Goal: Task Accomplishment & Management: Manage account settings

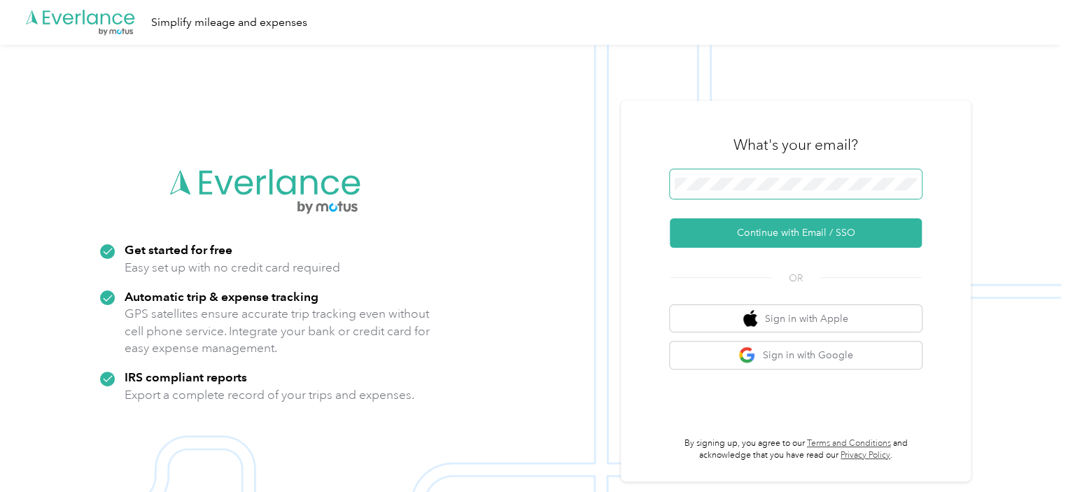
click at [714, 176] on span at bounding box center [796, 183] width 252 height 29
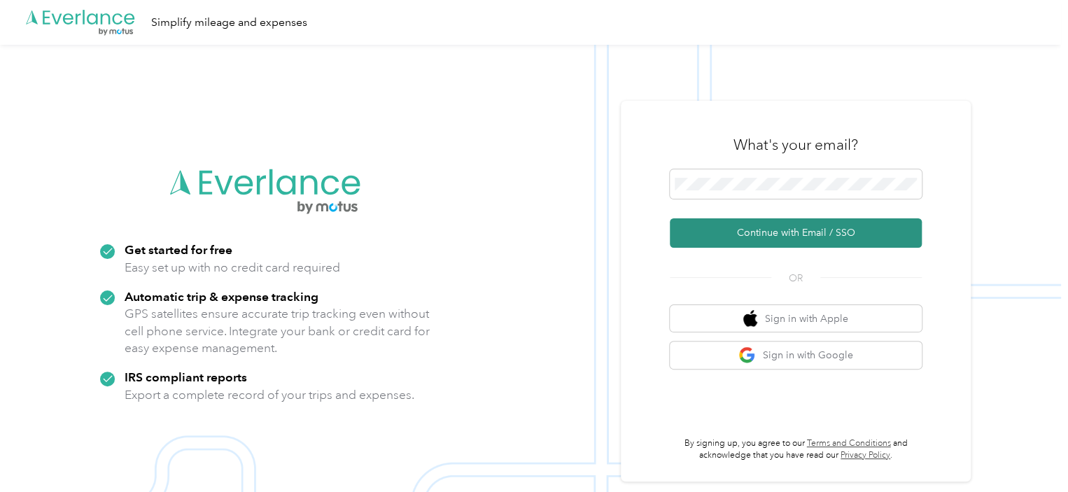
click at [787, 225] on button "Continue with Email / SSO" at bounding box center [796, 232] width 252 height 29
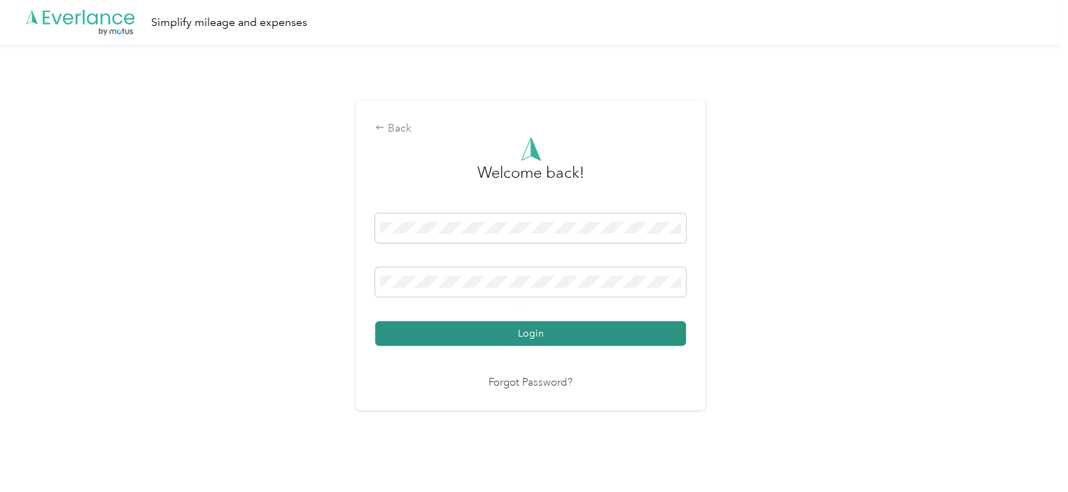
click at [487, 326] on button "Login" at bounding box center [530, 333] width 311 height 24
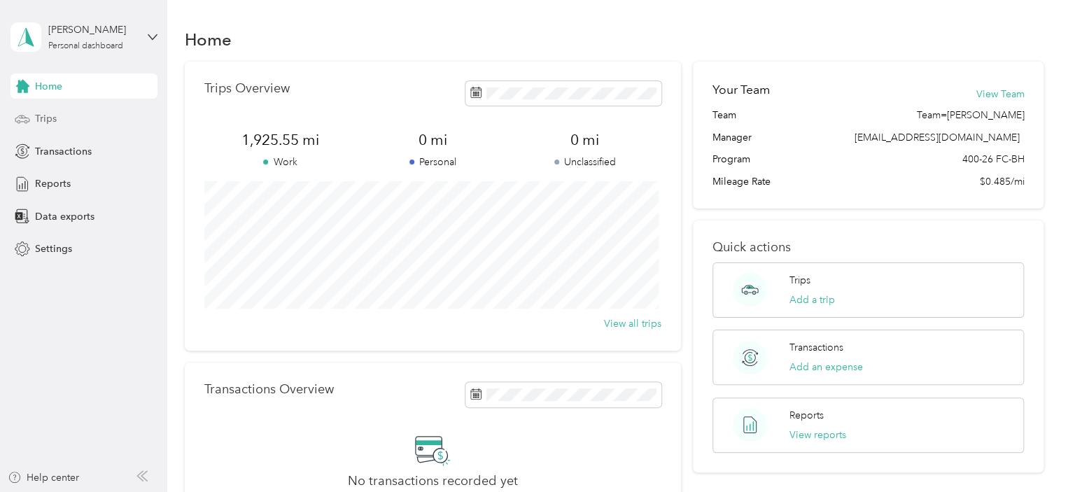
click at [74, 117] on div "Trips" at bounding box center [83, 118] width 147 height 25
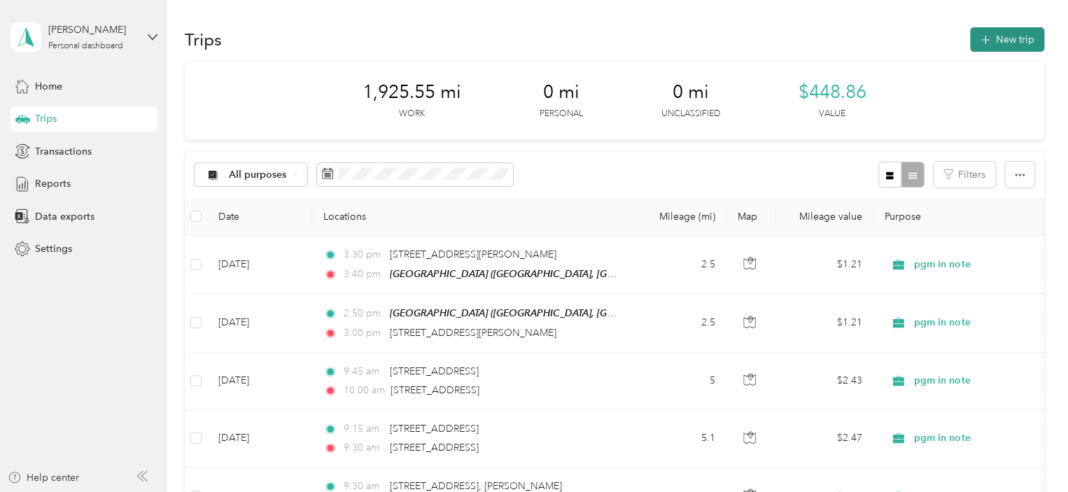
click at [1002, 38] on button "New trip" at bounding box center [1007, 39] width 74 height 24
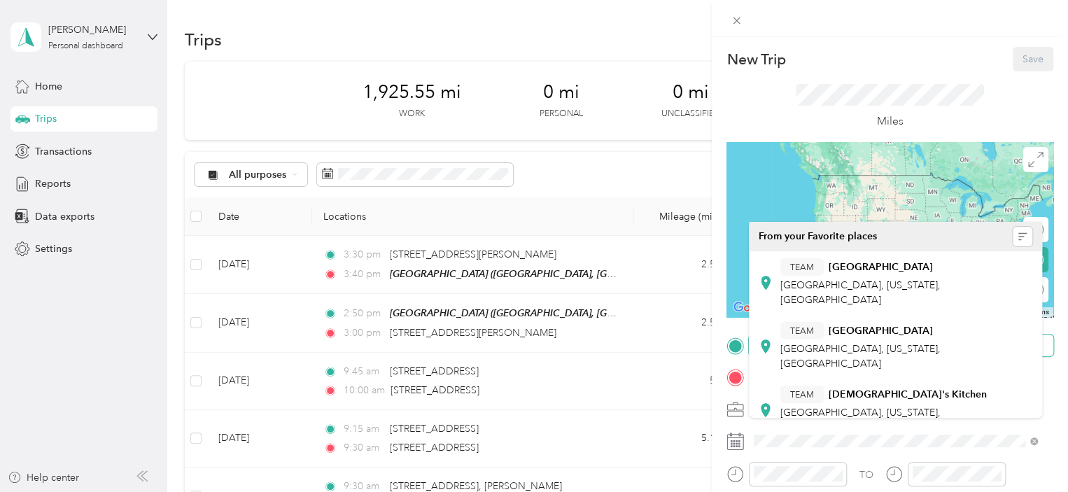
scroll to position [241, 0]
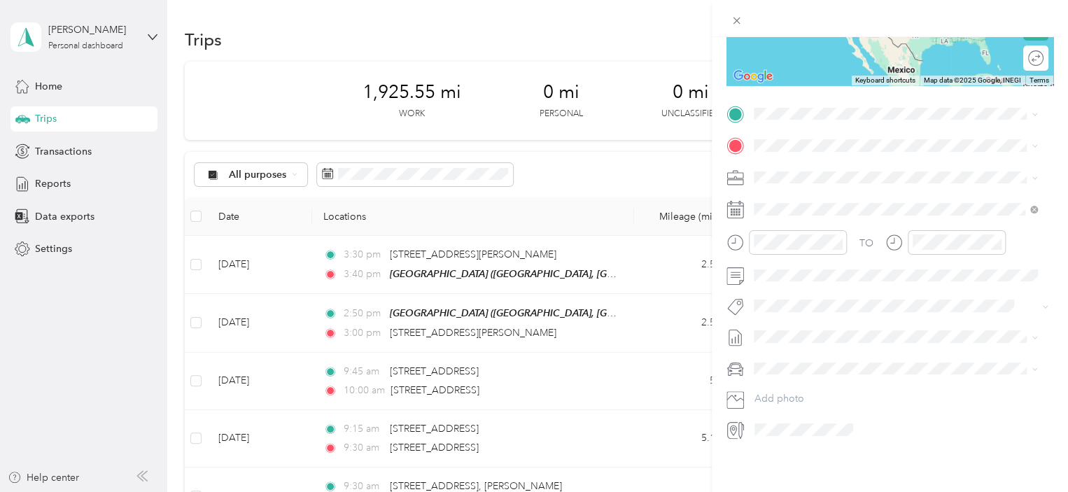
click at [816, 154] on span "[STREET_ADDRESS][US_STATE]" at bounding box center [850, 147] width 140 height 13
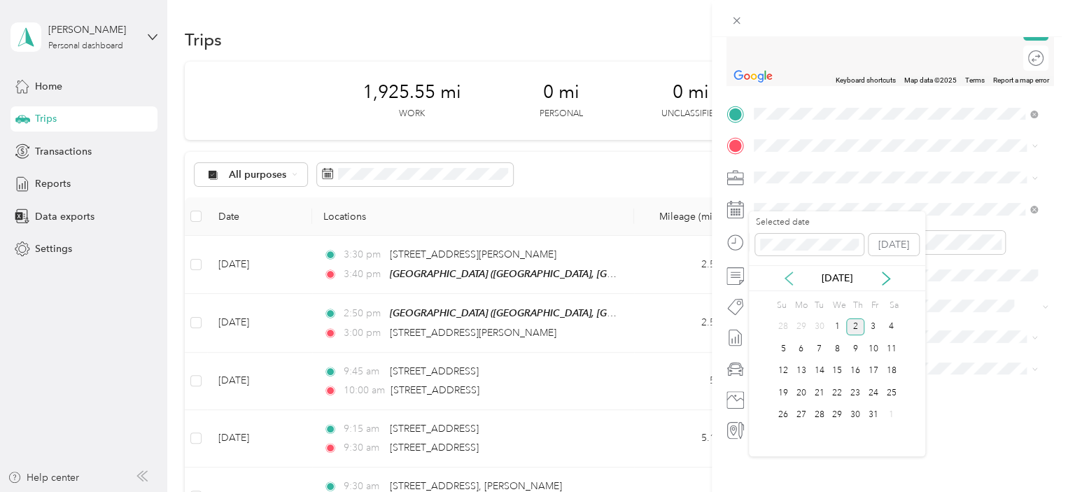
click at [792, 279] on icon at bounding box center [789, 279] width 14 height 14
click at [817, 391] on div "23" at bounding box center [819, 392] width 18 height 17
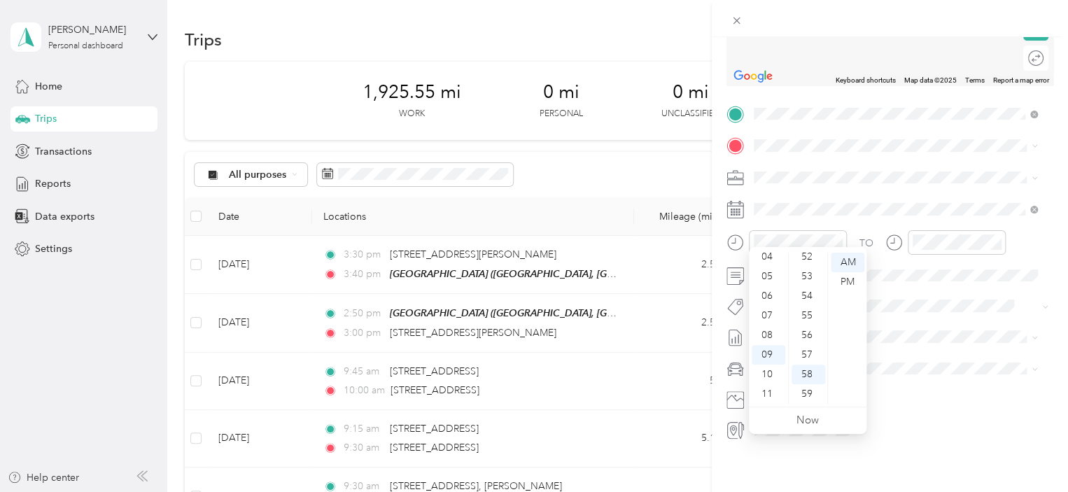
click at [790, 262] on ul "00 01 02 03 04 05 06 07 08 09 10 11 12 13 14 15 16 17 18 19 20 21 22 23 24 25 2…" at bounding box center [807, 328] width 39 height 151
click at [766, 297] on div "02" at bounding box center [769, 302] width 34 height 20
click at [767, 261] on div "02" at bounding box center [769, 263] width 34 height 20
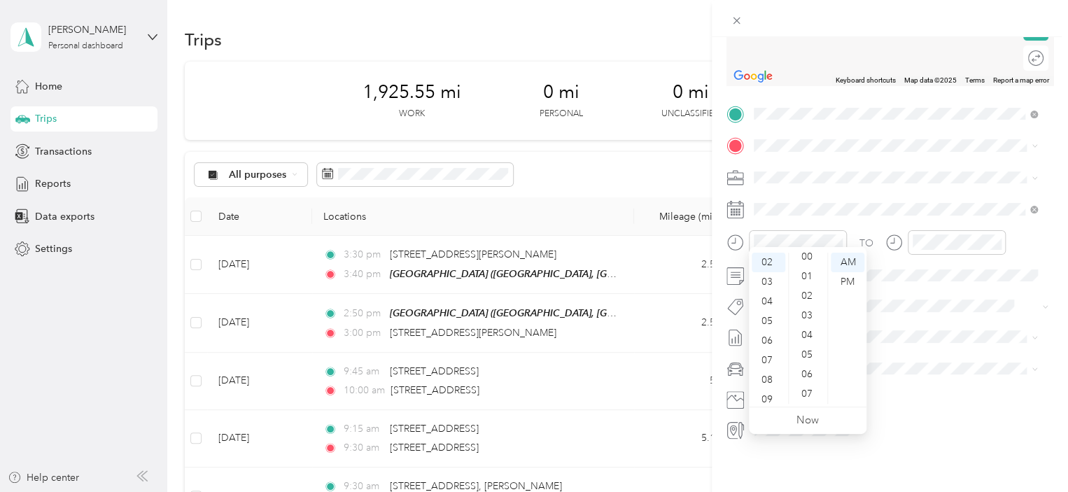
scroll to position [0, 0]
click at [803, 262] on div "00" at bounding box center [808, 263] width 34 height 20
click at [845, 285] on div "PM" at bounding box center [848, 282] width 34 height 20
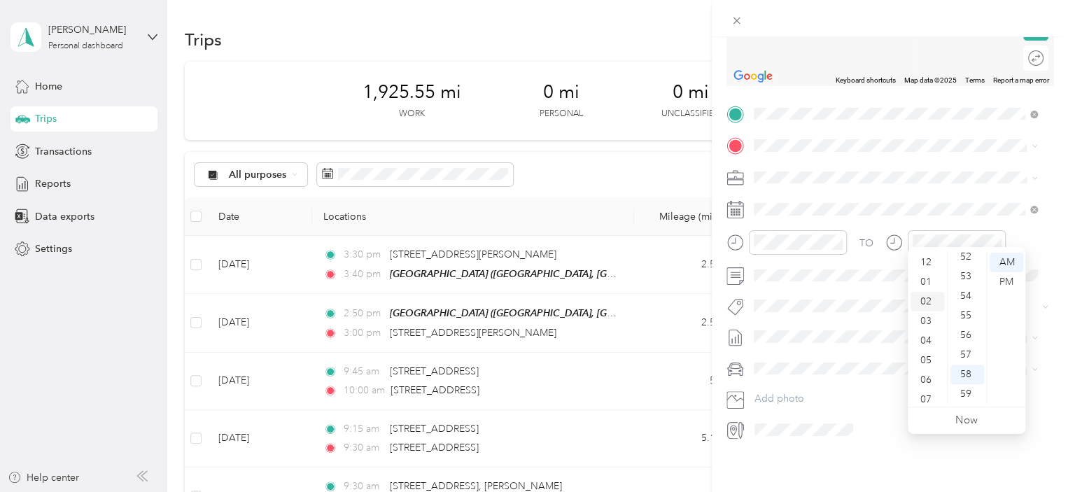
click at [929, 306] on div "02" at bounding box center [927, 302] width 34 height 20
click at [927, 281] on div "03" at bounding box center [927, 282] width 34 height 20
click at [926, 272] on div "02" at bounding box center [927, 271] width 34 height 20
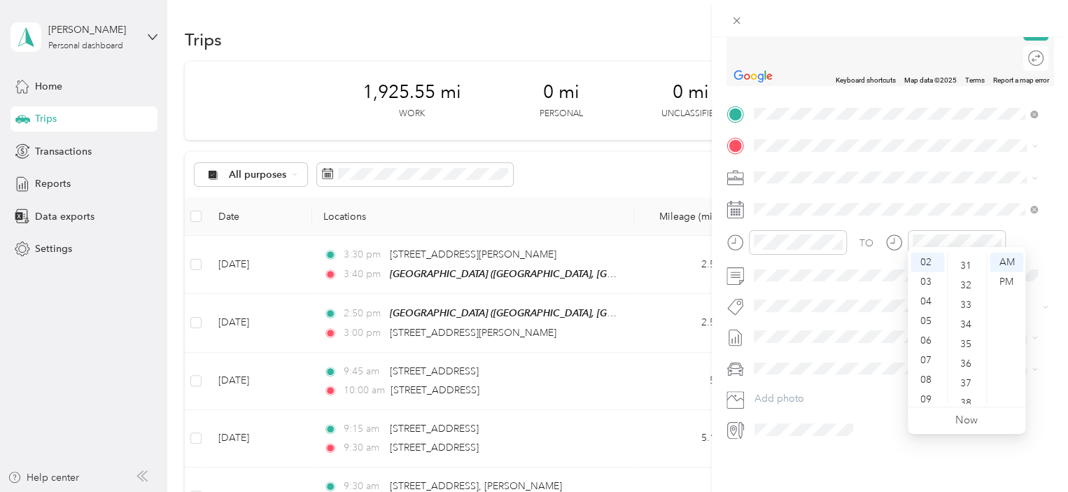
scroll to position [577, 0]
click at [963, 279] on div "30" at bounding box center [967, 274] width 34 height 20
click at [1007, 285] on div "PM" at bounding box center [1007, 282] width 34 height 20
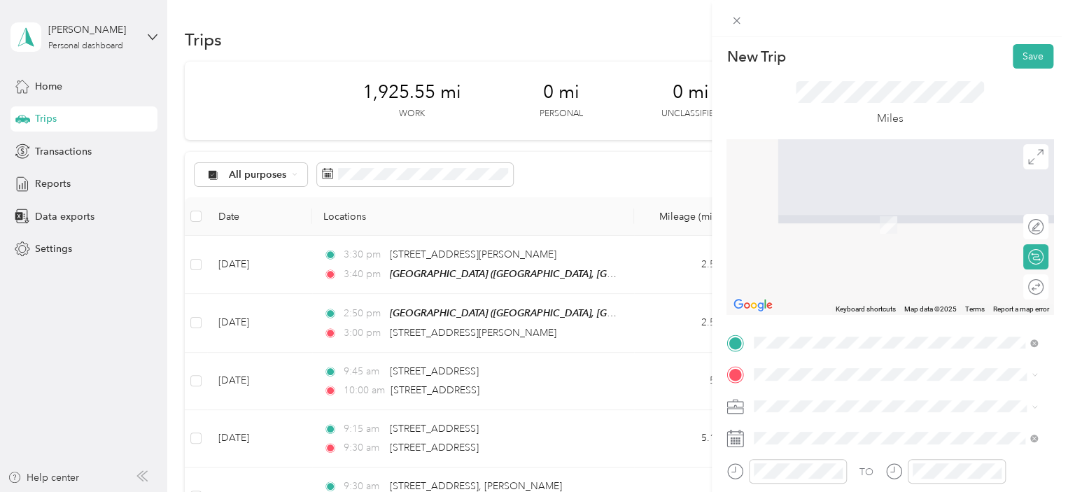
scroll to position [0, 0]
click at [833, 257] on span "[STREET_ADDRESS][PERSON_NAME][US_STATE]" at bounding box center [889, 254] width 218 height 13
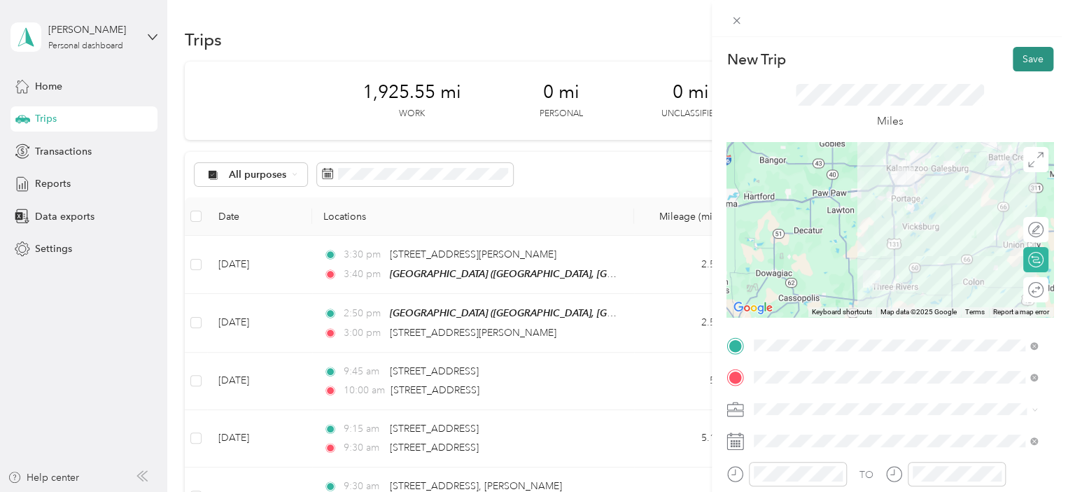
click at [1016, 62] on button "Save" at bounding box center [1033, 59] width 41 height 24
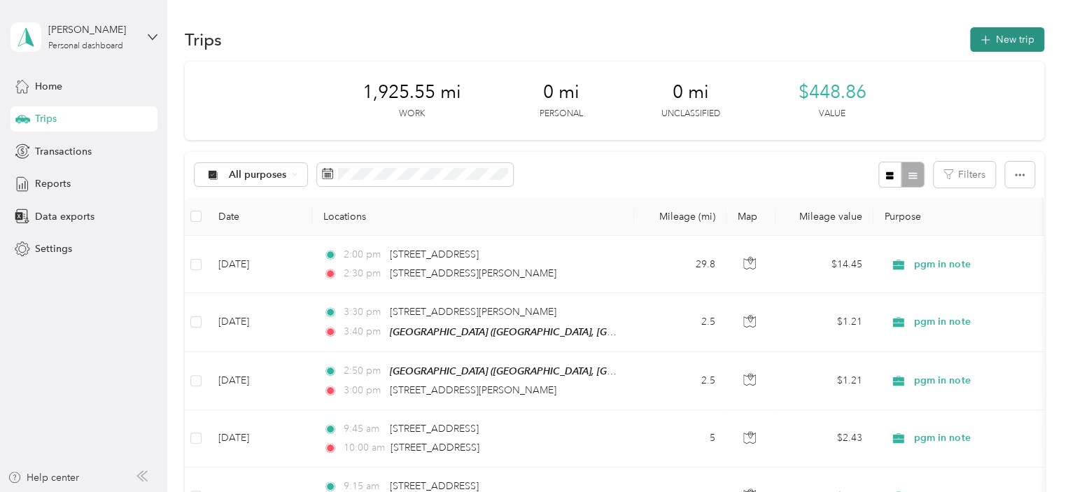
click at [998, 36] on button "New trip" at bounding box center [1007, 39] width 74 height 24
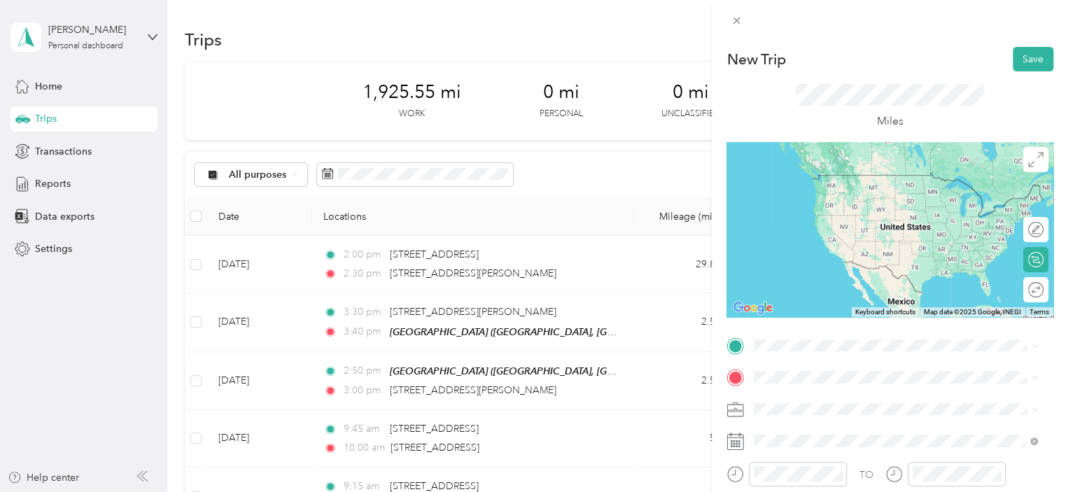
click at [823, 403] on div "[STREET_ADDRESS][PERSON_NAME][US_STATE]" at bounding box center [896, 393] width 274 height 19
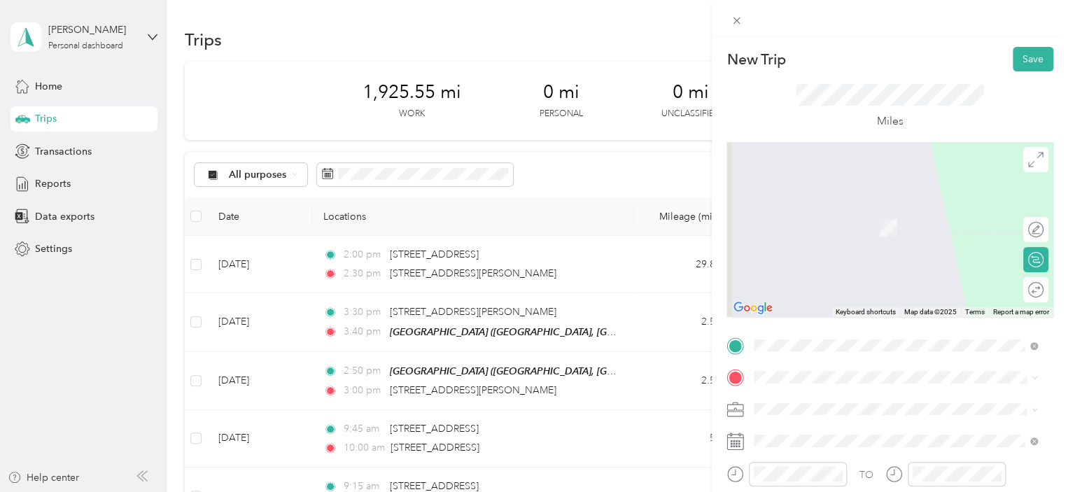
click at [798, 227] on div "[STREET_ADDRESS][US_STATE]" at bounding box center [896, 218] width 274 height 19
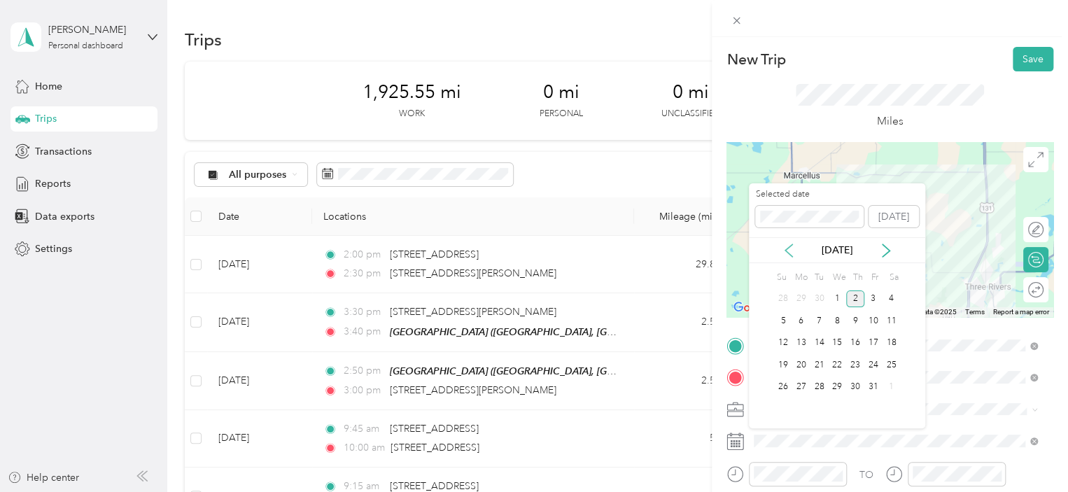
click at [788, 248] on icon at bounding box center [788, 250] width 7 height 13
click at [823, 363] on div "23" at bounding box center [819, 364] width 18 height 17
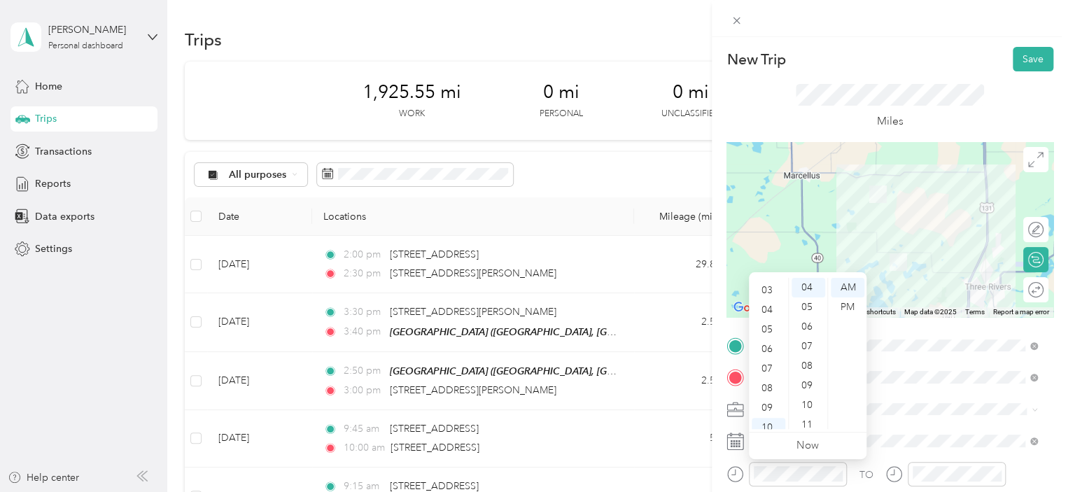
scroll to position [28, 0]
click at [773, 314] on div "03" at bounding box center [769, 319] width 34 height 20
click at [827, 426] on ul "AM PM" at bounding box center [846, 353] width 39 height 151
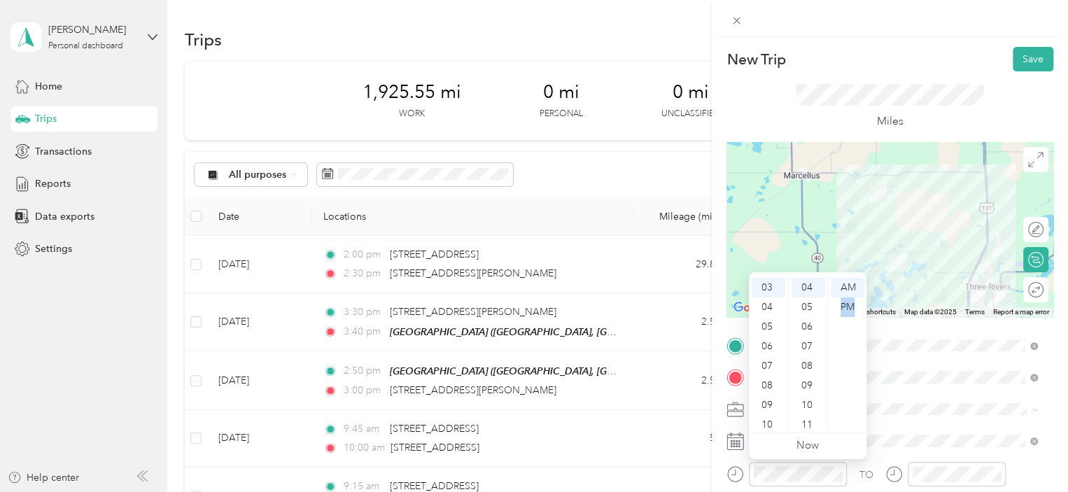
click at [827, 426] on ul "AM PM" at bounding box center [846, 353] width 39 height 151
click at [825, 426] on div "12 01 02 03 04 05 06 07 08 09 10 11 00 01 02 03 04 05 06 07 08 09 10 11 12 13 1…" at bounding box center [808, 353] width 118 height 157
click at [808, 388] on div "45" at bounding box center [808, 391] width 34 height 20
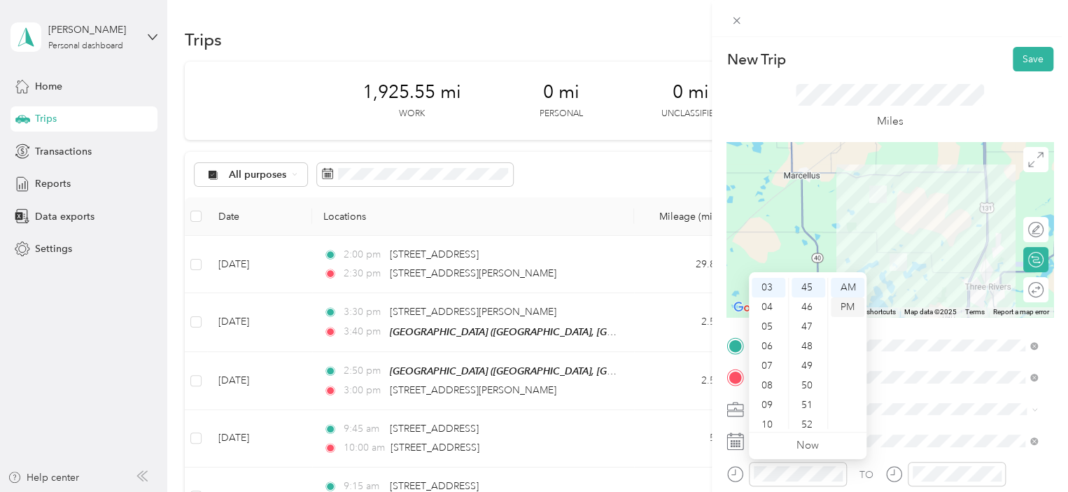
click at [845, 303] on div "PM" at bounding box center [848, 307] width 34 height 20
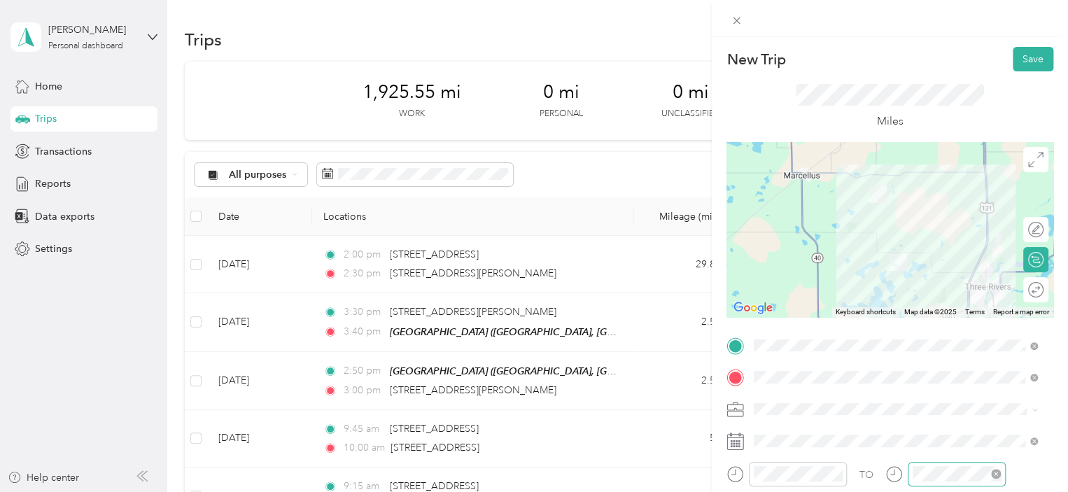
click at [909, 476] on div at bounding box center [957, 474] width 98 height 24
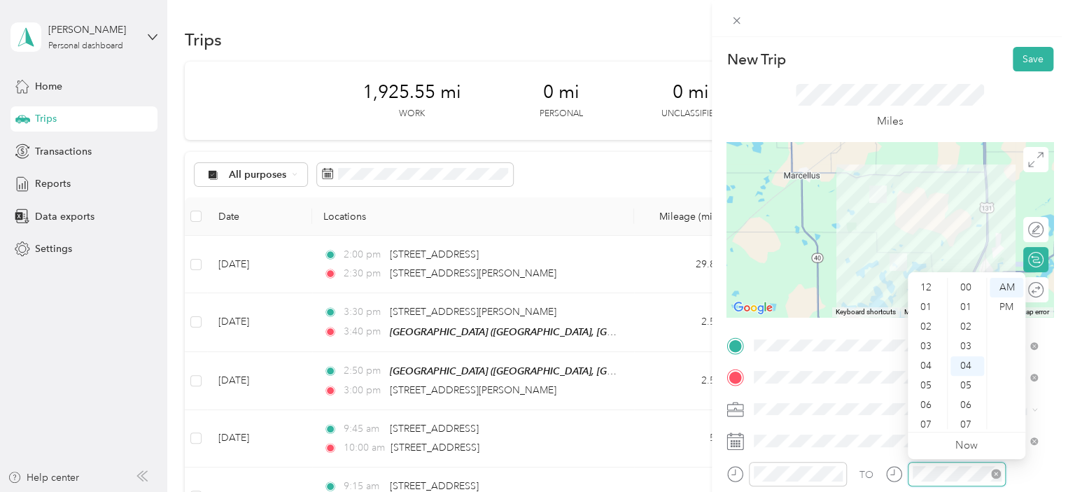
scroll to position [78, 0]
click at [928, 281] on div "04" at bounding box center [927, 282] width 34 height 20
click at [969, 288] on div "00" at bounding box center [967, 288] width 34 height 20
click at [1014, 308] on div "PM" at bounding box center [1007, 307] width 34 height 20
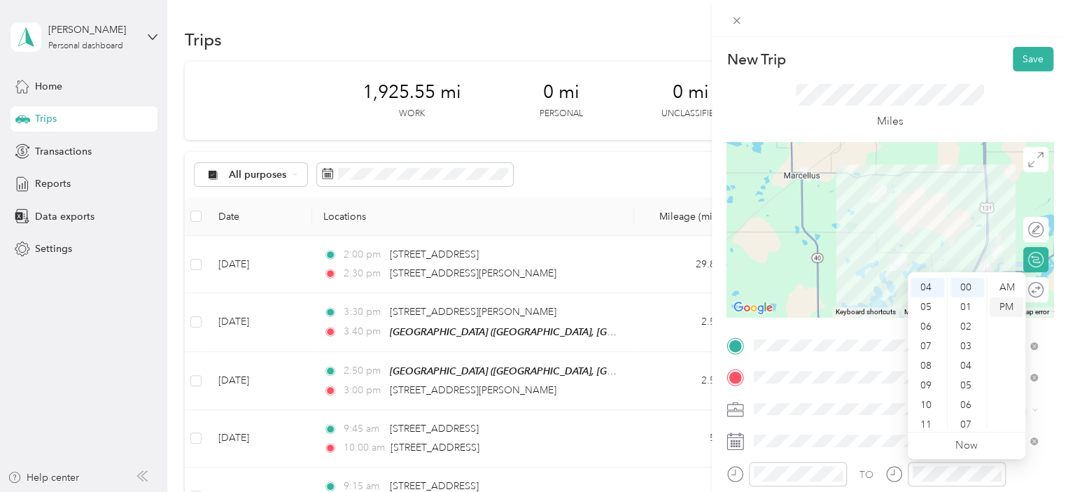
click at [1014, 308] on div "PM" at bounding box center [1007, 307] width 34 height 20
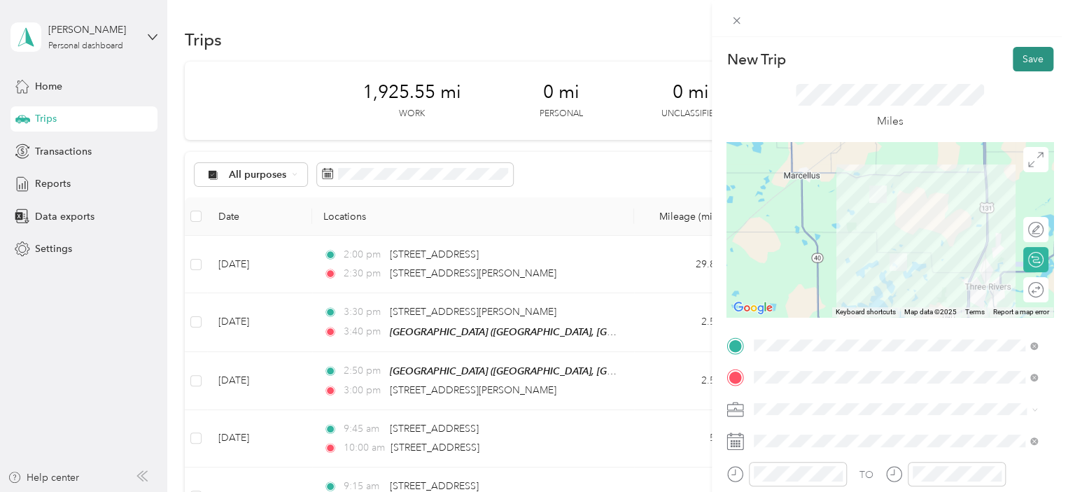
click at [1020, 58] on button "Save" at bounding box center [1033, 59] width 41 height 24
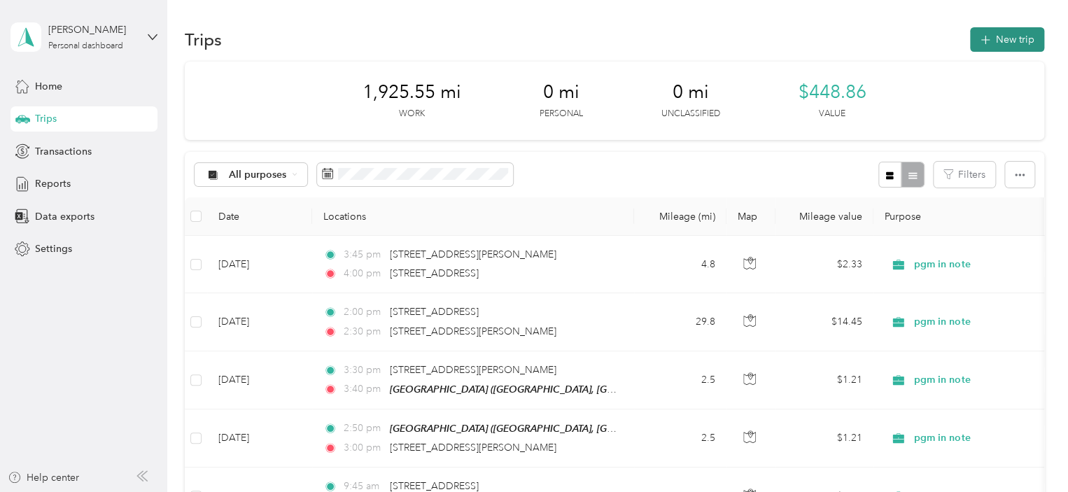
click at [1005, 35] on button "New trip" at bounding box center [1007, 39] width 74 height 24
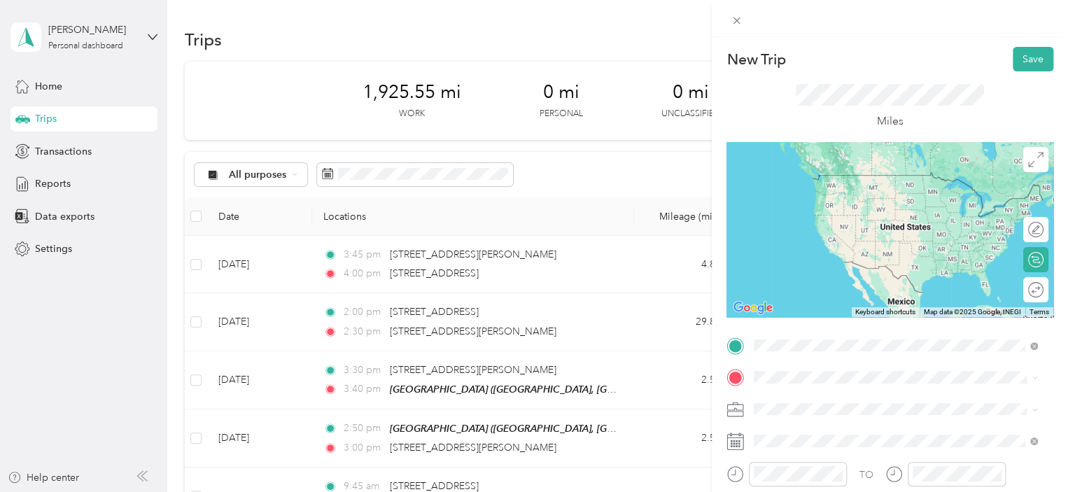
click at [825, 395] on span "[STREET_ADDRESS][US_STATE]" at bounding box center [850, 396] width 140 height 13
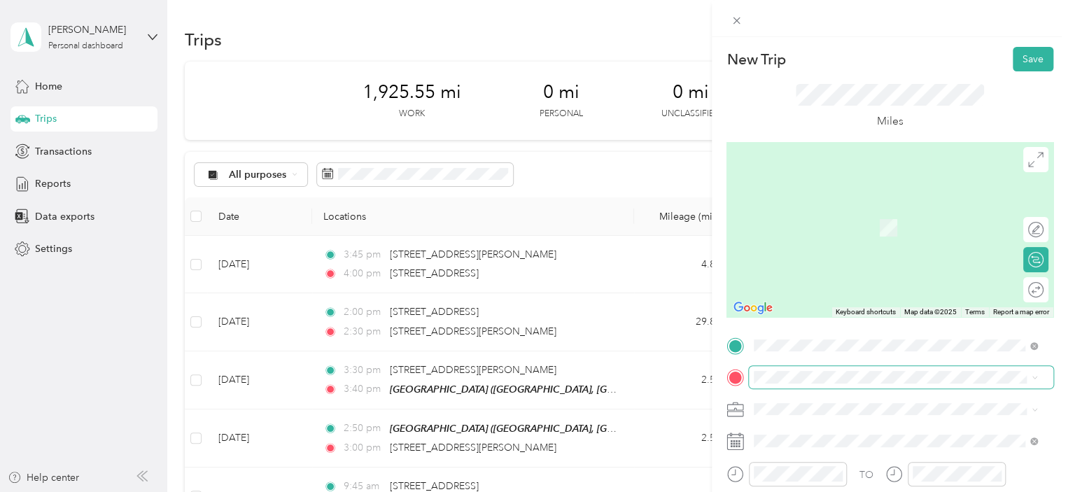
click at [766, 370] on span at bounding box center [901, 377] width 304 height 22
click at [823, 304] on span "[STREET_ADDRESS][US_STATE]" at bounding box center [850, 300] width 140 height 13
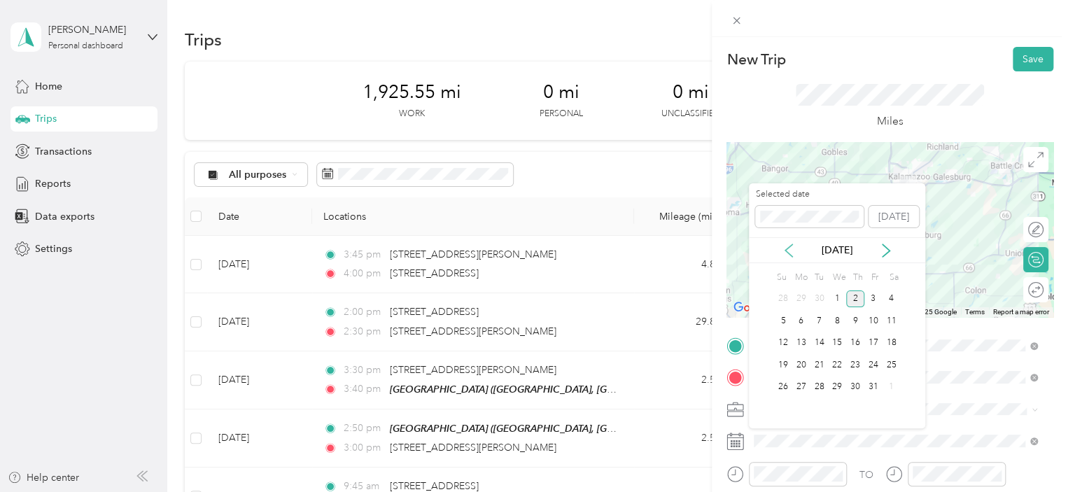
click at [786, 253] on icon at bounding box center [789, 251] width 14 height 14
click at [836, 362] on div "24" at bounding box center [837, 364] width 18 height 17
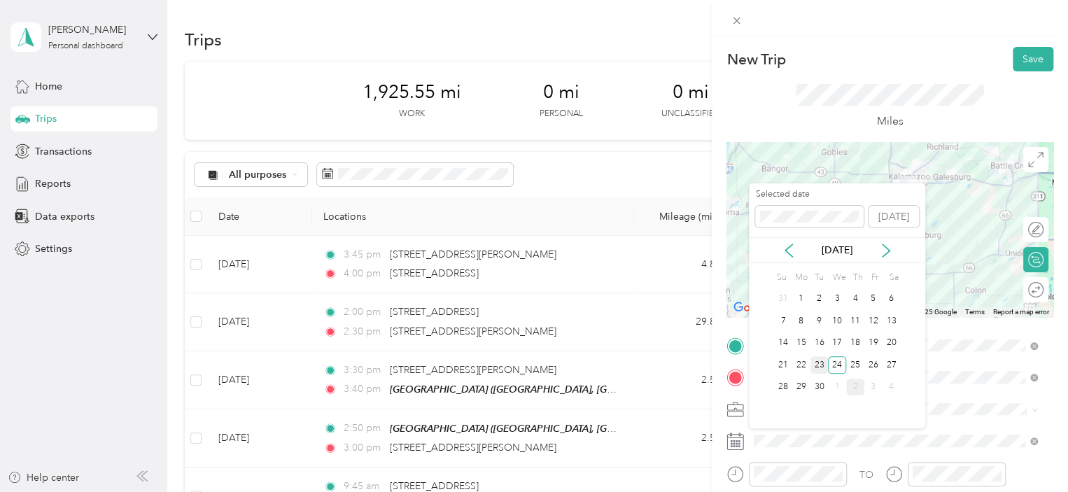
click at [813, 363] on div "23" at bounding box center [819, 364] width 18 height 17
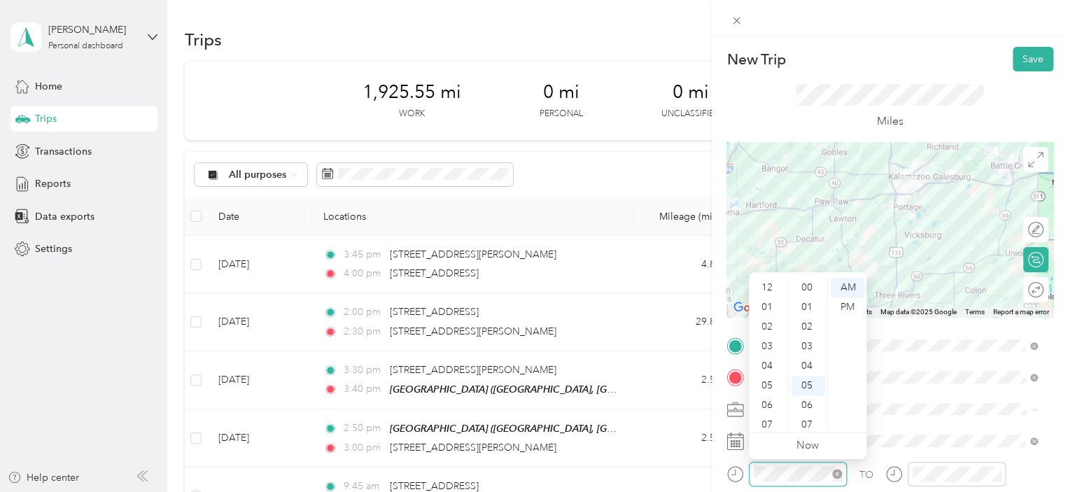
scroll to position [84, 0]
click at [769, 285] on div "04" at bounding box center [769, 282] width 34 height 20
click at [805, 404] on div "45" at bounding box center [808, 411] width 34 height 20
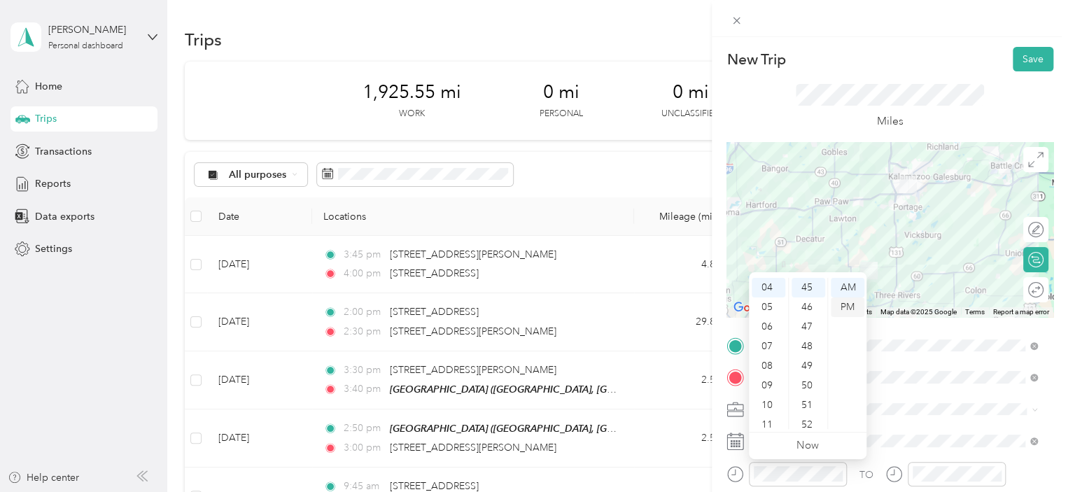
click at [849, 309] on div "PM" at bounding box center [848, 307] width 34 height 20
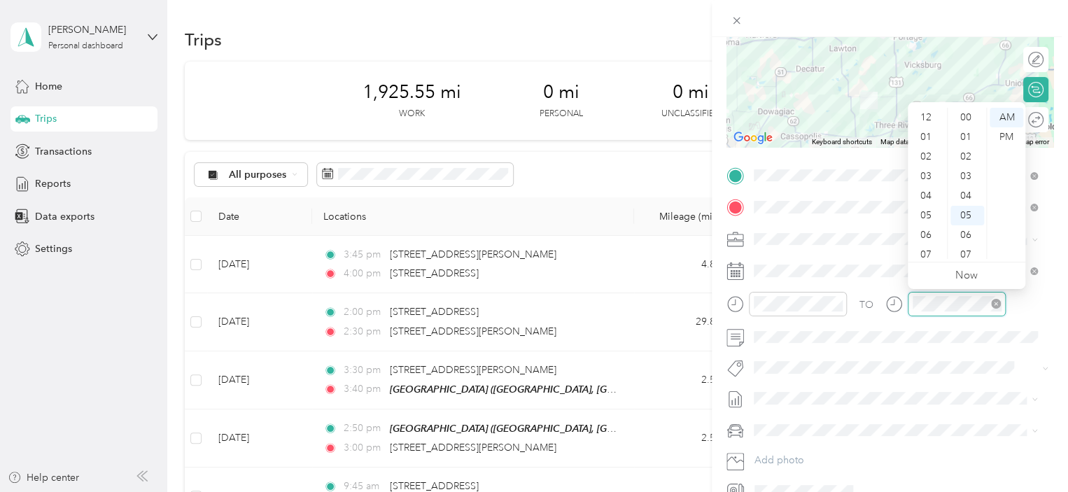
scroll to position [84, 0]
click at [925, 136] on div "05" at bounding box center [927, 132] width 34 height 20
click at [966, 213] on div "30" at bounding box center [967, 212] width 34 height 20
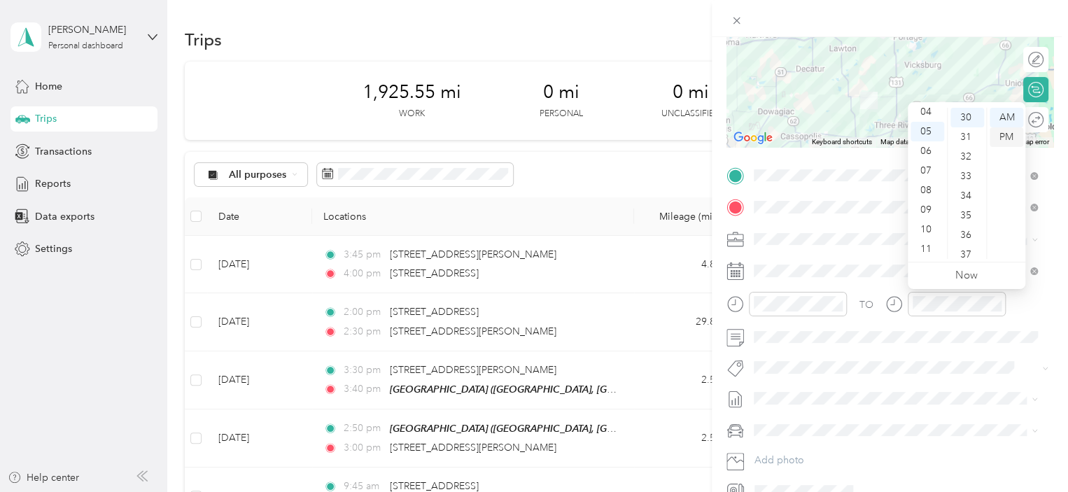
click at [1010, 139] on div "PM" at bounding box center [1007, 137] width 34 height 20
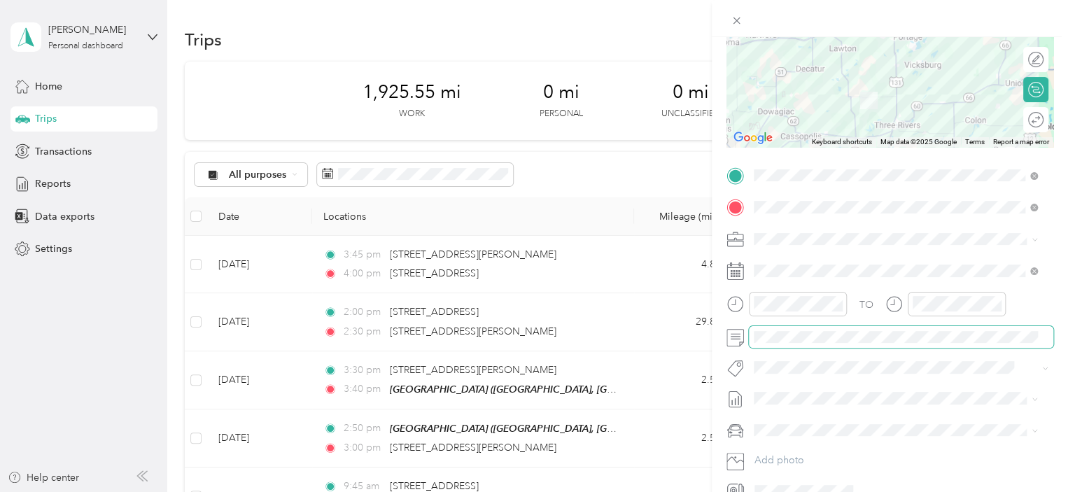
scroll to position [0, 0]
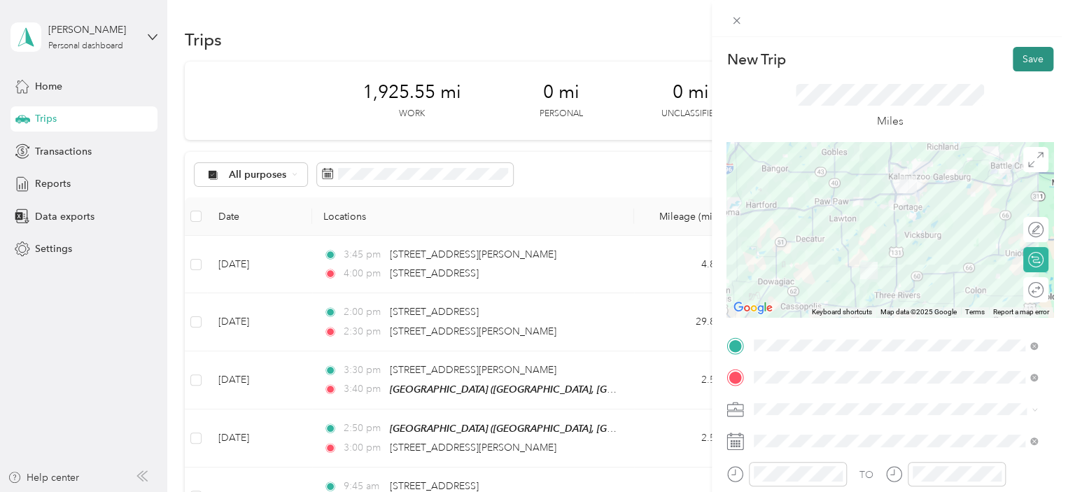
click at [1023, 58] on button "Save" at bounding box center [1033, 59] width 41 height 24
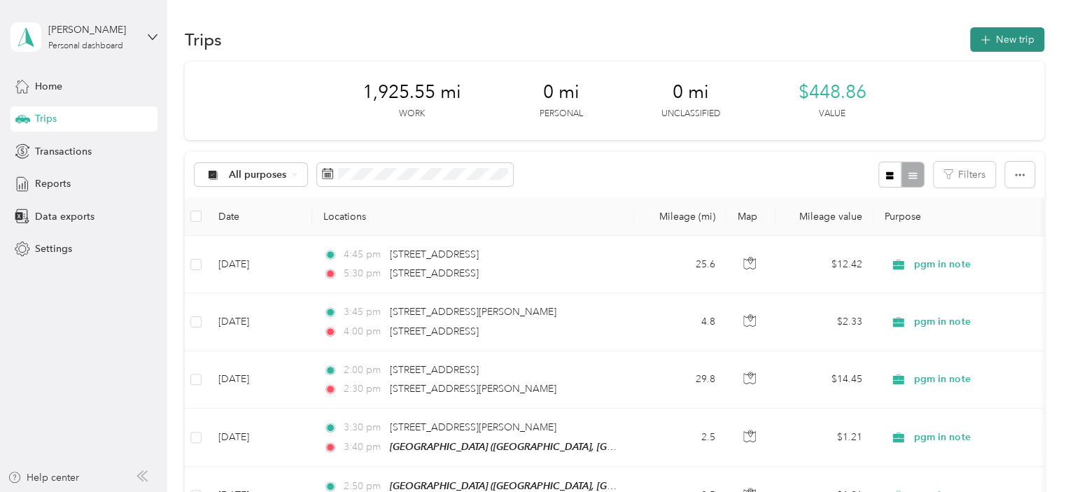
click at [999, 38] on button "New trip" at bounding box center [1007, 39] width 74 height 24
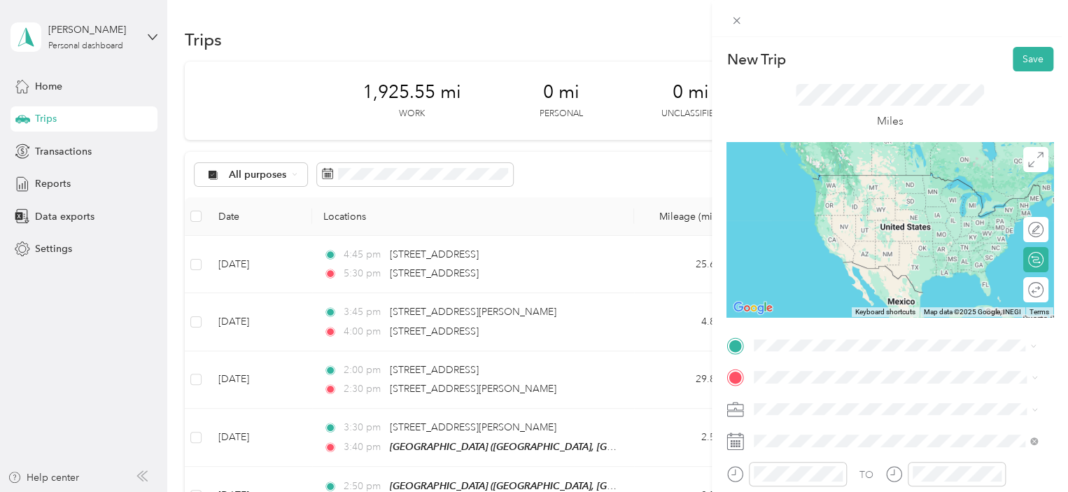
click at [794, 181] on span "[STREET_ADDRESS][US_STATE]" at bounding box center [850, 175] width 140 height 13
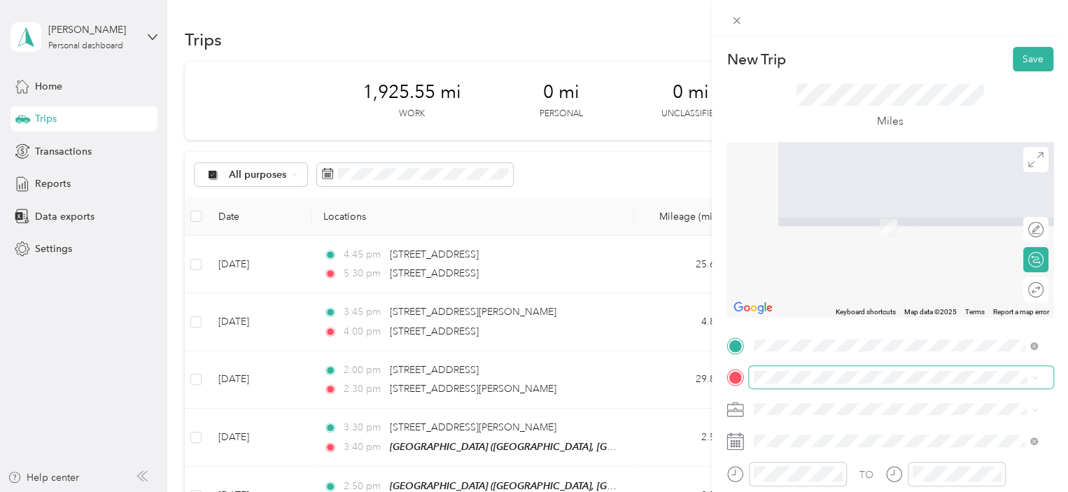
click at [767, 369] on span at bounding box center [901, 377] width 304 height 22
click at [767, 384] on span at bounding box center [901, 377] width 304 height 22
click at [803, 259] on span "[STREET_ADDRESS][PERSON_NAME][US_STATE]" at bounding box center [889, 257] width 218 height 13
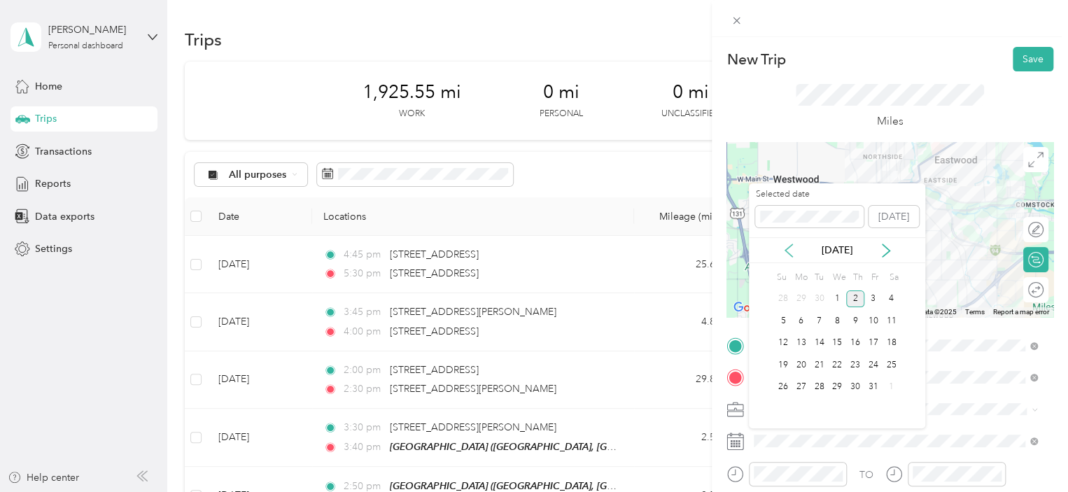
click at [787, 251] on icon at bounding box center [788, 250] width 7 height 13
click at [838, 365] on div "24" at bounding box center [837, 364] width 18 height 17
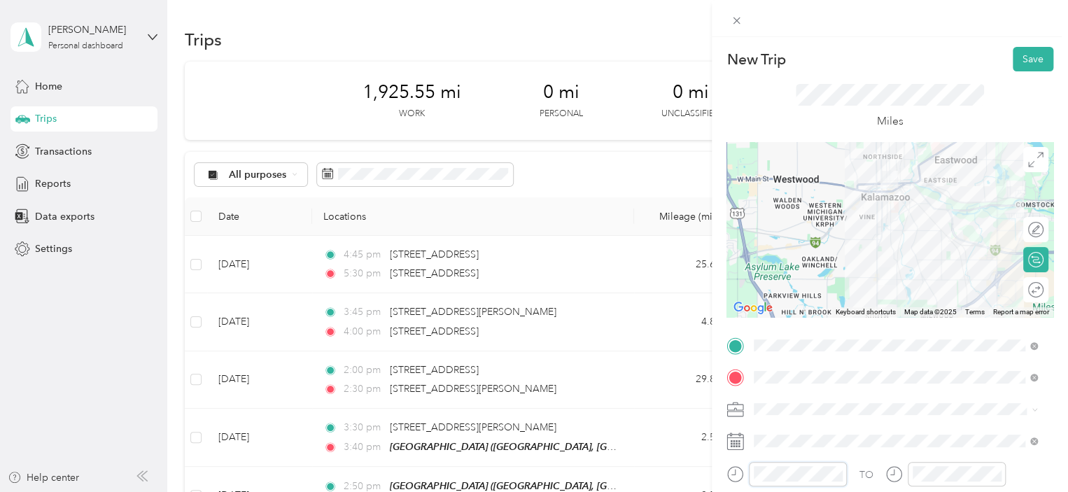
scroll to position [157, 0]
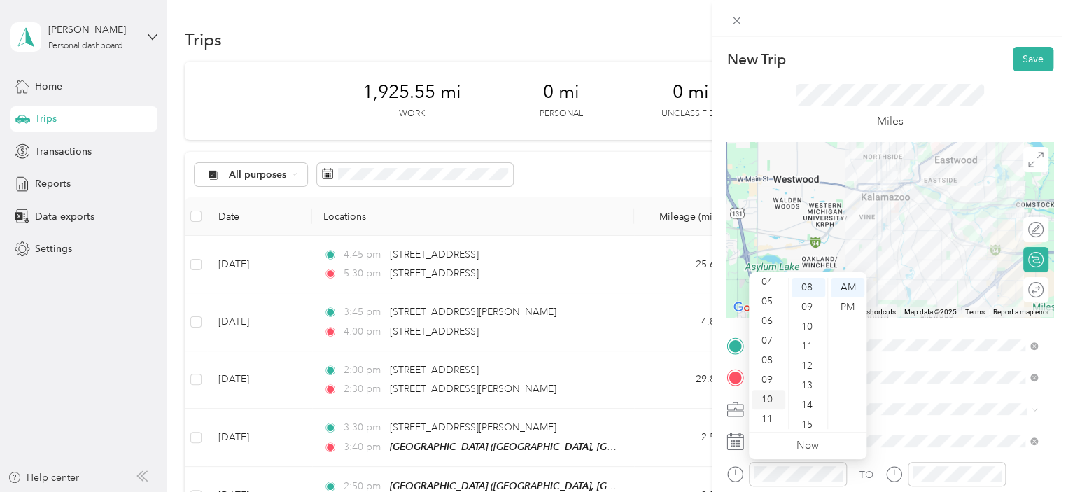
click at [760, 402] on div "10" at bounding box center [769, 400] width 34 height 20
click at [810, 396] on div "45" at bounding box center [808, 397] width 34 height 20
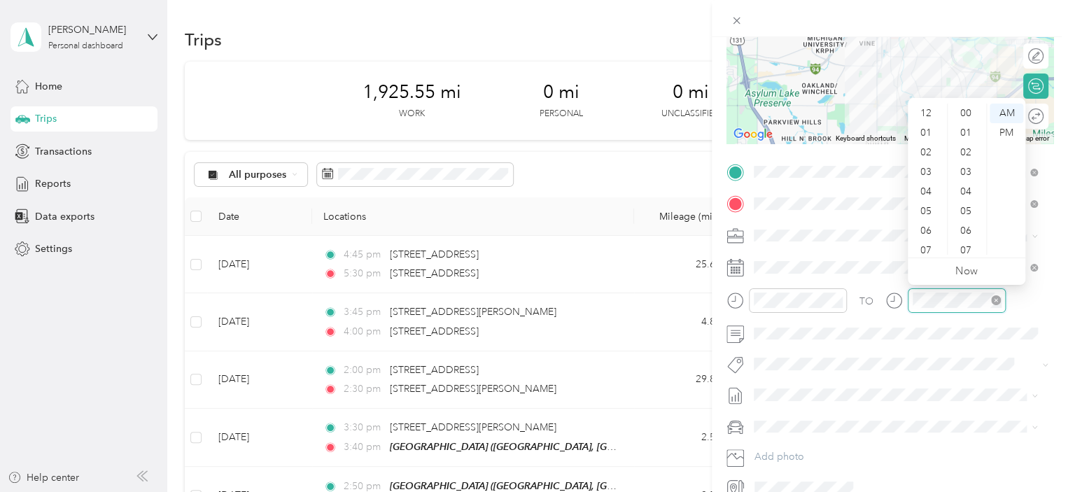
scroll to position [84, 0]
click at [929, 246] on div "11" at bounding box center [927, 245] width 34 height 20
click at [972, 108] on div "00" at bounding box center [967, 114] width 34 height 20
click at [1013, 131] on div "PM" at bounding box center [1007, 133] width 34 height 20
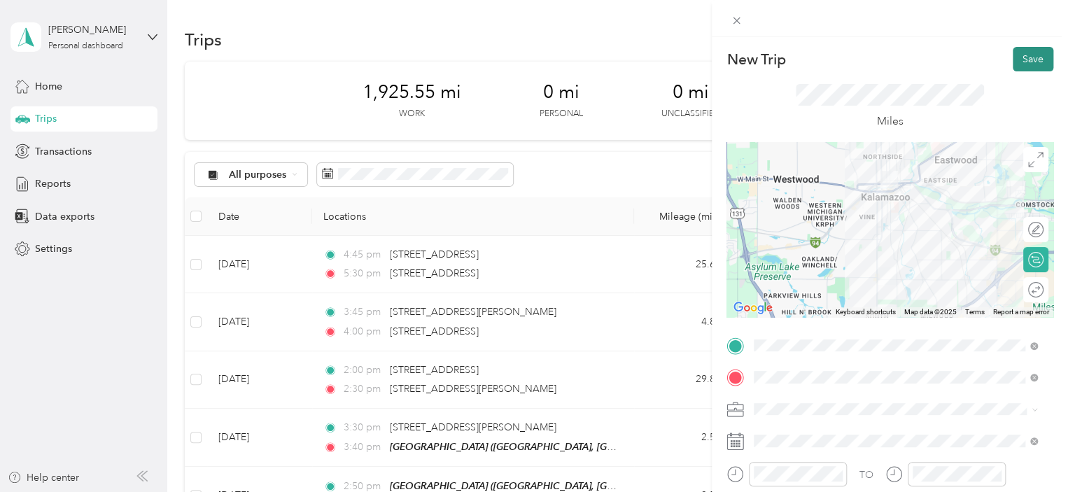
click at [1020, 55] on button "Save" at bounding box center [1033, 59] width 41 height 24
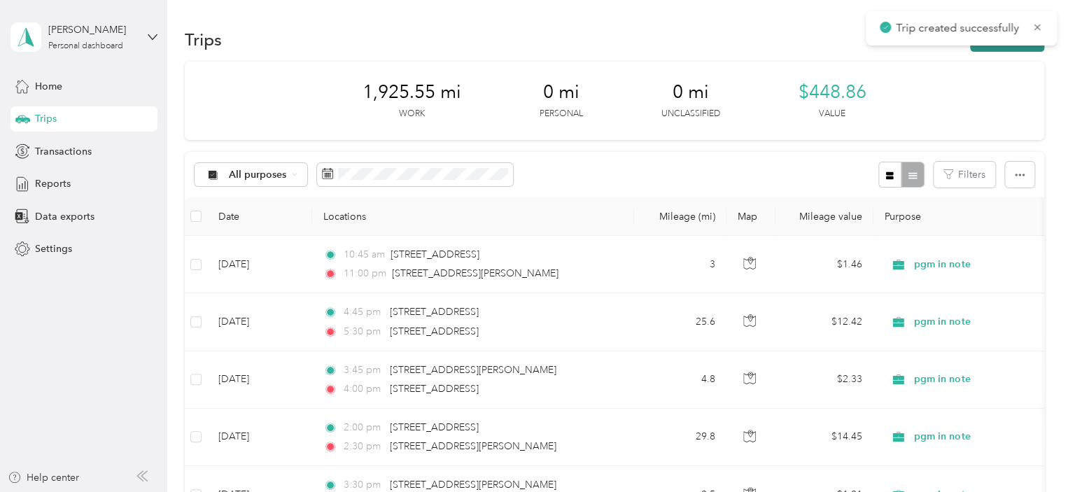
click at [997, 48] on button "New trip" at bounding box center [1007, 39] width 74 height 24
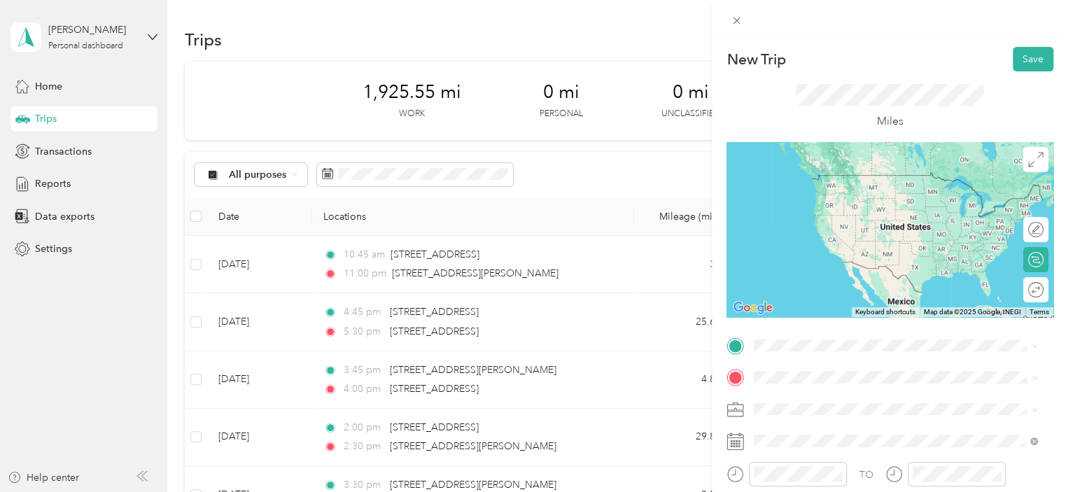
click at [815, 231] on span "[STREET_ADDRESS][PERSON_NAME][US_STATE]" at bounding box center [889, 224] width 218 height 13
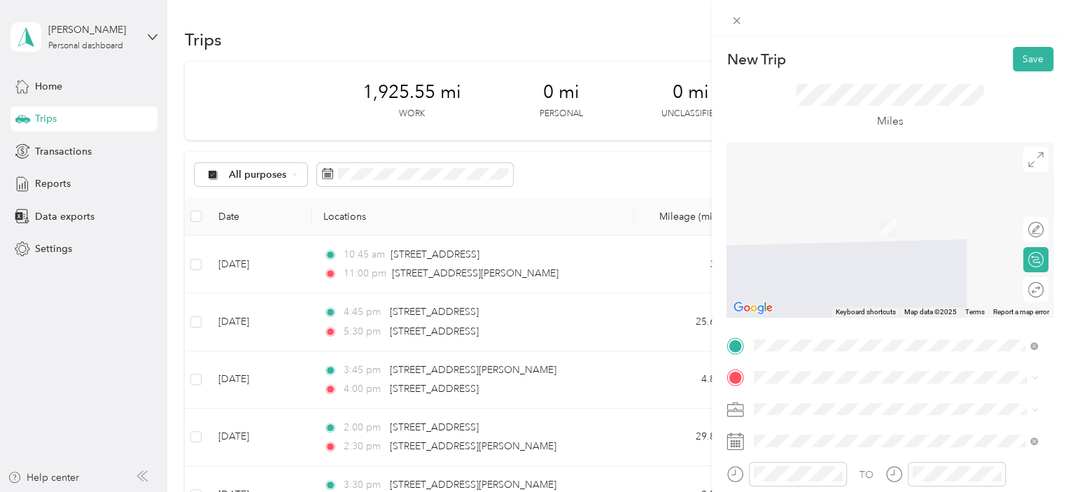
click at [808, 206] on span "[STREET_ADDRESS][US_STATE]" at bounding box center [850, 199] width 140 height 13
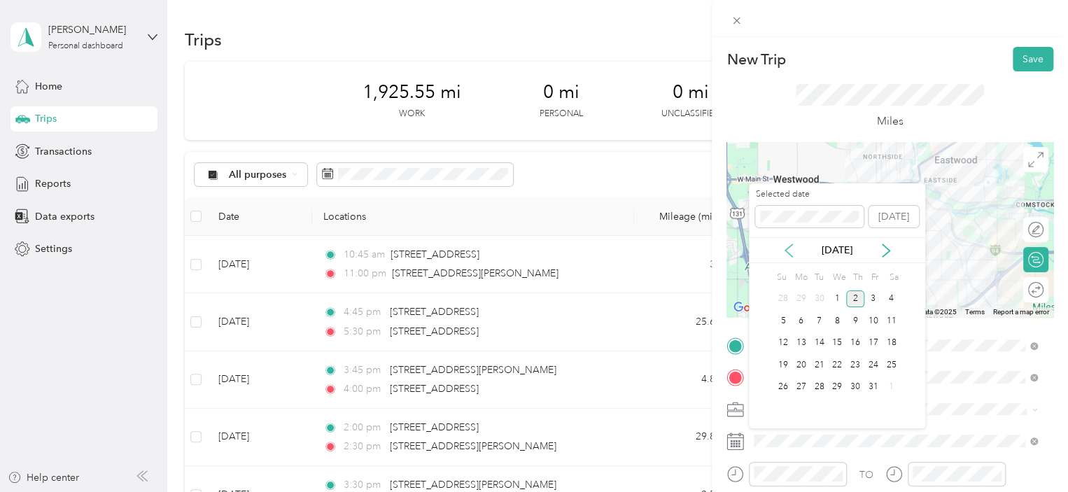
click at [791, 255] on icon at bounding box center [788, 250] width 7 height 13
click at [833, 360] on div "24" at bounding box center [837, 364] width 18 height 17
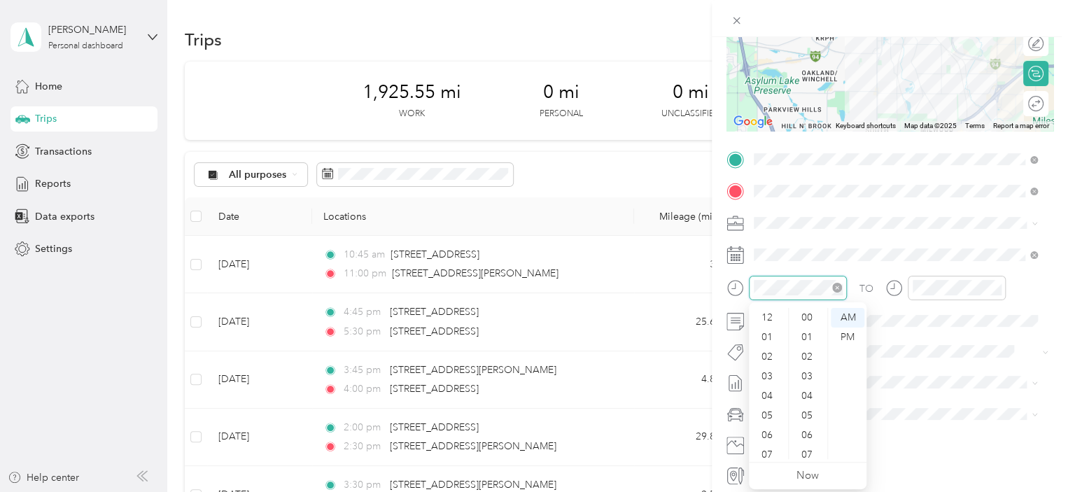
scroll to position [84, 0]
click at [763, 444] on div "11" at bounding box center [769, 449] width 34 height 20
click at [807, 418] on div "45" at bounding box center [808, 417] width 34 height 20
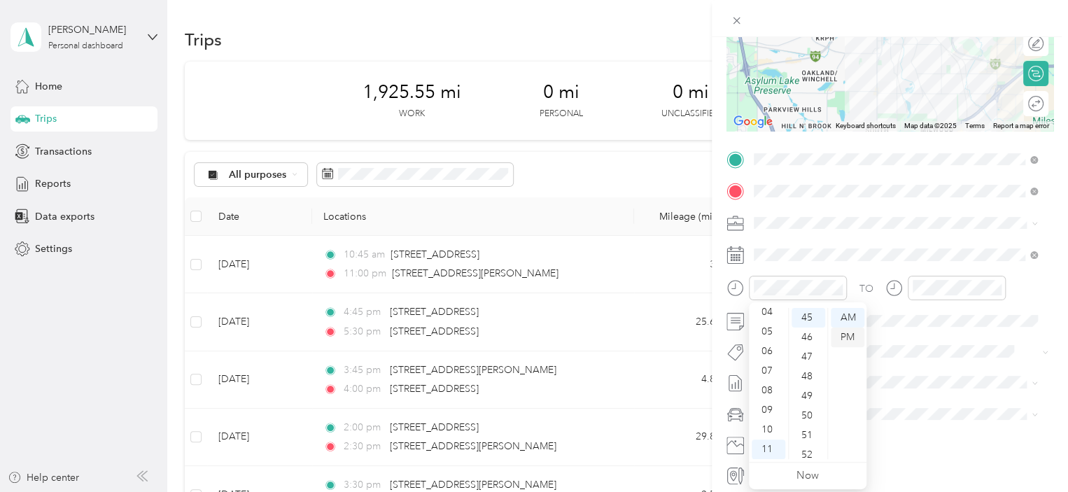
click at [847, 338] on div "PM" at bounding box center [848, 338] width 34 height 20
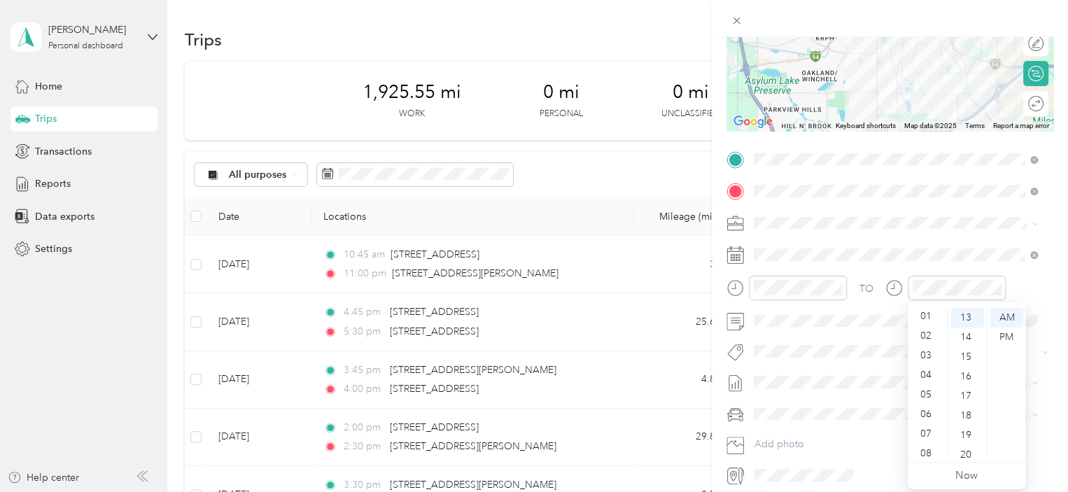
scroll to position [0, 0]
click at [929, 314] on div "12" at bounding box center [927, 318] width 34 height 20
click at [969, 317] on div "00" at bounding box center [967, 318] width 34 height 20
click at [1006, 335] on div "PM" at bounding box center [1007, 338] width 34 height 20
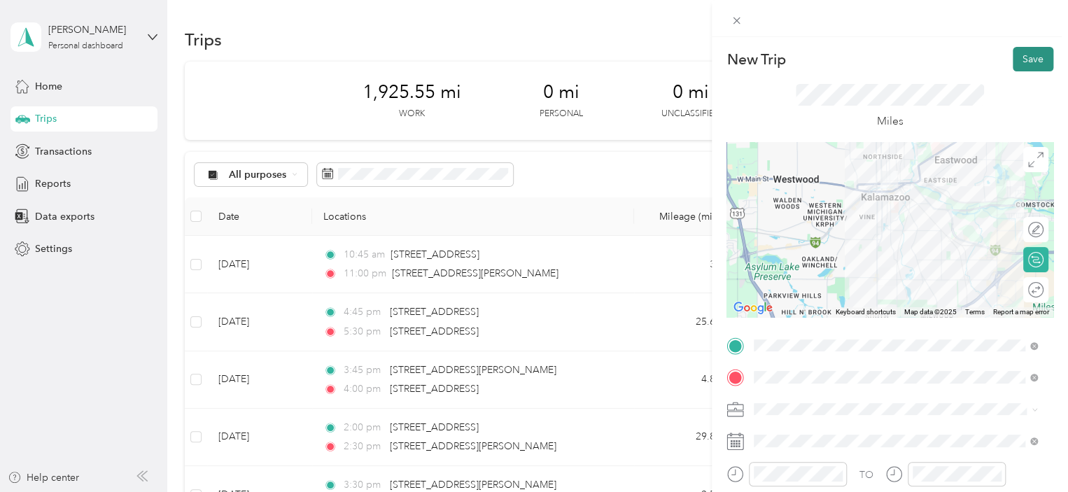
click at [1020, 64] on button "Save" at bounding box center [1033, 59] width 41 height 24
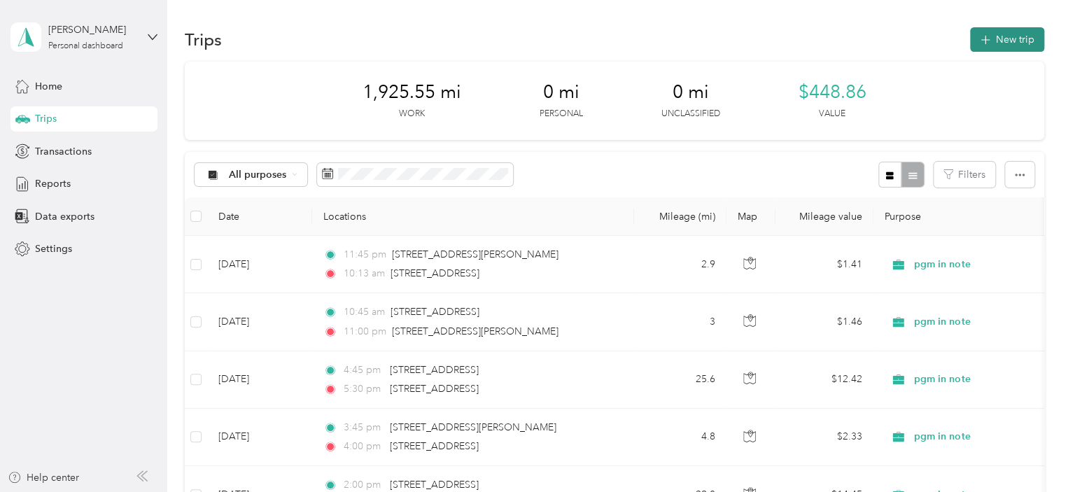
click at [1022, 35] on button "New trip" at bounding box center [1007, 39] width 74 height 24
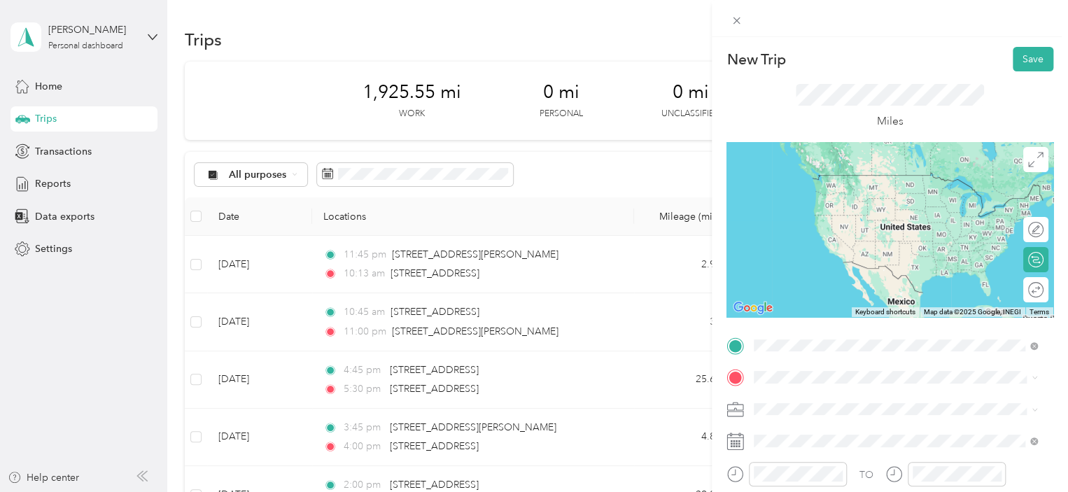
click at [838, 173] on span "[STREET_ADDRESS][US_STATE]" at bounding box center [850, 175] width 140 height 13
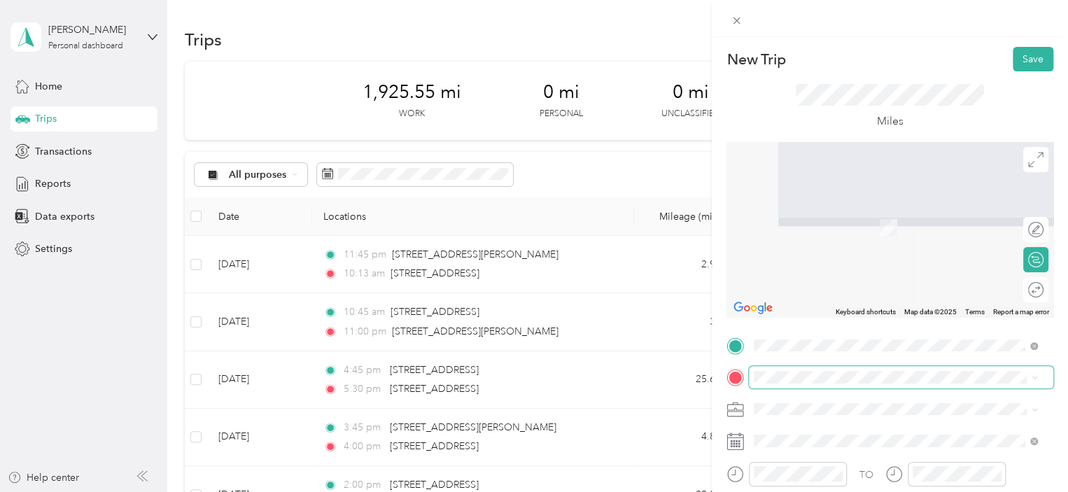
click at [762, 369] on span at bounding box center [901, 377] width 304 height 22
click at [810, 201] on span "[STREET_ADDRESS][PERSON_NAME][US_STATE]" at bounding box center [889, 201] width 218 height 13
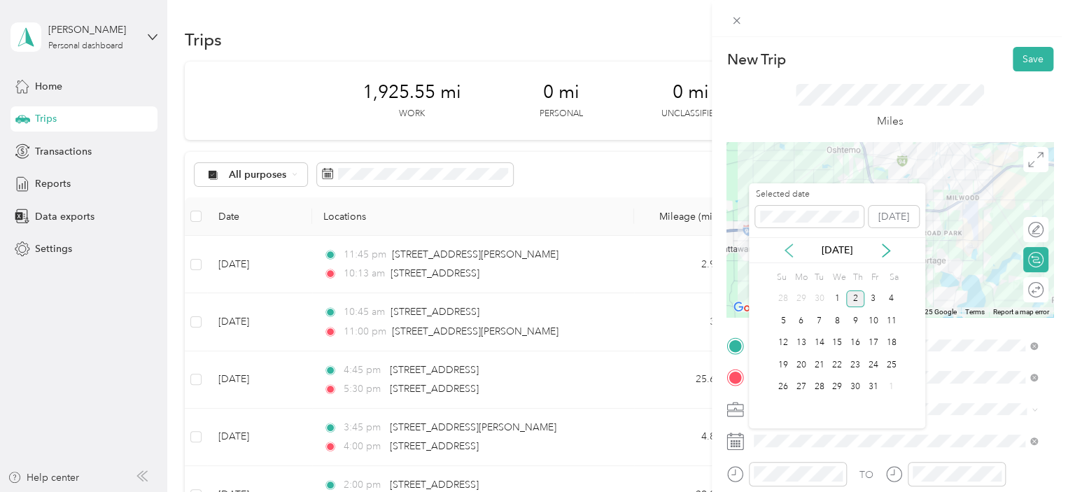
click at [792, 250] on icon at bounding box center [789, 251] width 14 height 14
click at [833, 364] on div "24" at bounding box center [837, 364] width 18 height 17
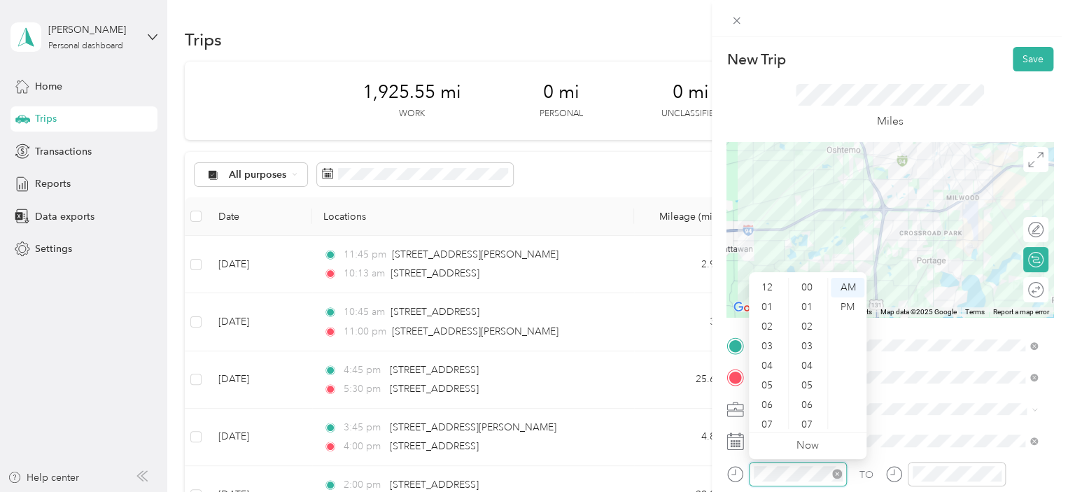
scroll to position [84, 0]
click at [768, 363] on div "08" at bounding box center [769, 361] width 34 height 20
click at [808, 380] on div "40" at bounding box center [808, 382] width 34 height 20
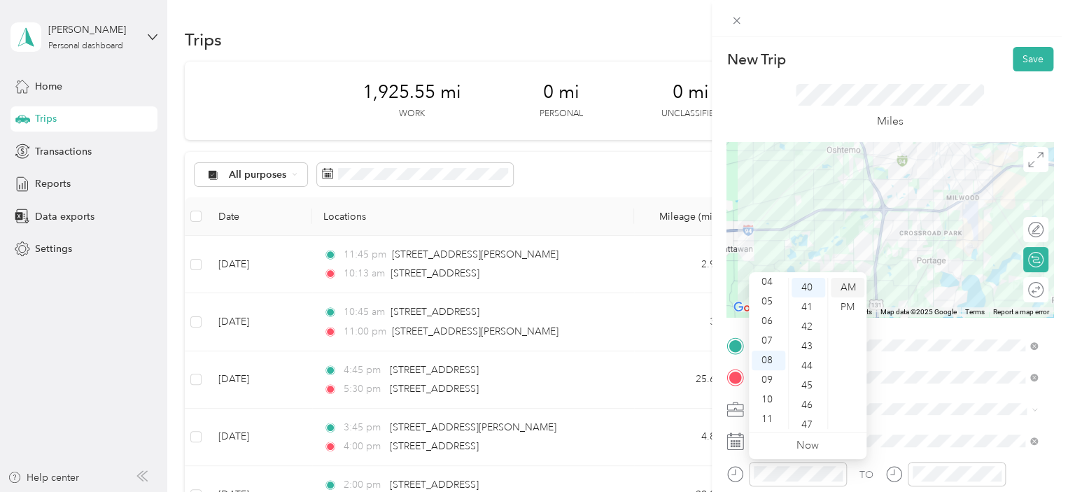
click at [843, 286] on div "AM" at bounding box center [848, 288] width 34 height 20
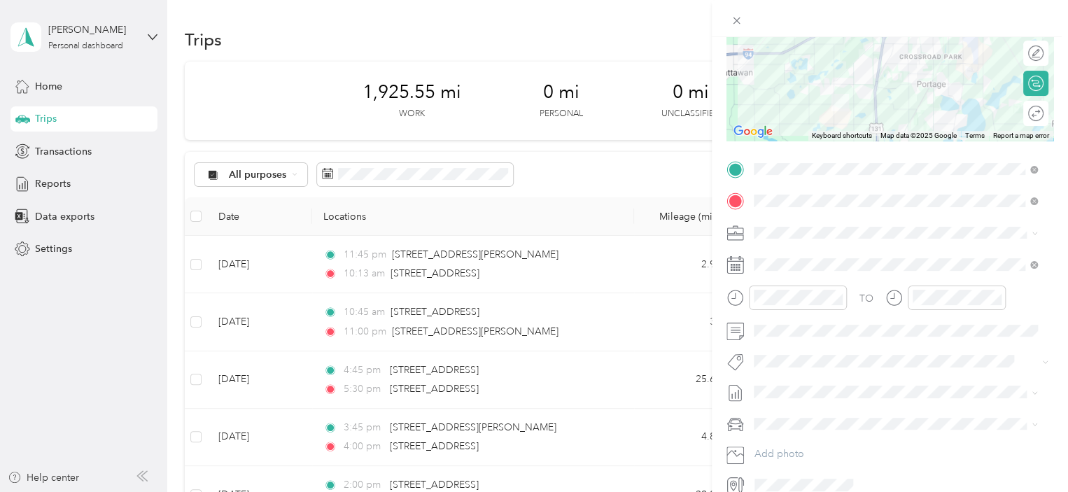
scroll to position [182, 0]
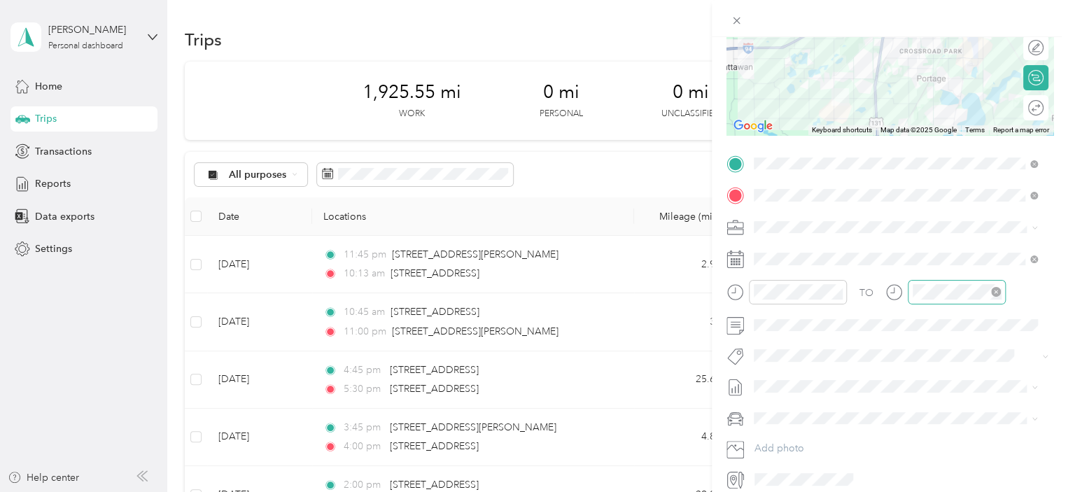
click at [911, 288] on div at bounding box center [957, 292] width 98 height 24
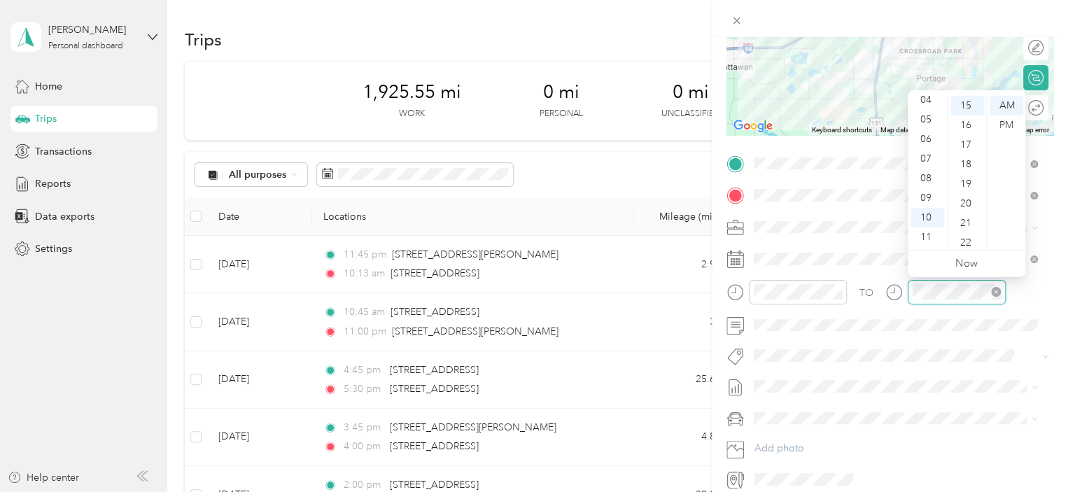
scroll to position [294, 0]
click at [926, 198] on div "09" at bounding box center [927, 198] width 34 height 20
click at [966, 108] on div "00" at bounding box center [967, 106] width 34 height 20
click at [1005, 101] on div "AM" at bounding box center [1007, 106] width 34 height 20
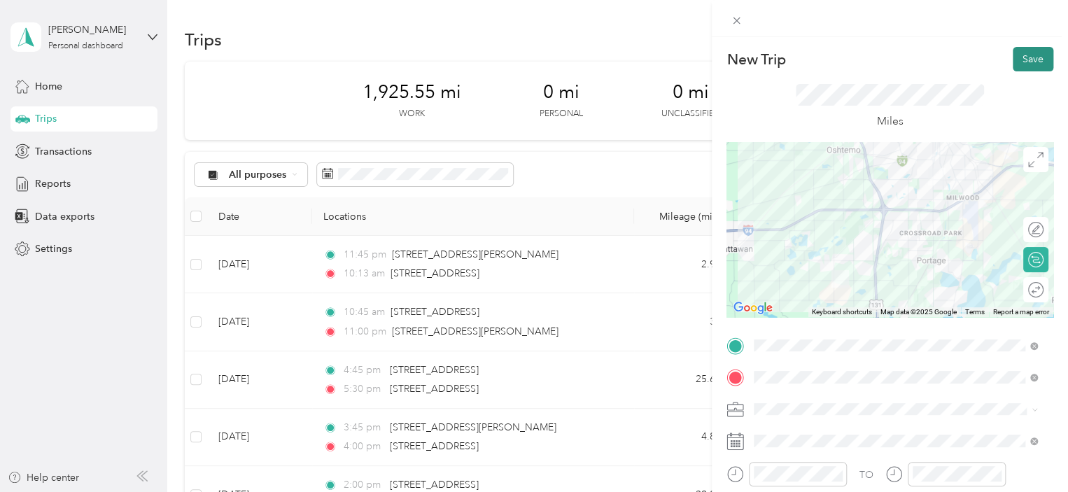
click at [1020, 59] on button "Save" at bounding box center [1033, 59] width 41 height 24
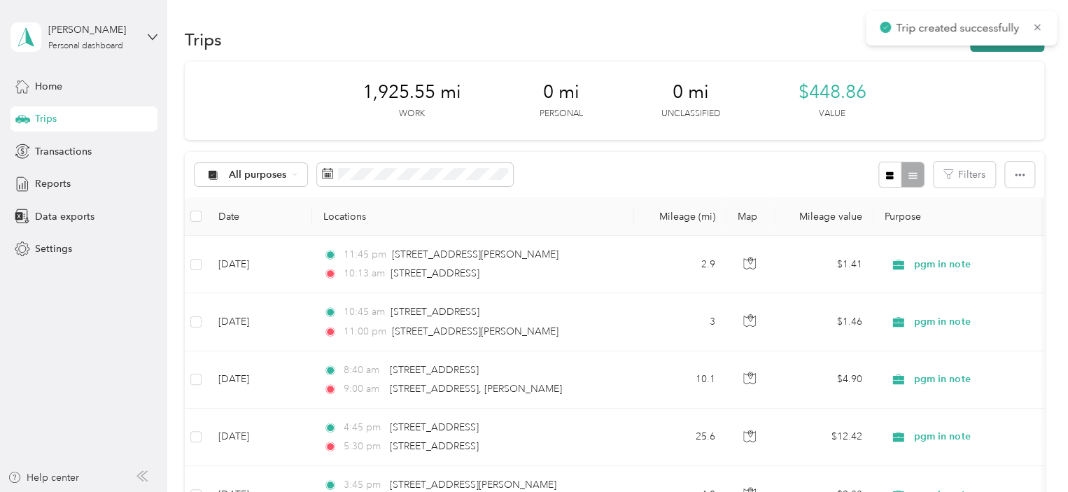
click at [988, 49] on button "New trip" at bounding box center [1007, 39] width 74 height 24
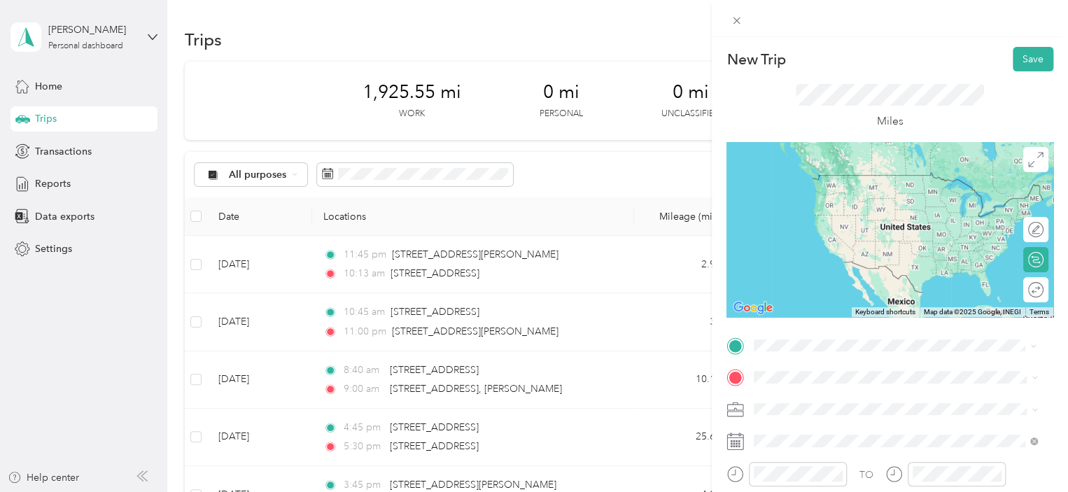
click at [808, 181] on span "[STREET_ADDRESS][PERSON_NAME][US_STATE]" at bounding box center [889, 175] width 218 height 13
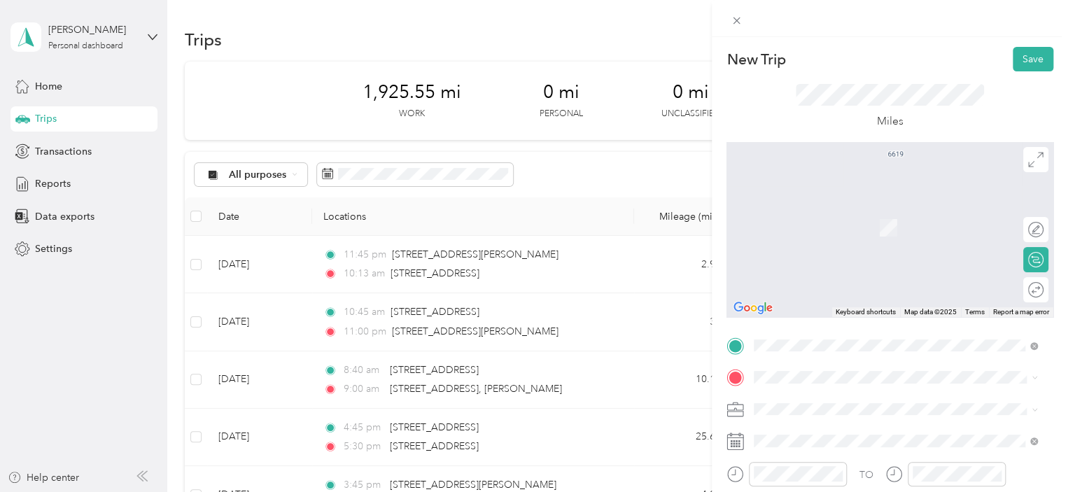
click at [807, 206] on span "[STREET_ADDRESS][US_STATE]" at bounding box center [850, 199] width 140 height 13
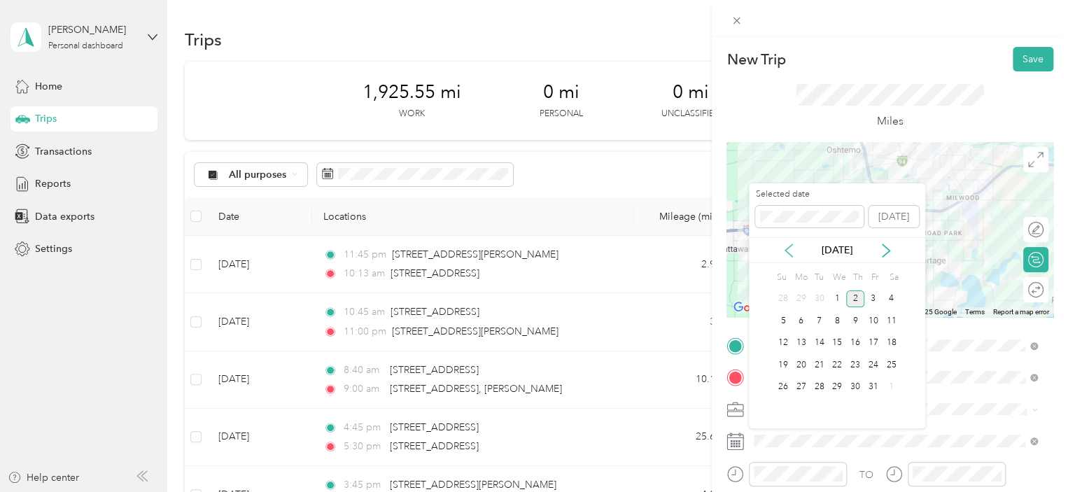
click at [784, 249] on icon at bounding box center [789, 251] width 14 height 14
click at [838, 362] on div "24" at bounding box center [837, 364] width 18 height 17
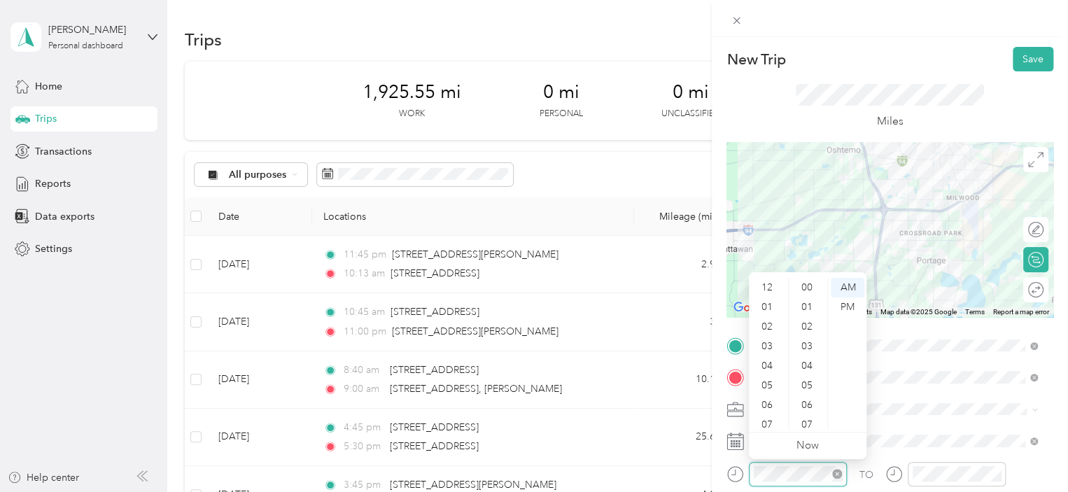
scroll to position [84, 0]
click at [767, 377] on div "09" at bounding box center [769, 380] width 34 height 20
click at [812, 414] on div "30" at bounding box center [808, 411] width 34 height 20
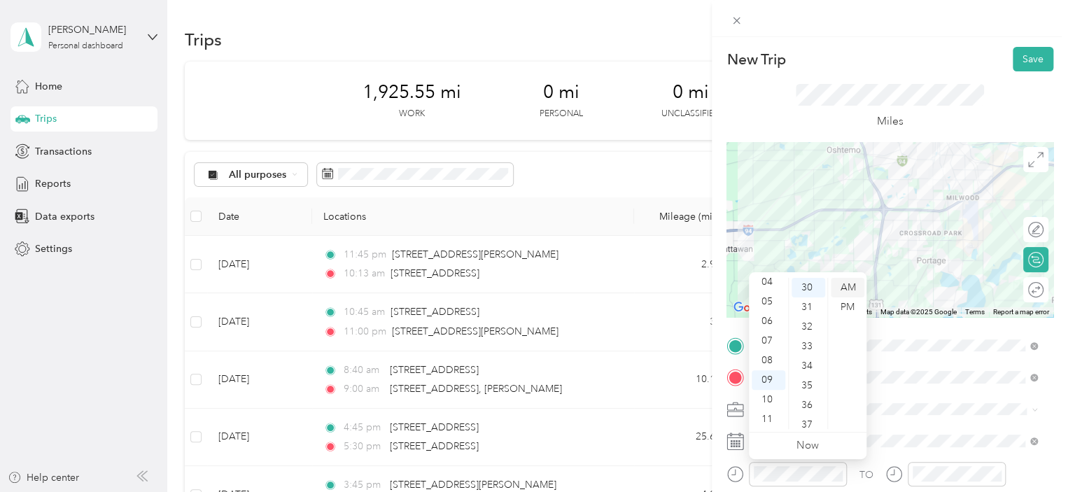
click at [845, 285] on div "AM" at bounding box center [848, 288] width 34 height 20
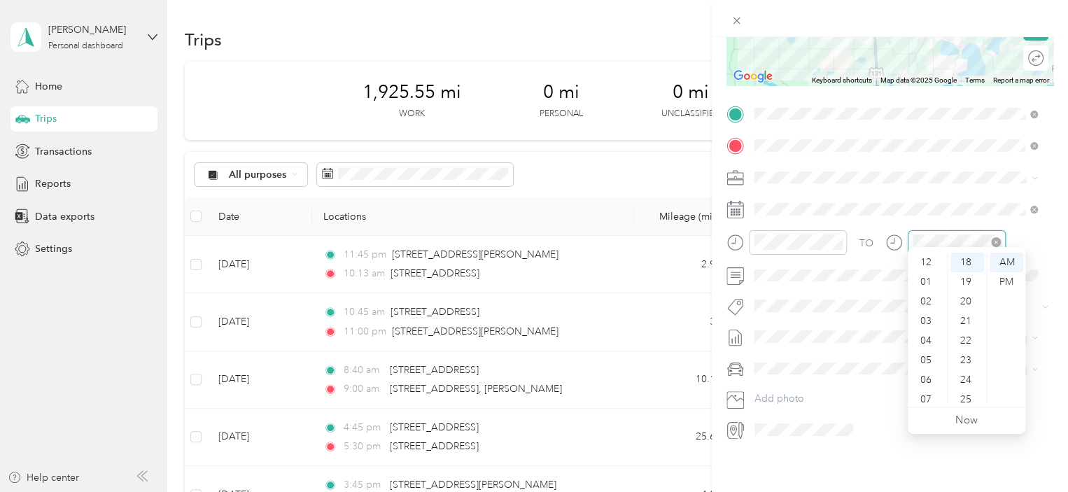
scroll to position [84, 0]
click at [922, 372] on div "10" at bounding box center [927, 375] width 34 height 20
click at [928, 354] on div "09" at bounding box center [927, 355] width 34 height 20
click at [969, 365] on div "50" at bounding box center [967, 361] width 34 height 20
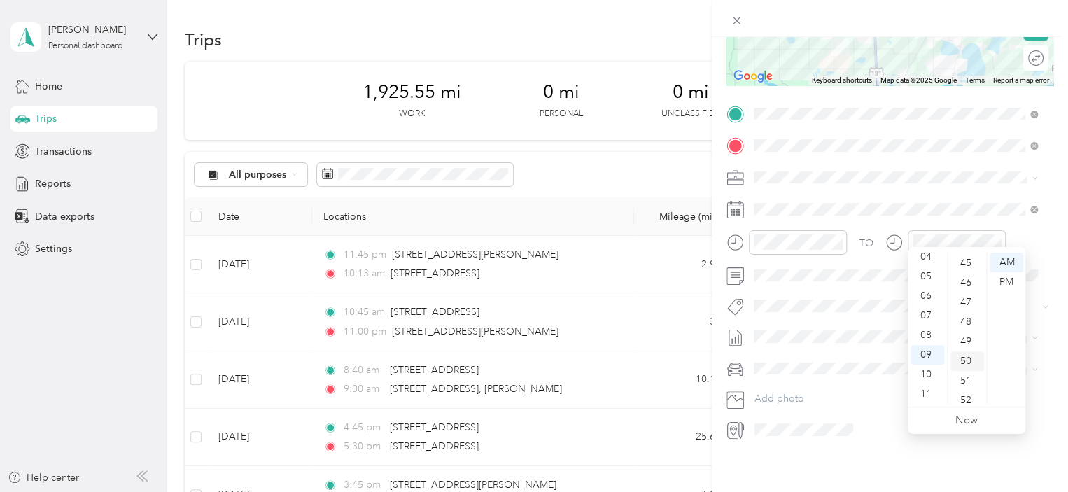
scroll to position [980, 0]
click at [1002, 259] on div "AM" at bounding box center [1007, 263] width 34 height 20
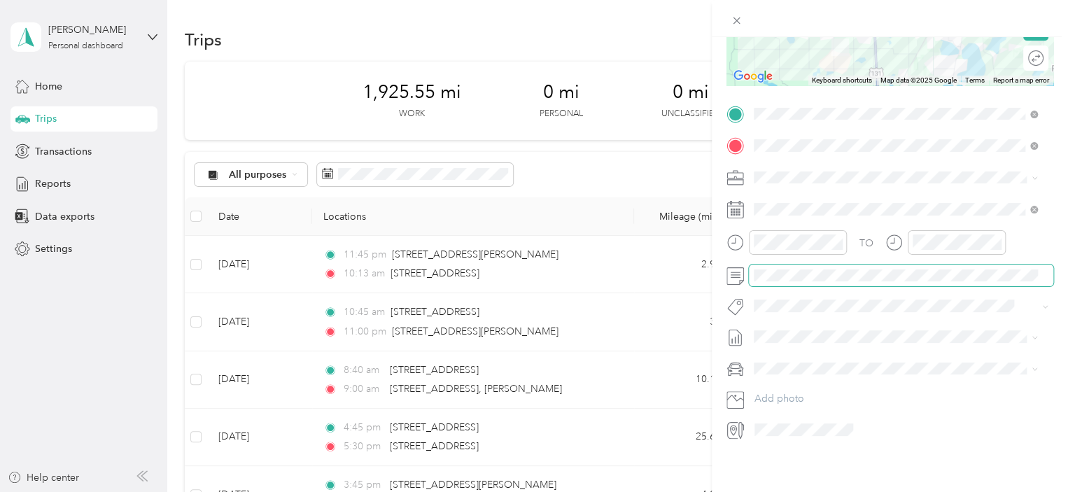
scroll to position [0, 0]
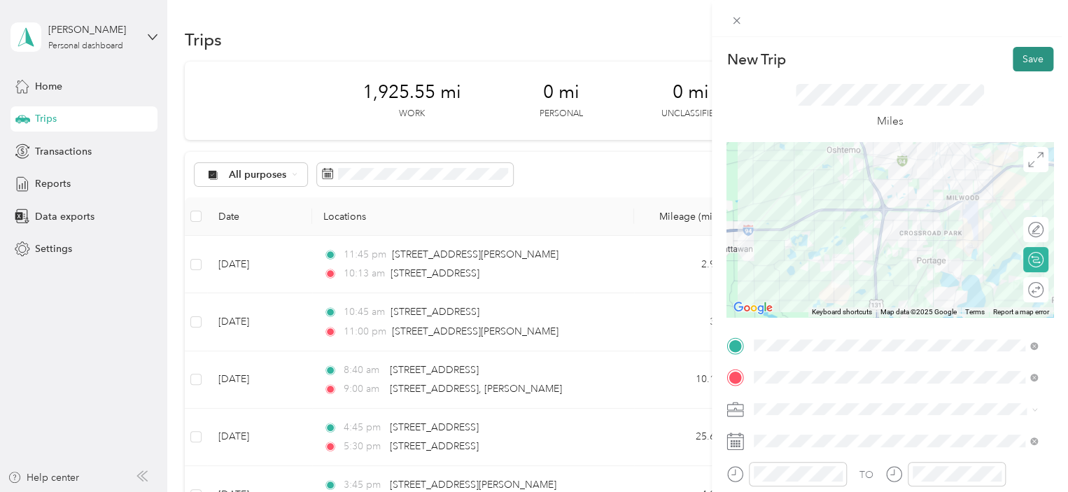
click at [1019, 61] on button "Save" at bounding box center [1033, 59] width 41 height 24
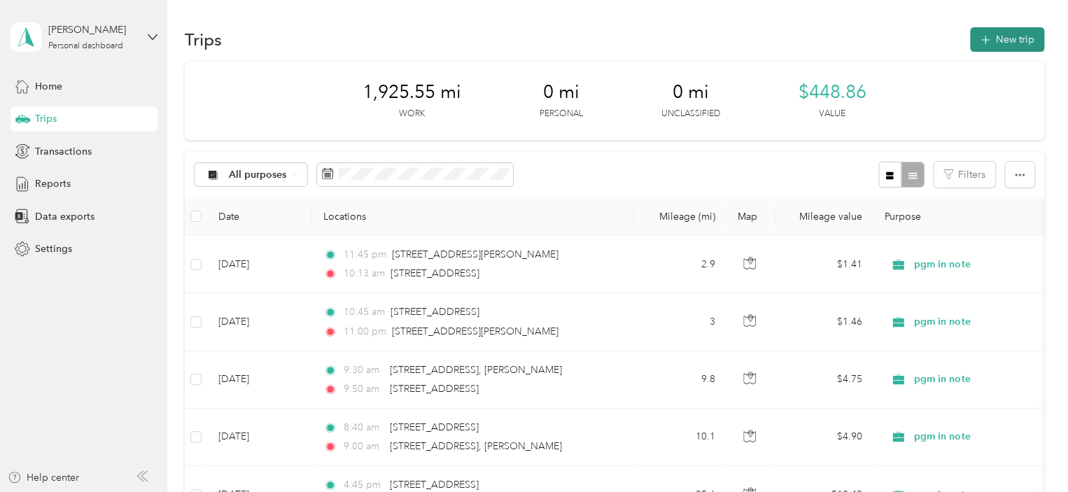
click at [993, 44] on button "New trip" at bounding box center [1007, 39] width 74 height 24
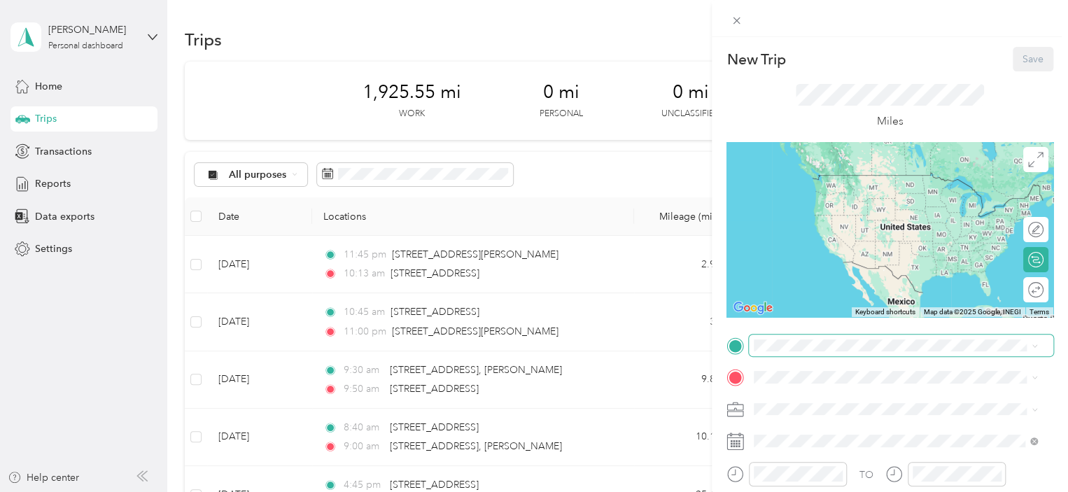
click at [767, 338] on span at bounding box center [901, 346] width 304 height 22
click at [766, 352] on span at bounding box center [901, 346] width 304 height 22
click at [806, 174] on span "[STREET_ADDRESS][US_STATE]" at bounding box center [850, 168] width 140 height 13
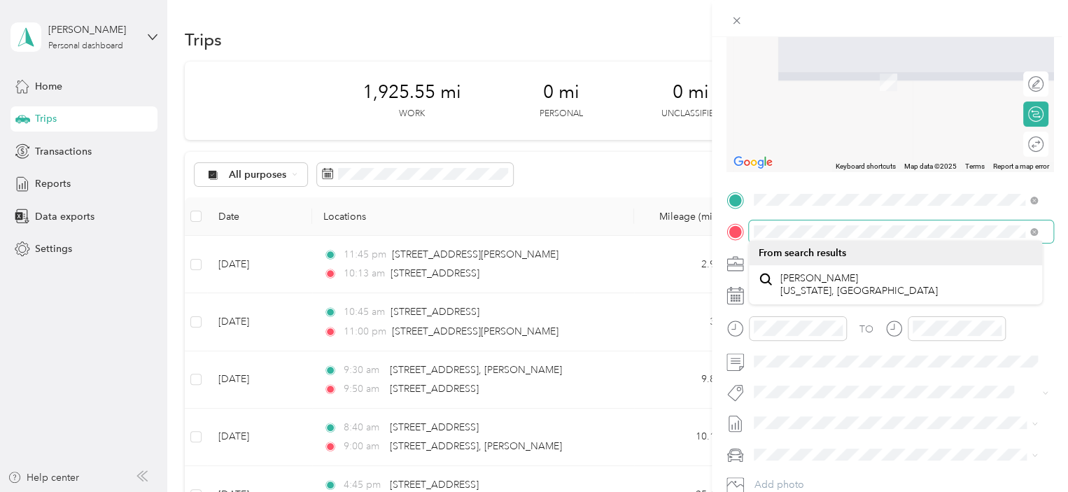
scroll to position [155, 0]
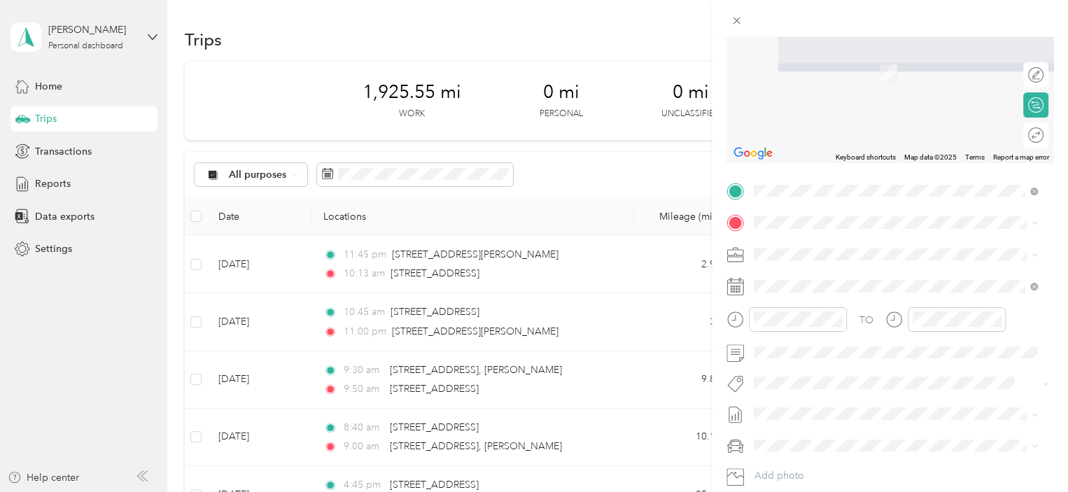
click at [661, 32] on div "New Trip Save This trip cannot be edited because it is either under review, app…" at bounding box center [534, 246] width 1068 height 492
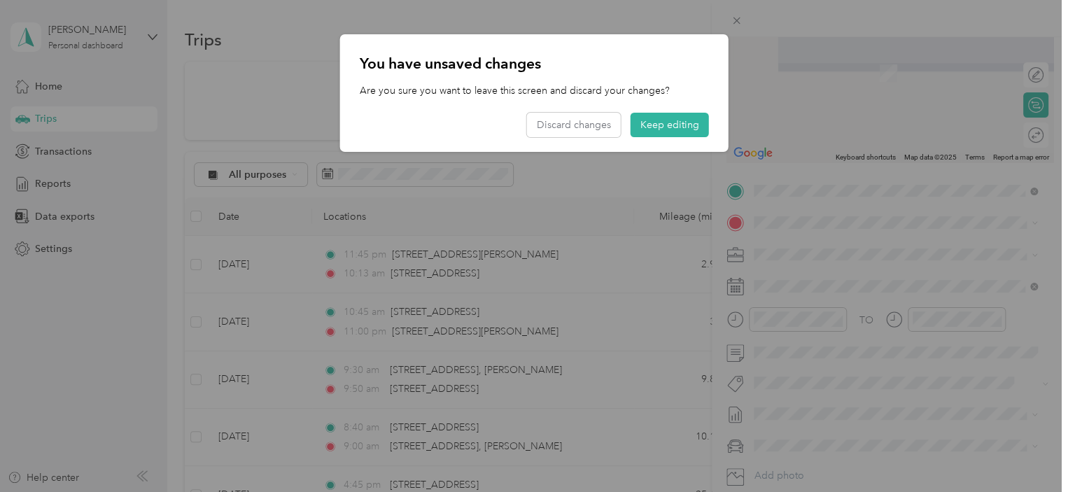
click at [839, 220] on div at bounding box center [534, 246] width 1068 height 492
click at [660, 116] on button "Keep editing" at bounding box center [670, 125] width 78 height 24
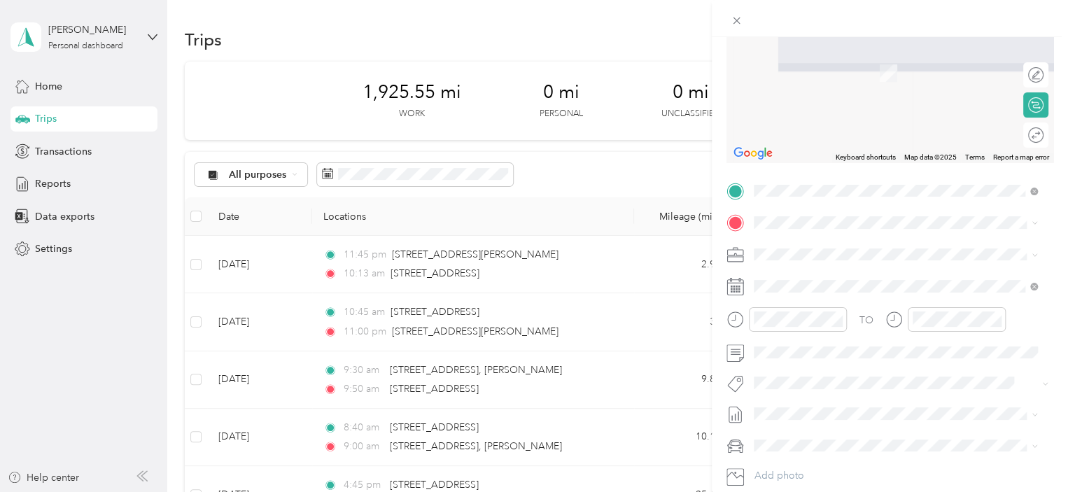
click at [842, 274] on span "[STREET_ADDRESS][PERSON_NAME][PERSON_NAME][US_STATE]" at bounding box center [906, 271] width 253 height 24
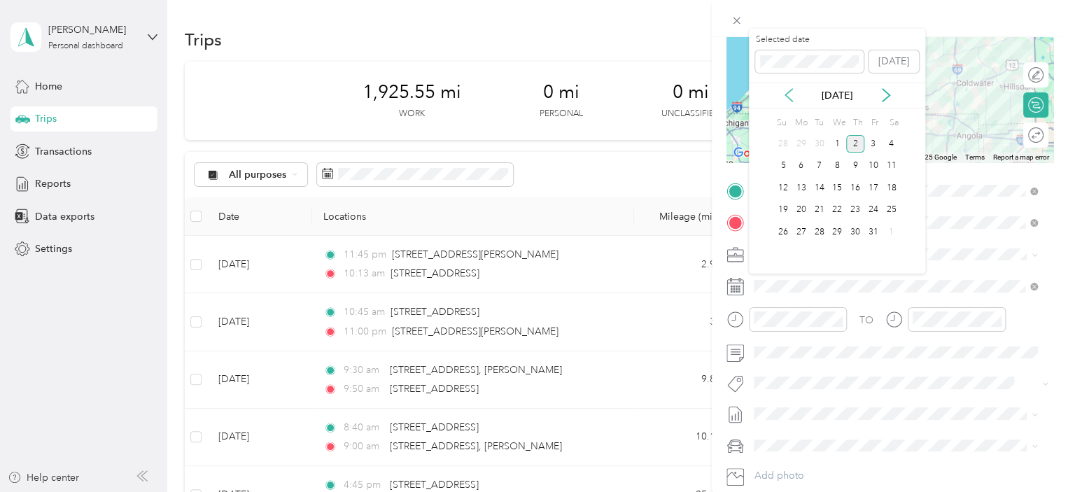
click at [784, 95] on icon at bounding box center [789, 95] width 14 height 14
click at [834, 209] on div "24" at bounding box center [837, 210] width 18 height 17
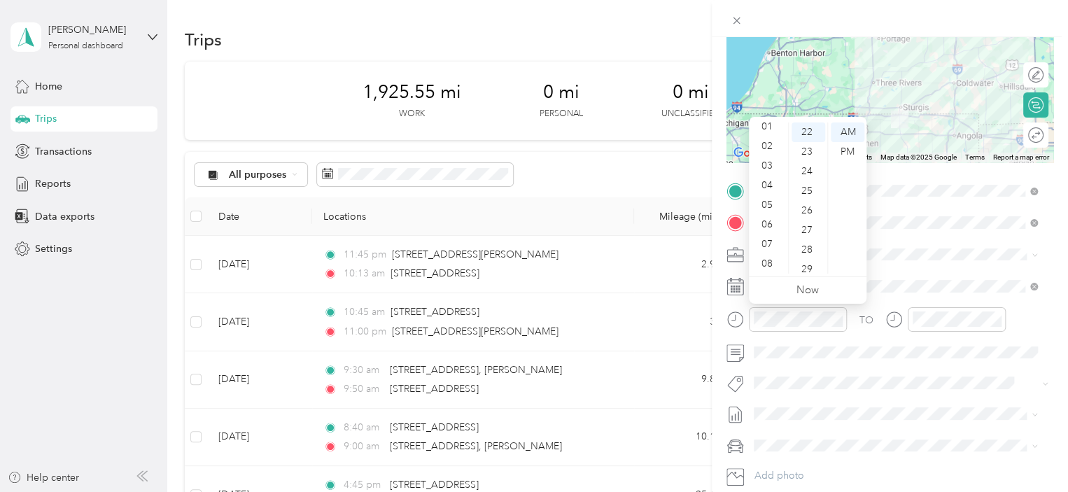
scroll to position [0, 0]
click at [770, 190] on div "03" at bounding box center [769, 191] width 34 height 20
click at [802, 127] on div "00" at bounding box center [808, 132] width 34 height 20
click at [810, 134] on div "00" at bounding box center [808, 132] width 34 height 20
click at [847, 153] on div "PM" at bounding box center [848, 152] width 34 height 20
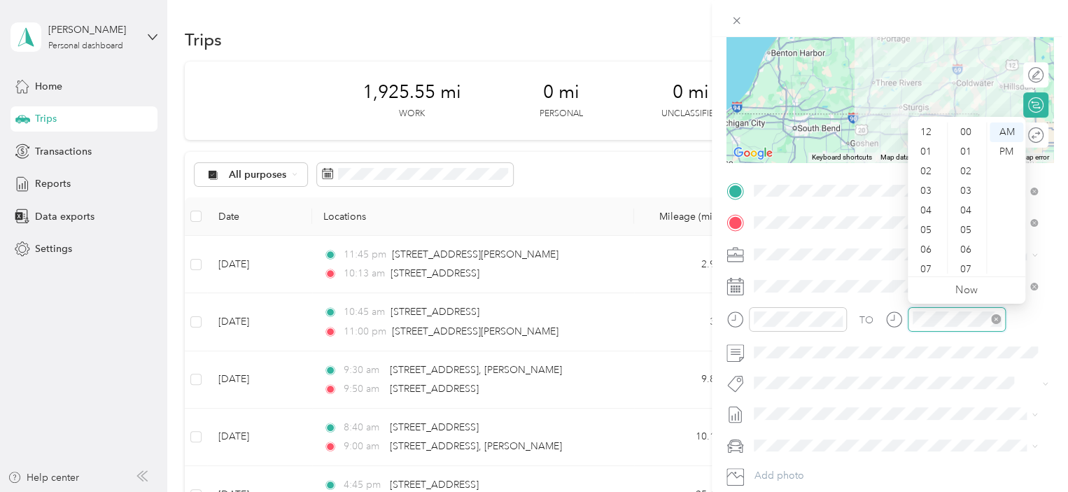
scroll to position [84, 0]
click at [922, 132] on div "04" at bounding box center [927, 127] width 34 height 20
click at [969, 136] on div "00" at bounding box center [967, 132] width 34 height 20
click at [1011, 154] on div "PM" at bounding box center [1007, 152] width 34 height 20
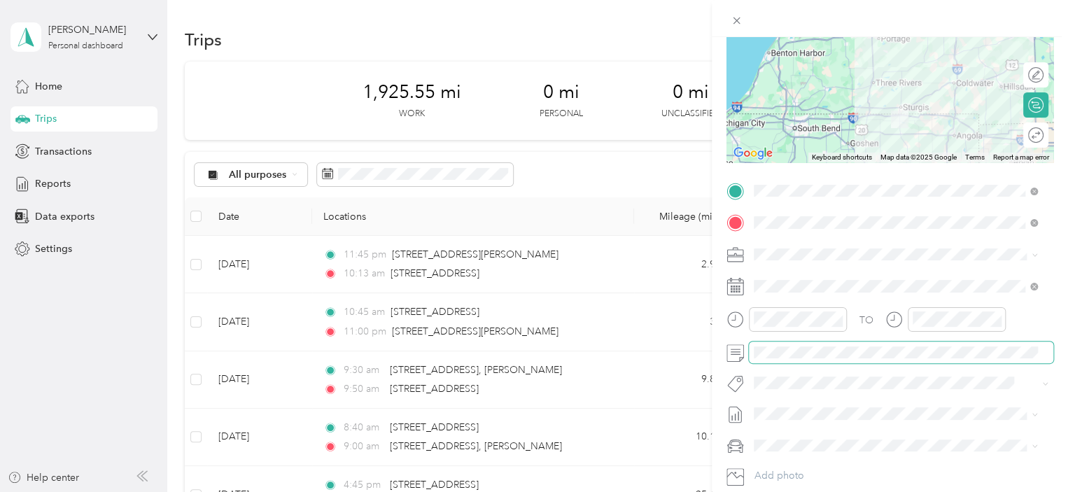
click at [829, 344] on span at bounding box center [901, 353] width 304 height 22
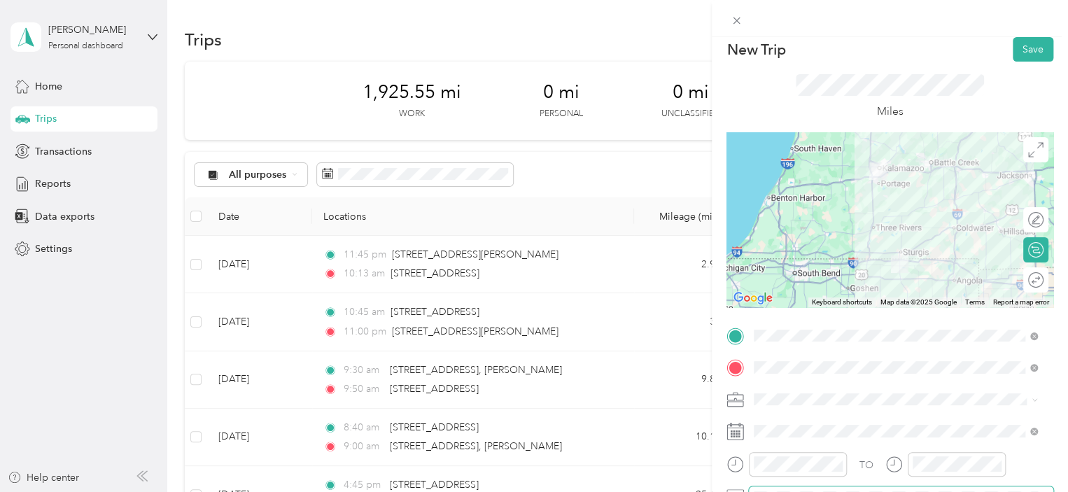
scroll to position [3, 0]
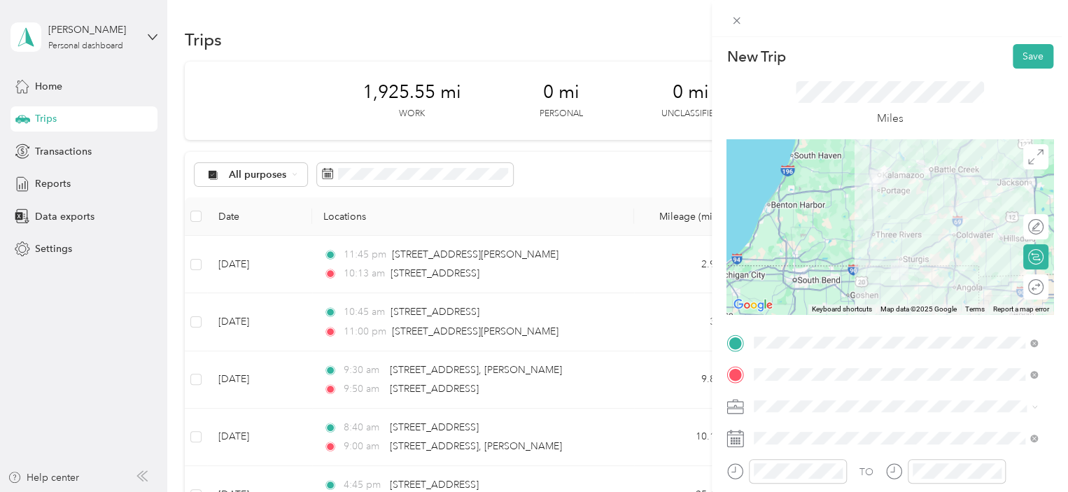
click at [898, 218] on div at bounding box center [889, 226] width 327 height 175
click at [1015, 52] on button "Save" at bounding box center [1033, 56] width 41 height 24
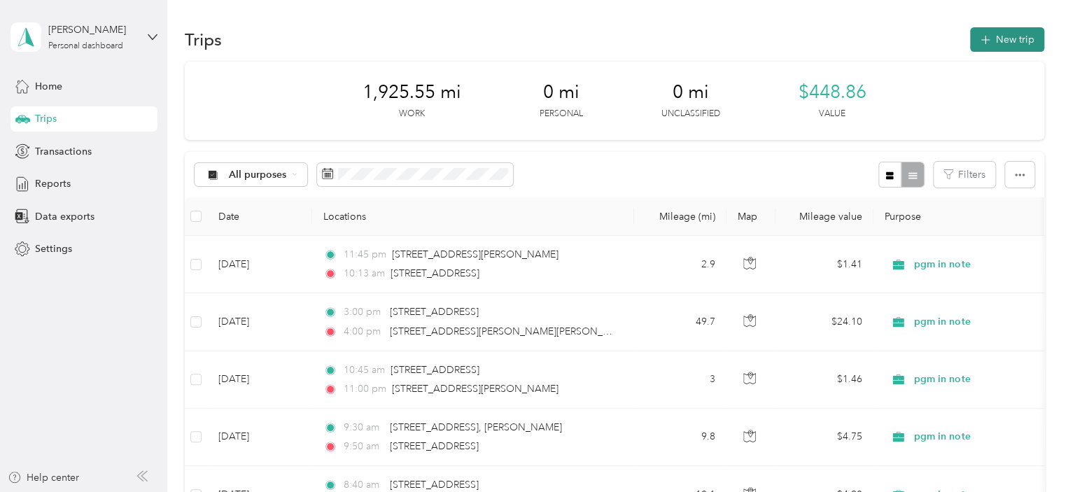
click at [1010, 35] on button "New trip" at bounding box center [1007, 39] width 74 height 24
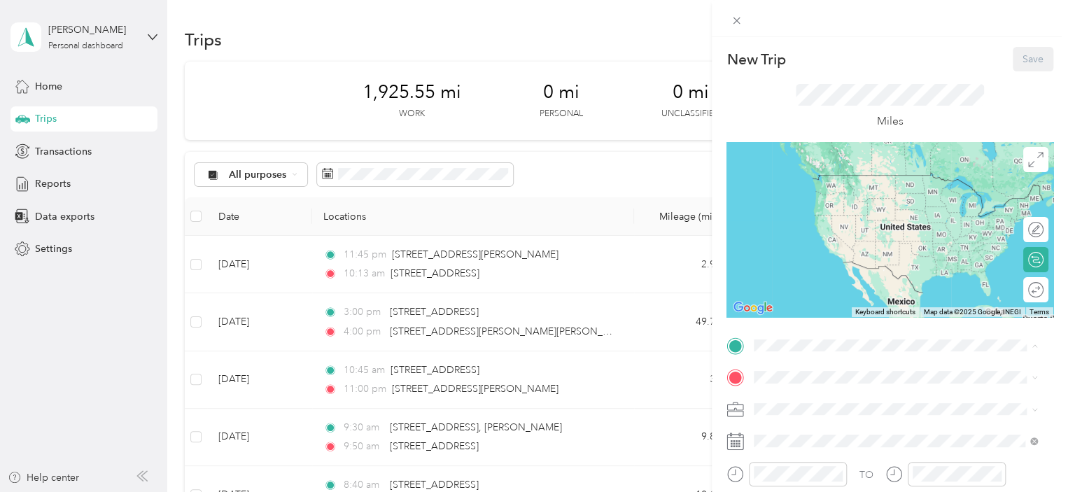
click at [251, 258] on div "New Trip Save This trip cannot be edited because it is either under review, app…" at bounding box center [534, 246] width 1068 height 492
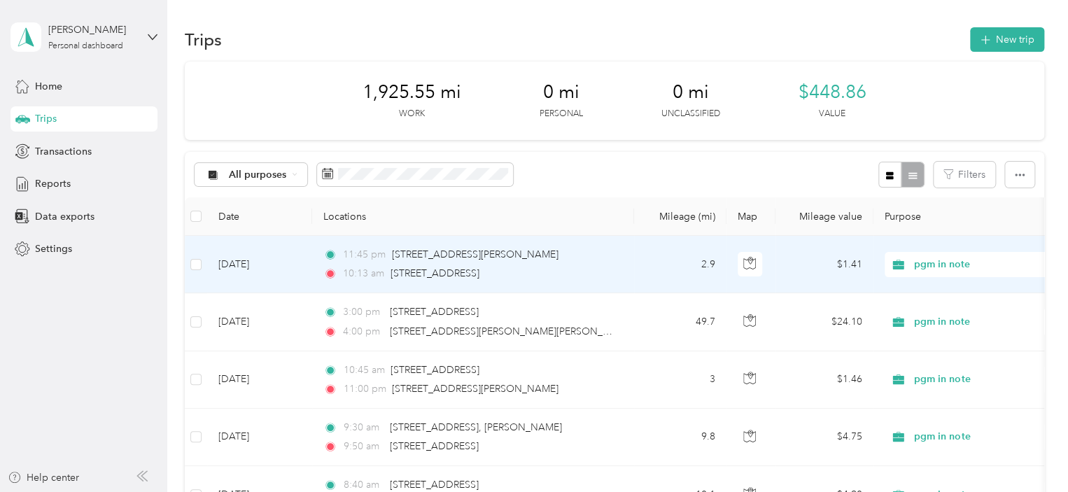
click at [251, 258] on td "[DATE]" at bounding box center [259, 264] width 105 height 57
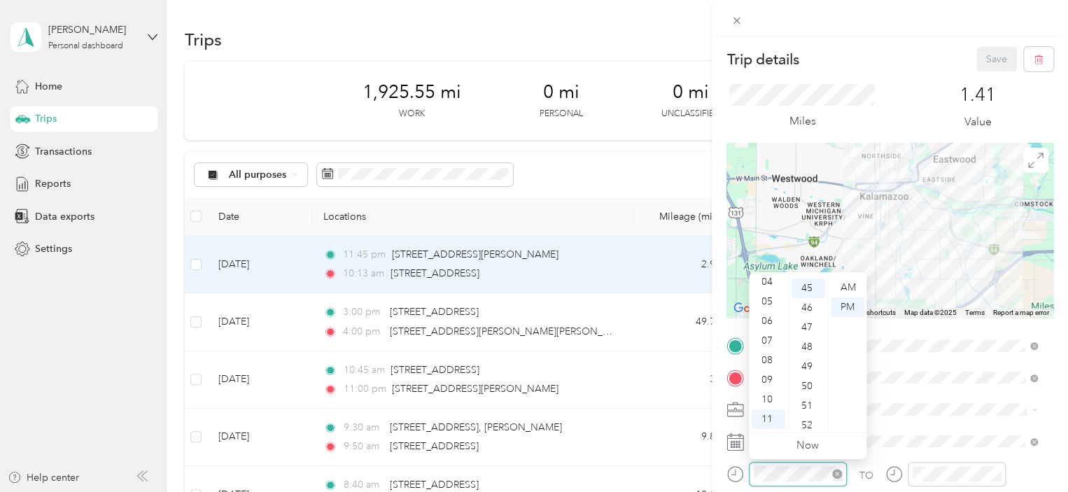
scroll to position [882, 0]
click at [765, 396] on div "10" at bounding box center [769, 400] width 34 height 20
click at [843, 282] on div "AM" at bounding box center [848, 288] width 34 height 20
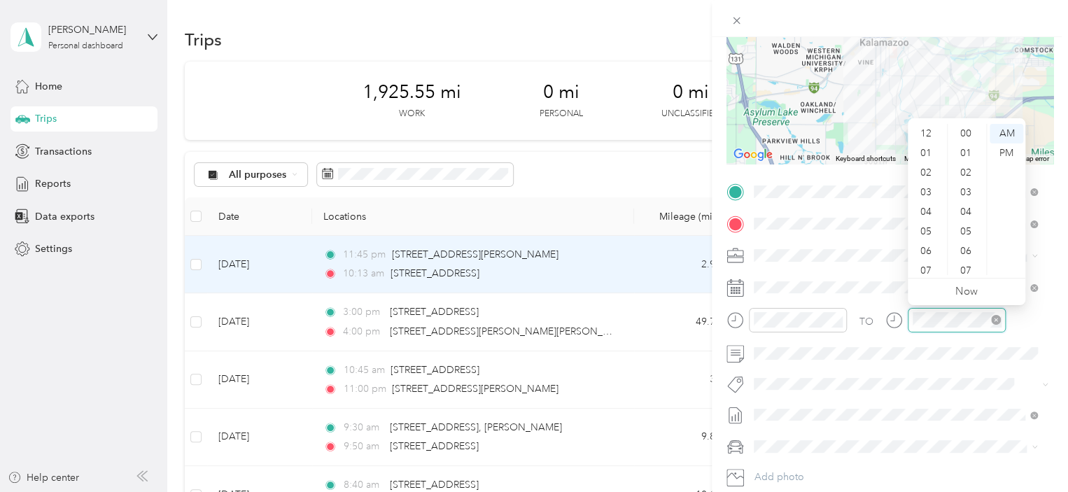
scroll to position [84, 0]
click at [926, 262] on div "11" at bounding box center [927, 265] width 34 height 20
click at [967, 134] on div "00" at bounding box center [967, 134] width 34 height 20
click at [1015, 129] on div "AM" at bounding box center [1007, 134] width 34 height 20
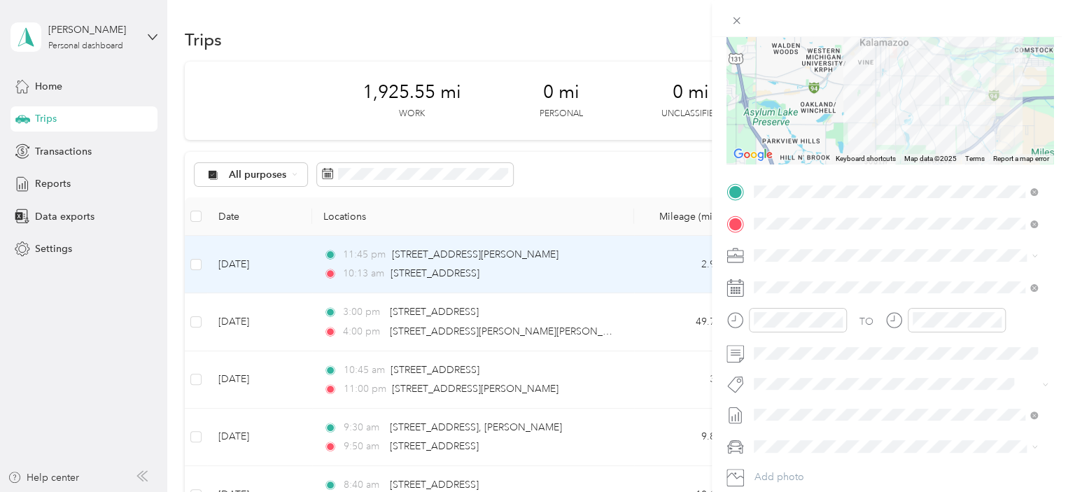
click at [1067, 33] on div at bounding box center [890, 18] width 356 height 37
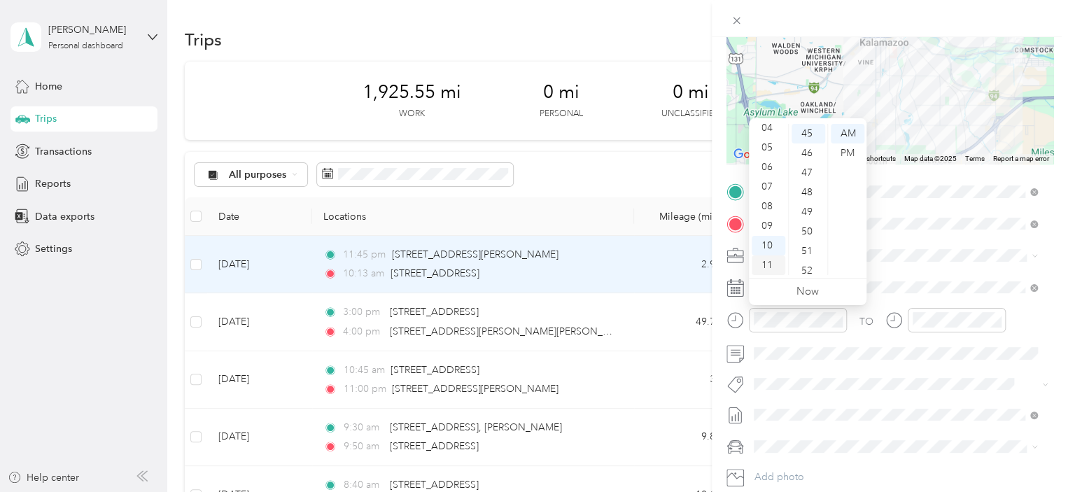
click at [767, 266] on div "11" at bounding box center [769, 265] width 34 height 20
click at [812, 234] on div "30" at bounding box center [808, 237] width 34 height 20
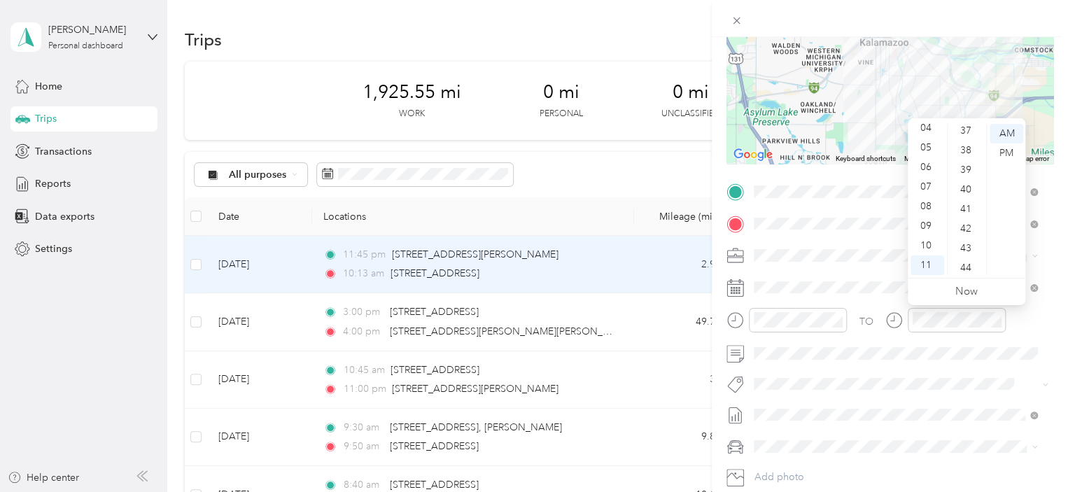
scroll to position [756, 0]
click at [960, 253] on div "45" at bounding box center [967, 260] width 34 height 20
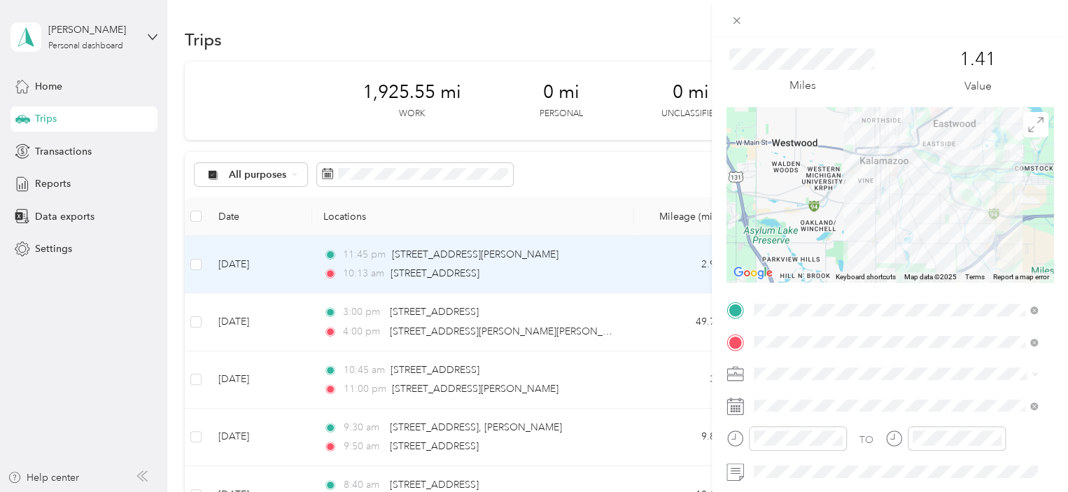
scroll to position [0, 0]
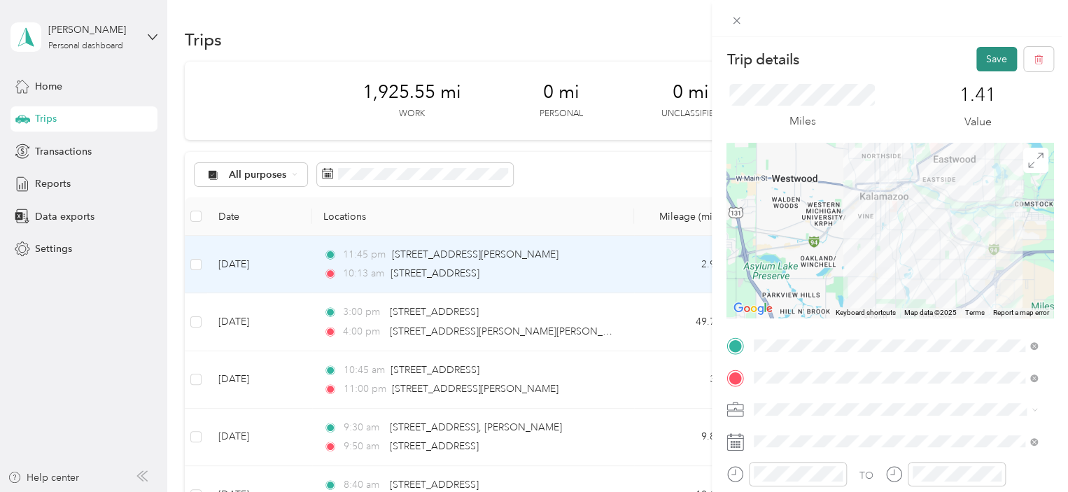
click at [982, 62] on button "Save" at bounding box center [996, 59] width 41 height 24
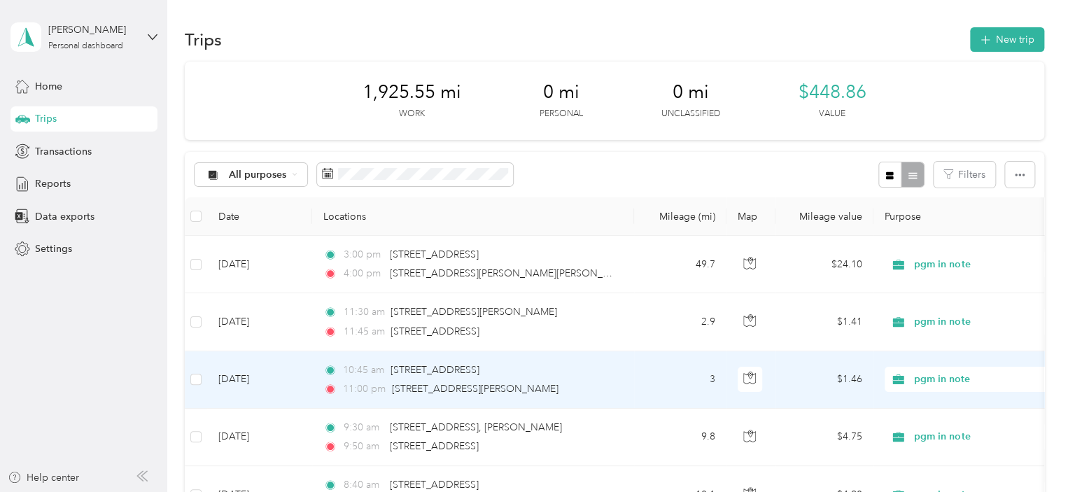
click at [273, 374] on td "[DATE]" at bounding box center [259, 379] width 105 height 57
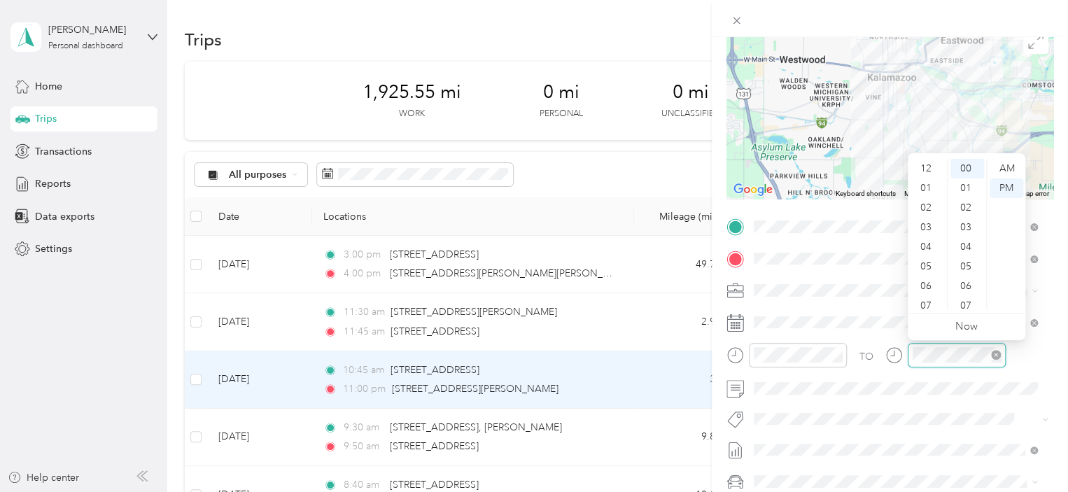
scroll to position [84, 0]
click at [1003, 167] on div "AM" at bounding box center [1007, 169] width 34 height 20
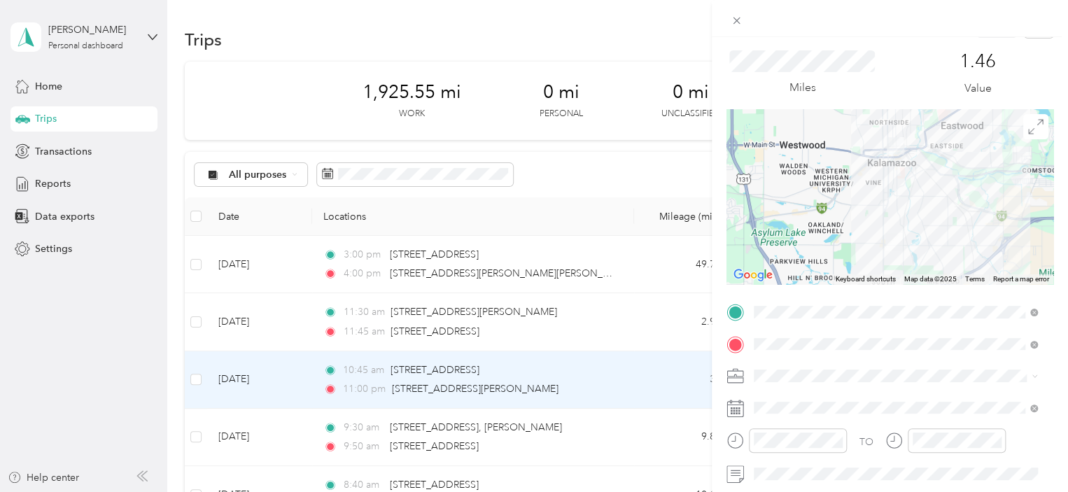
scroll to position [0, 0]
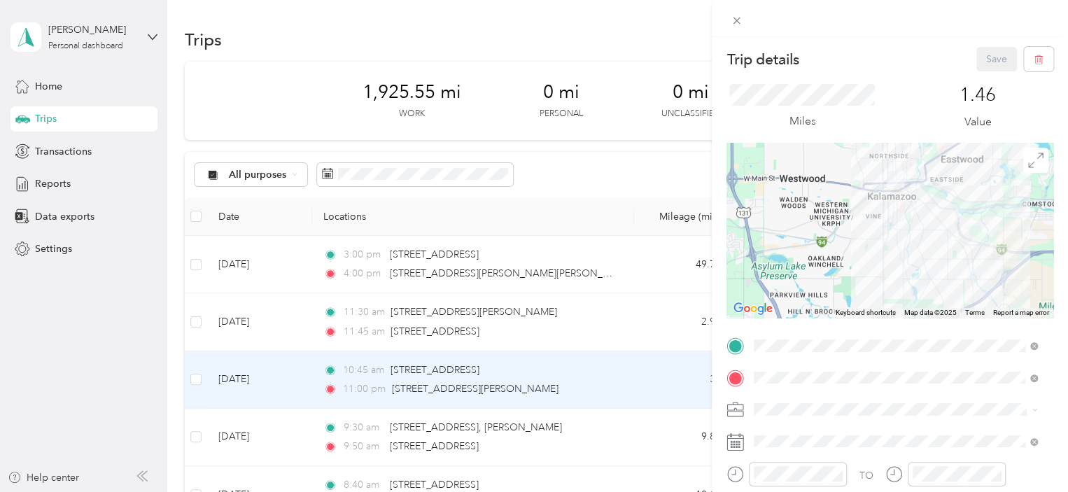
click at [915, 75] on div "Miles 1.46 Value" at bounding box center [889, 106] width 327 height 71
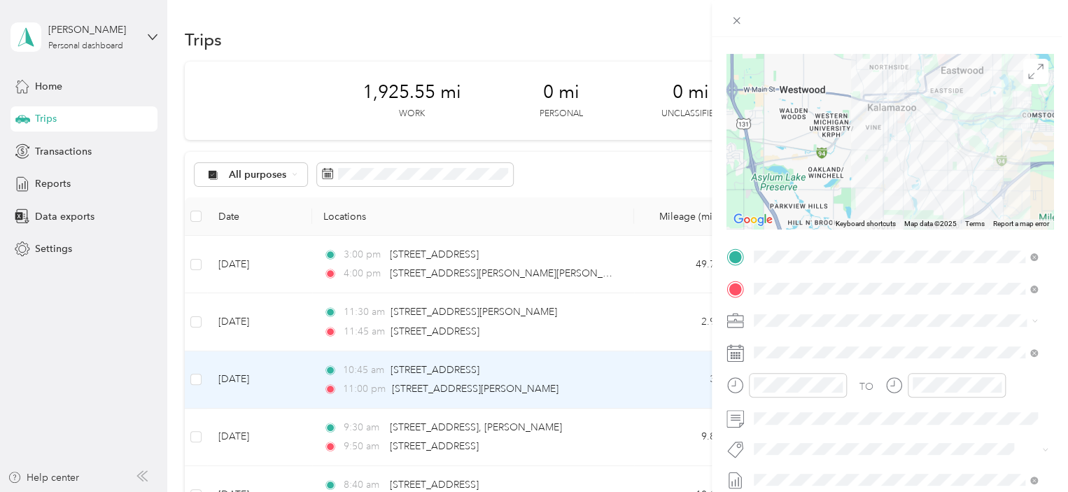
scroll to position [115, 0]
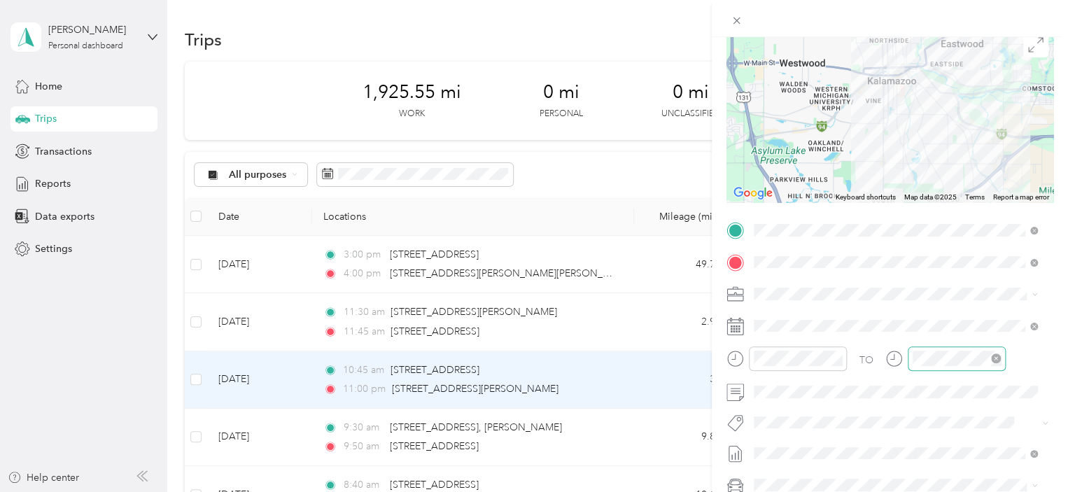
click at [962, 366] on div at bounding box center [957, 358] width 98 height 24
click at [1006, 167] on div "AM" at bounding box center [1007, 172] width 34 height 20
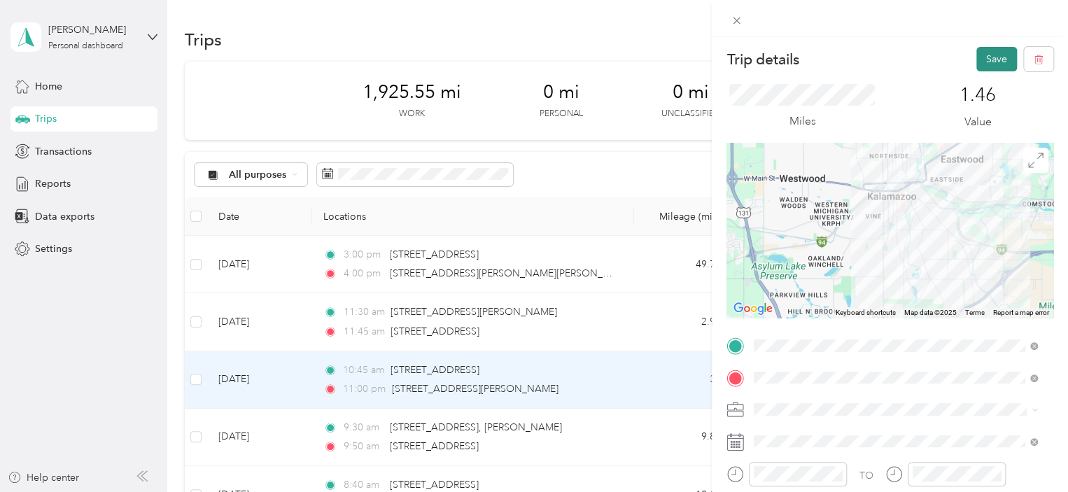
click at [979, 59] on button "Save" at bounding box center [996, 59] width 41 height 24
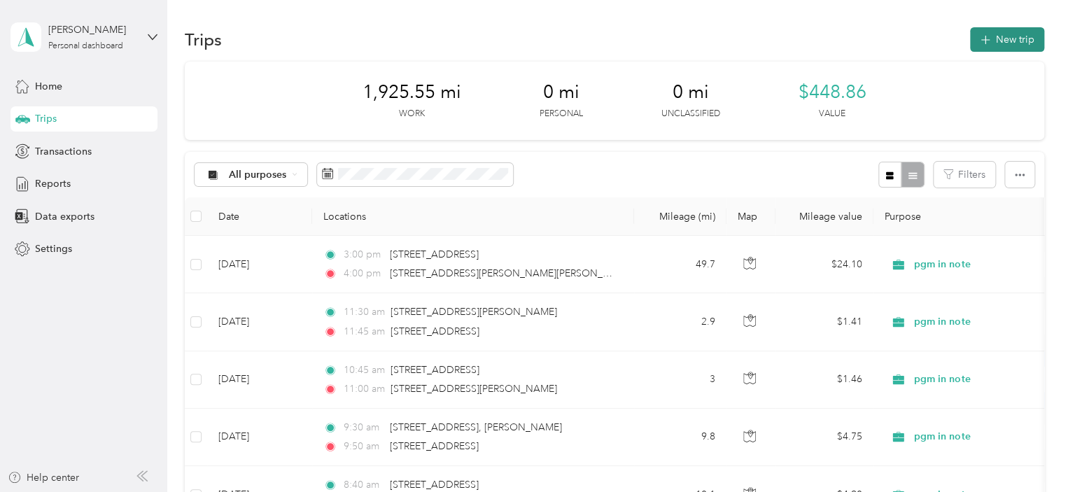
click at [1005, 44] on button "New trip" at bounding box center [1007, 39] width 74 height 24
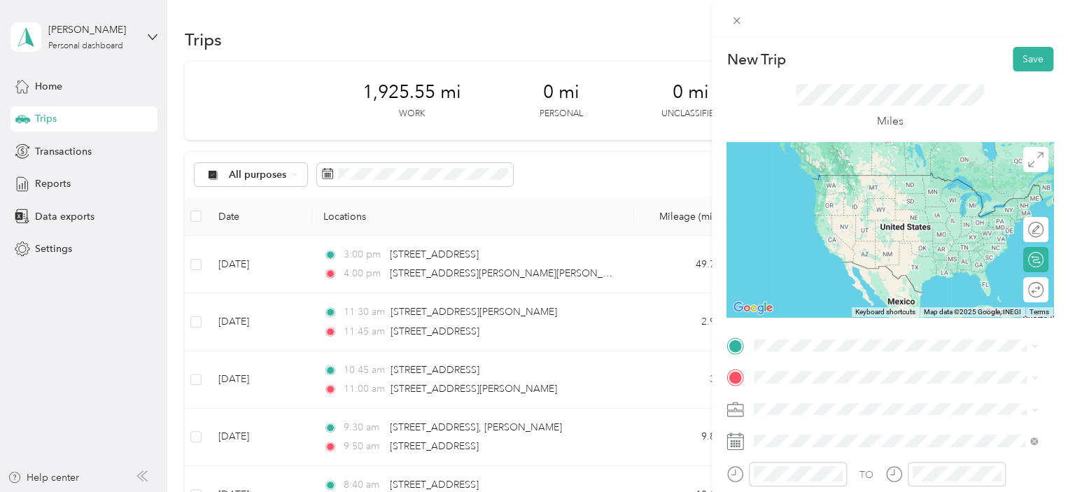
click at [840, 226] on span "[STREET_ADDRESS][PERSON_NAME][PERSON_NAME][US_STATE]" at bounding box center [906, 233] width 253 height 24
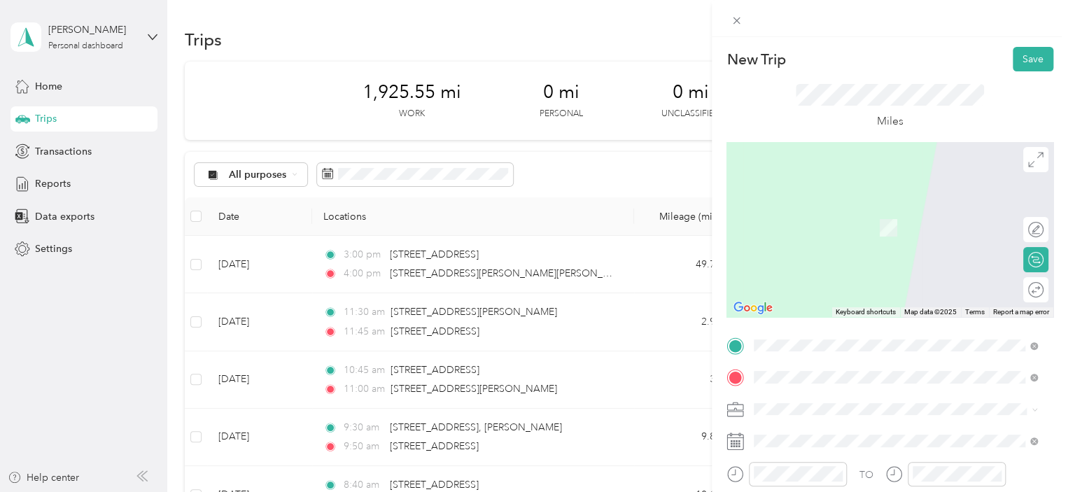
click at [815, 443] on li "[STREET_ADDRESS][US_STATE]" at bounding box center [895, 428] width 293 height 29
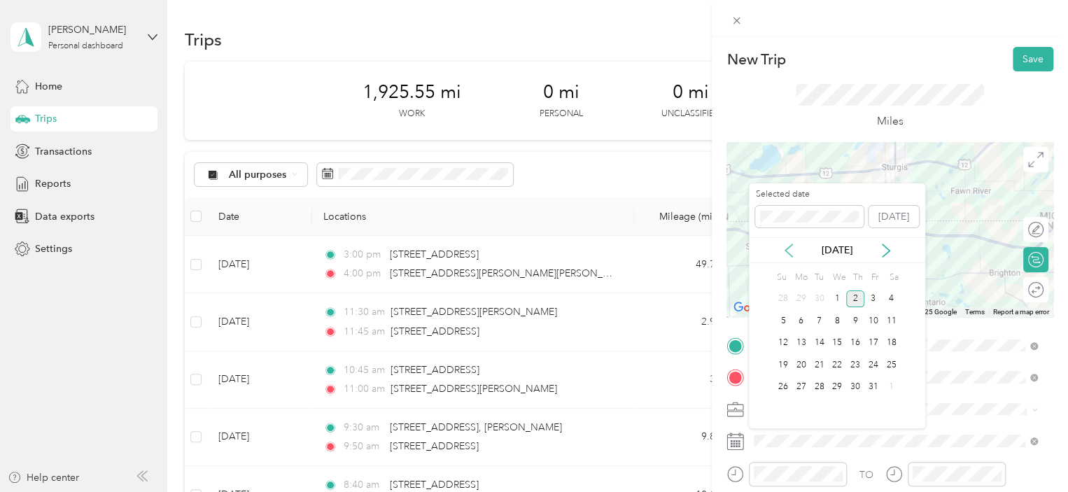
click at [789, 249] on icon at bounding box center [789, 251] width 14 height 14
click at [833, 367] on div "24" at bounding box center [837, 364] width 18 height 17
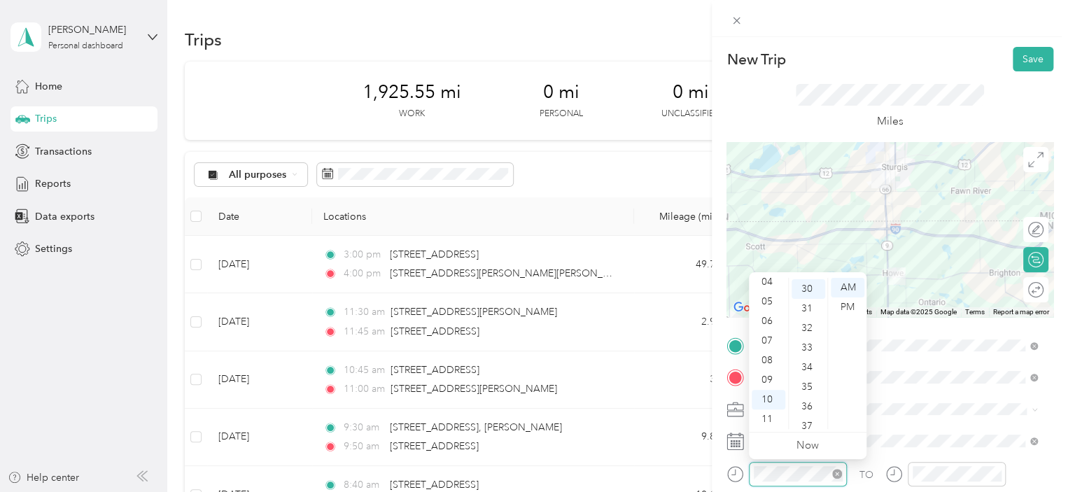
scroll to position [588, 0]
click at [764, 285] on div "04" at bounding box center [769, 282] width 34 height 20
click at [803, 278] on div "30" at bounding box center [808, 288] width 34 height 20
click at [806, 284] on div "30" at bounding box center [808, 288] width 34 height 20
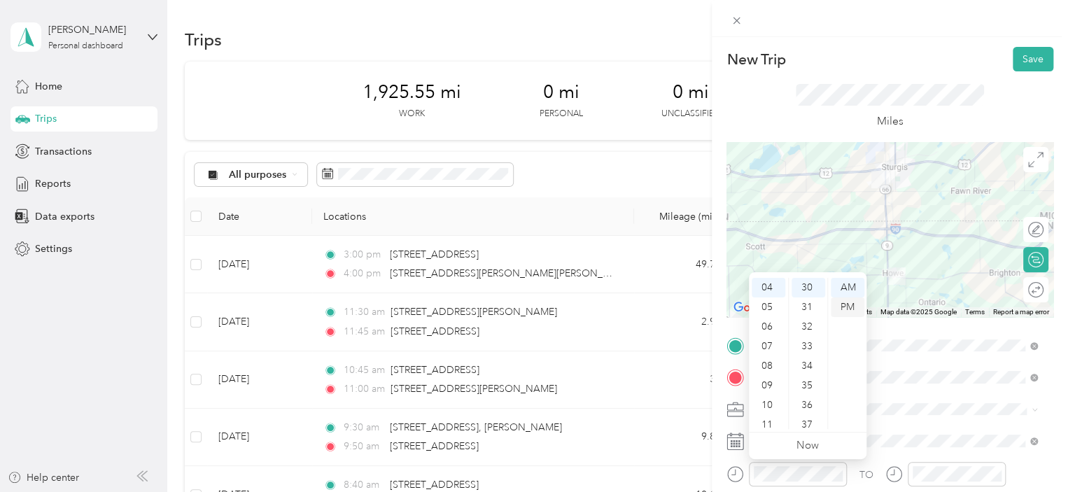
click at [847, 307] on div "PM" at bounding box center [848, 307] width 34 height 20
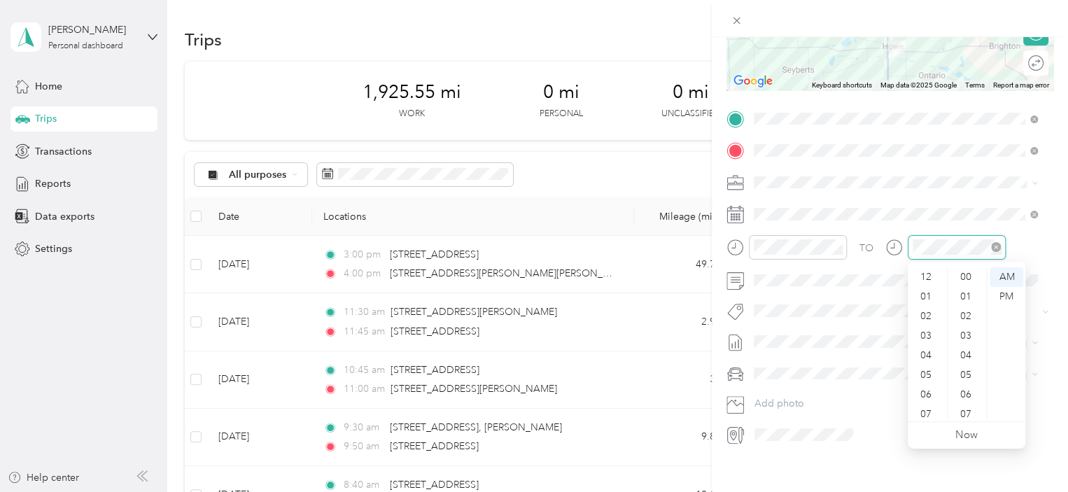
scroll to position [84, 0]
click at [929, 271] on div "04" at bounding box center [927, 272] width 34 height 20
click at [999, 296] on div "PM" at bounding box center [1007, 297] width 34 height 20
drag, startPoint x: 976, startPoint y: 346, endPoint x: 997, endPoint y: 393, distance: 50.4
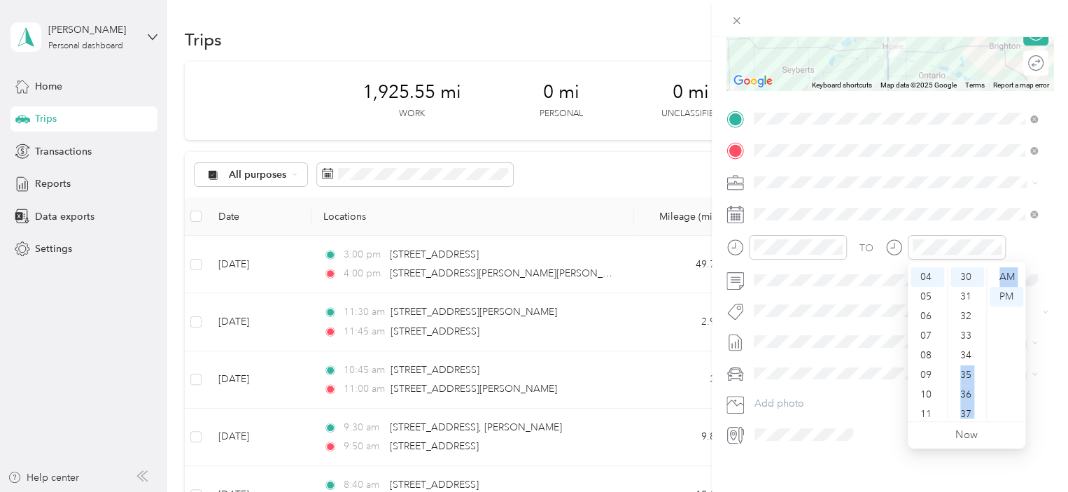
click at [997, 393] on div "12 01 02 03 04 05 06 07 08 09 10 11 00 01 02 03 04 05 06 07 08 09 10 11 12 13 1…" at bounding box center [967, 343] width 118 height 157
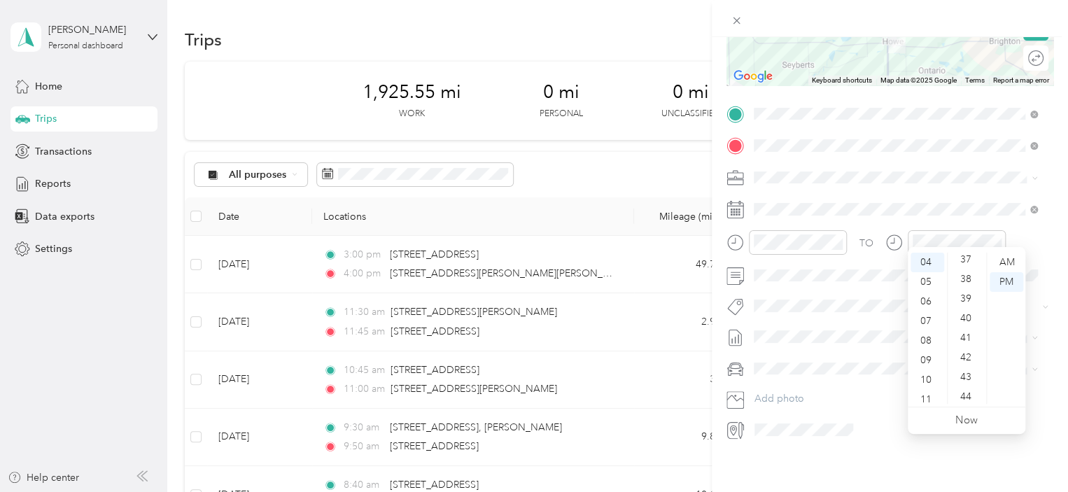
scroll to position [756, 0]
click at [964, 388] on div "45" at bounding box center [967, 389] width 34 height 20
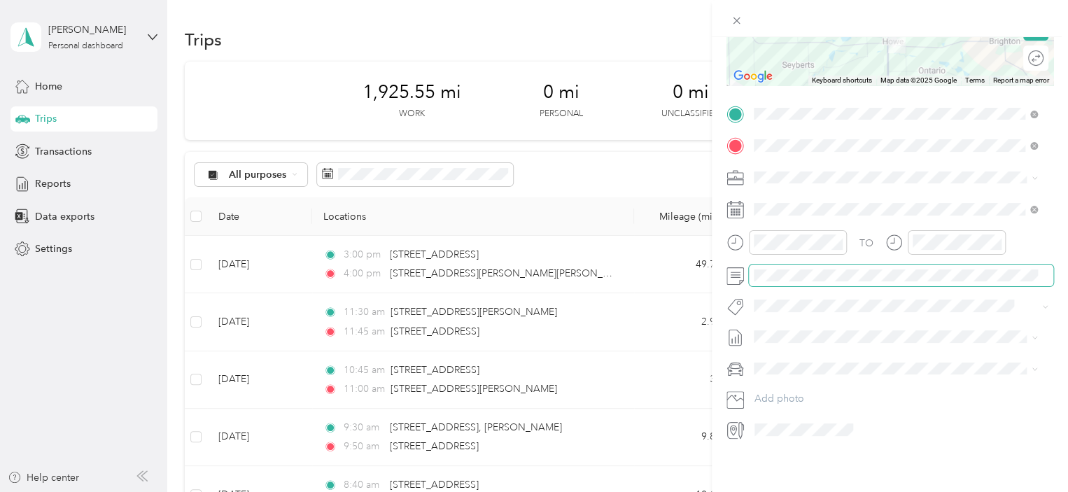
scroll to position [0, 0]
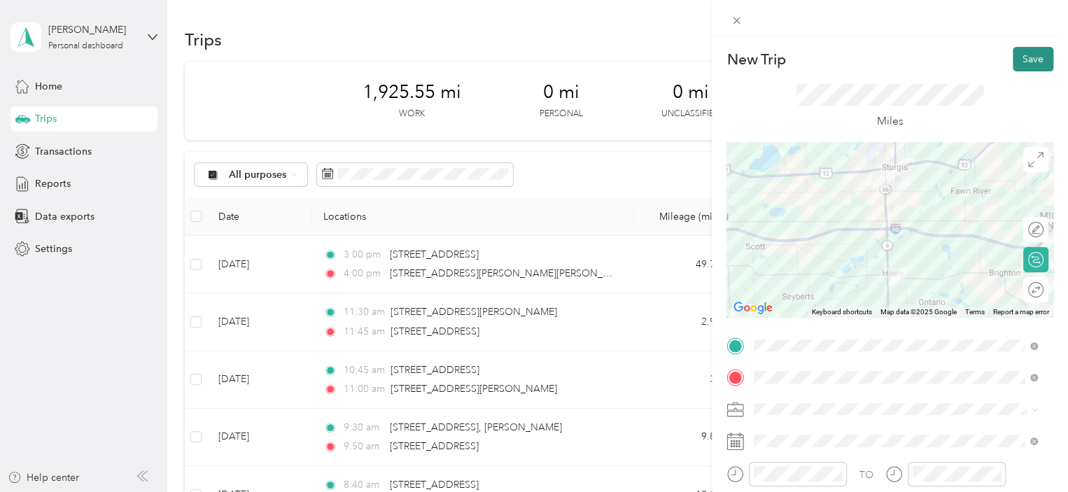
click at [1020, 55] on button "Save" at bounding box center [1033, 59] width 41 height 24
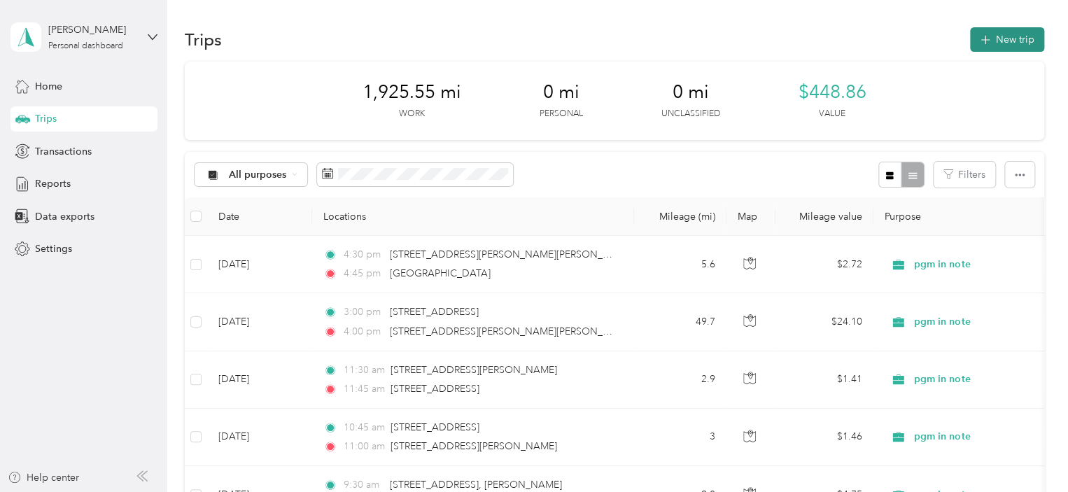
click at [1002, 34] on button "New trip" at bounding box center [1007, 39] width 74 height 24
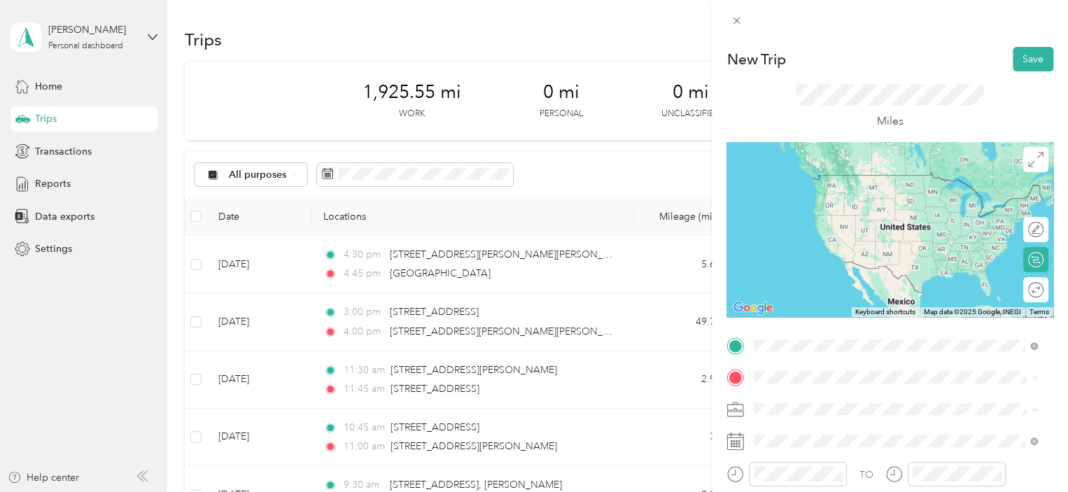
click at [825, 491] on div "New Trip Save This trip cannot be edited because it is either under review, app…" at bounding box center [530, 492] width 1061 height 0
click at [817, 396] on span "[STREET_ADDRESS][US_STATE]" at bounding box center [850, 389] width 140 height 13
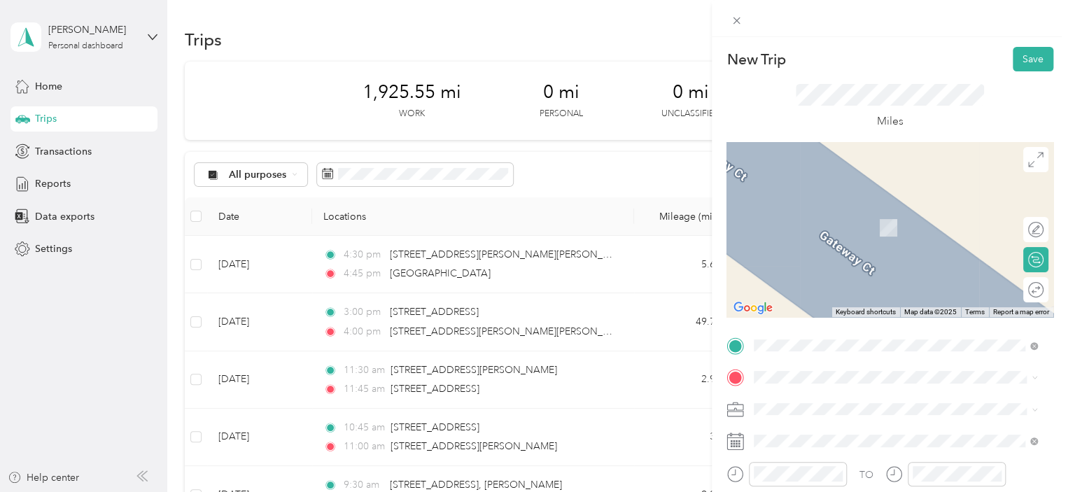
click at [803, 216] on li "[STREET_ADDRESS][US_STATE][US_STATE]" at bounding box center [895, 201] width 293 height 29
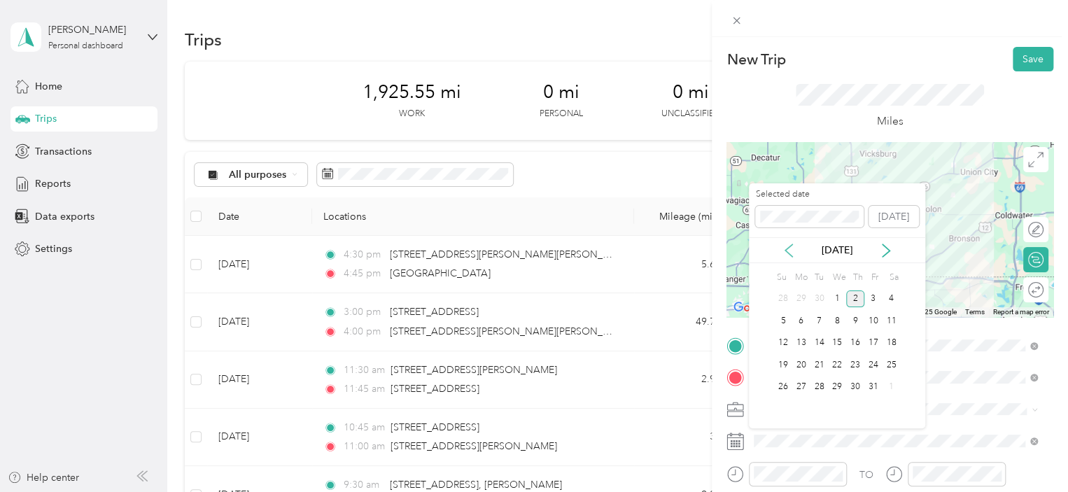
click at [787, 257] on div "[DATE]" at bounding box center [837, 250] width 176 height 15
click at [839, 364] on div "22" at bounding box center [837, 364] width 18 height 17
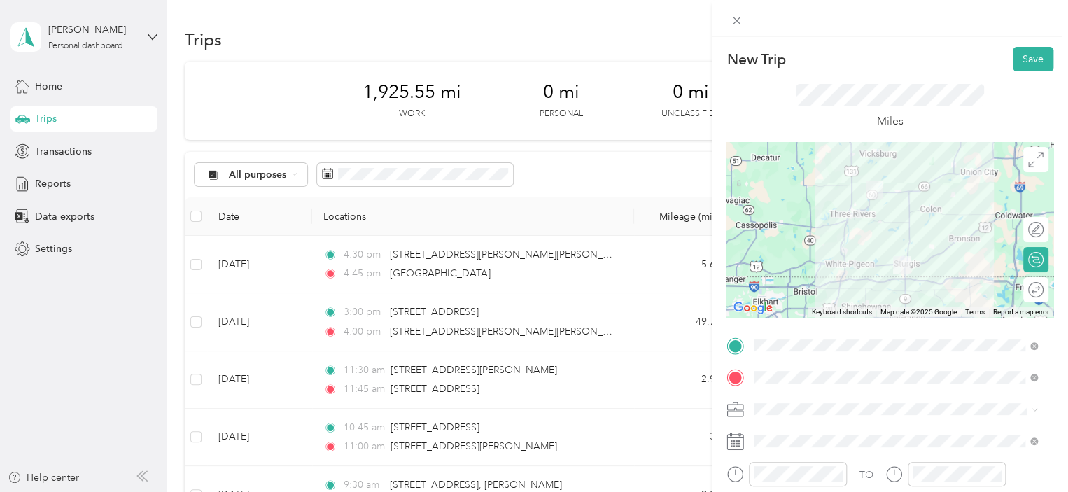
click at [882, 255] on div at bounding box center [889, 229] width 327 height 175
click at [879, 252] on div at bounding box center [889, 229] width 327 height 175
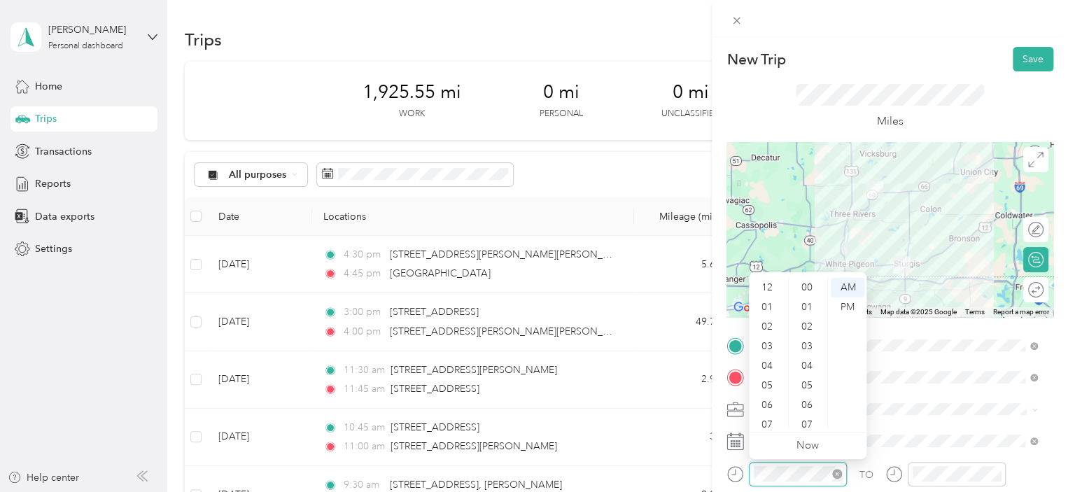
scroll to position [84, 0]
click at [767, 279] on div "04" at bounding box center [769, 282] width 34 height 20
click at [806, 425] on div "45" at bounding box center [808, 431] width 34 height 20
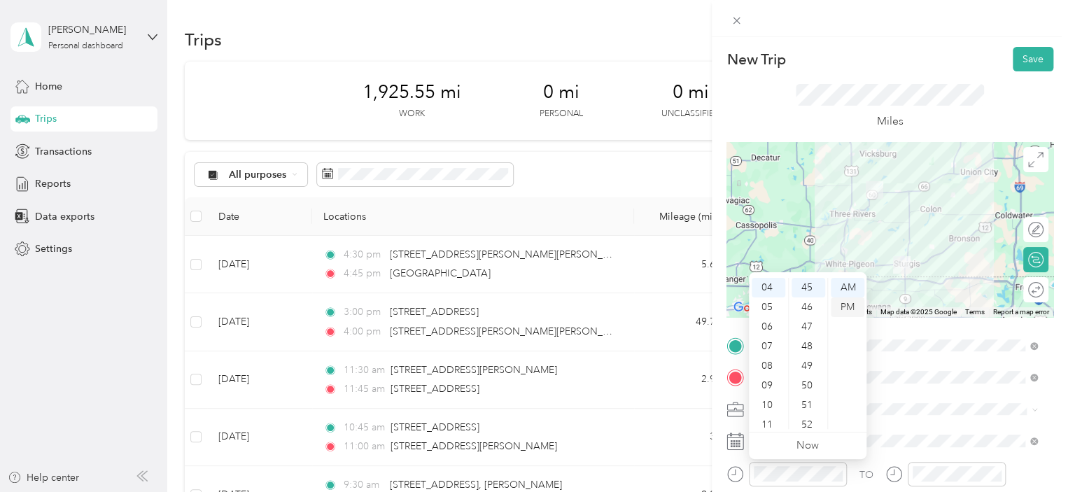
click at [845, 304] on div "PM" at bounding box center [848, 307] width 34 height 20
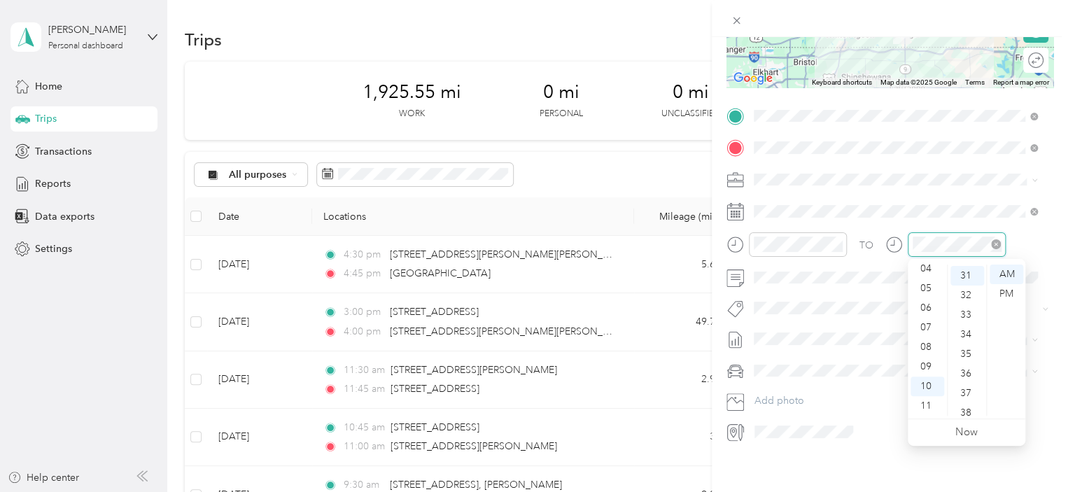
scroll to position [607, 0]
click at [925, 287] on div "05" at bounding box center [927, 289] width 34 height 20
click at [960, 383] on div "10" at bounding box center [967, 392] width 34 height 20
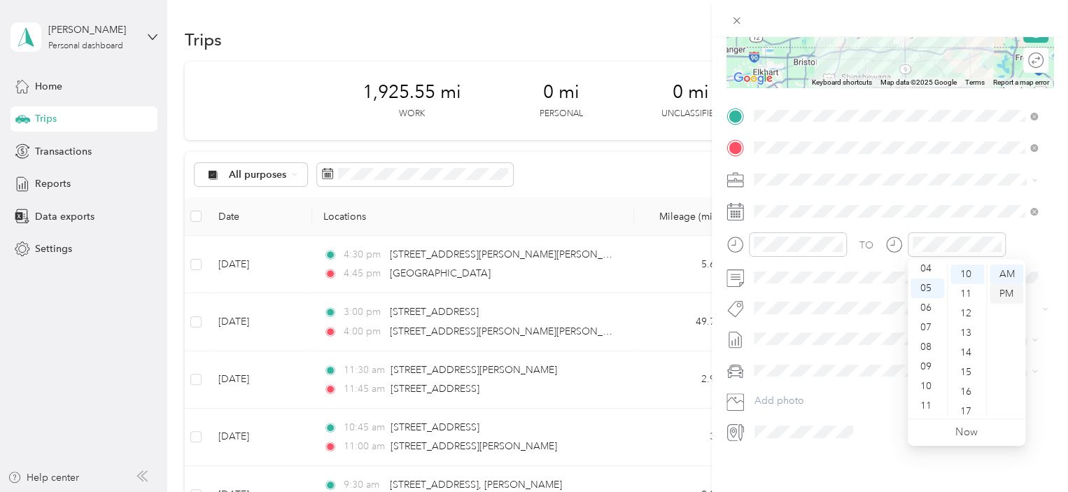
click at [1008, 290] on div "PM" at bounding box center [1007, 294] width 34 height 20
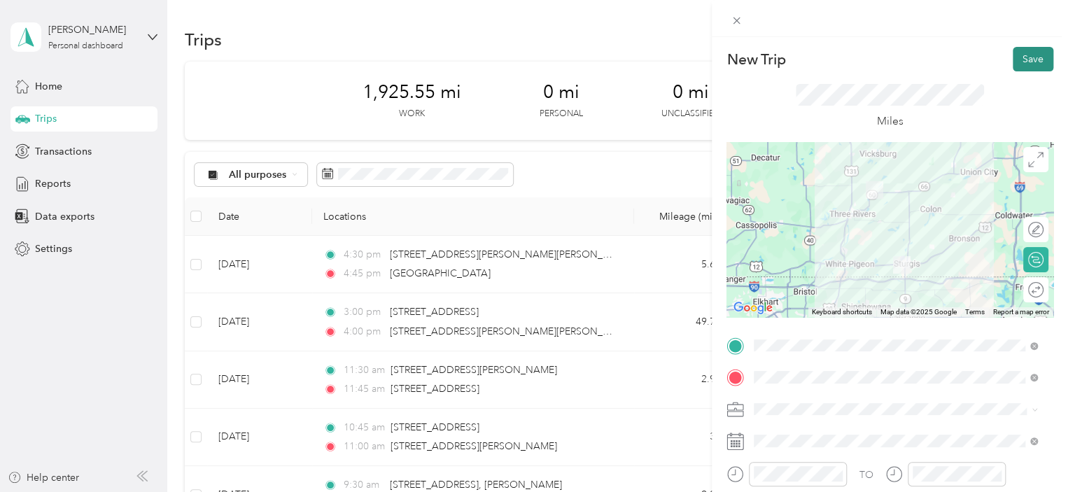
click at [1025, 60] on button "Save" at bounding box center [1033, 59] width 41 height 24
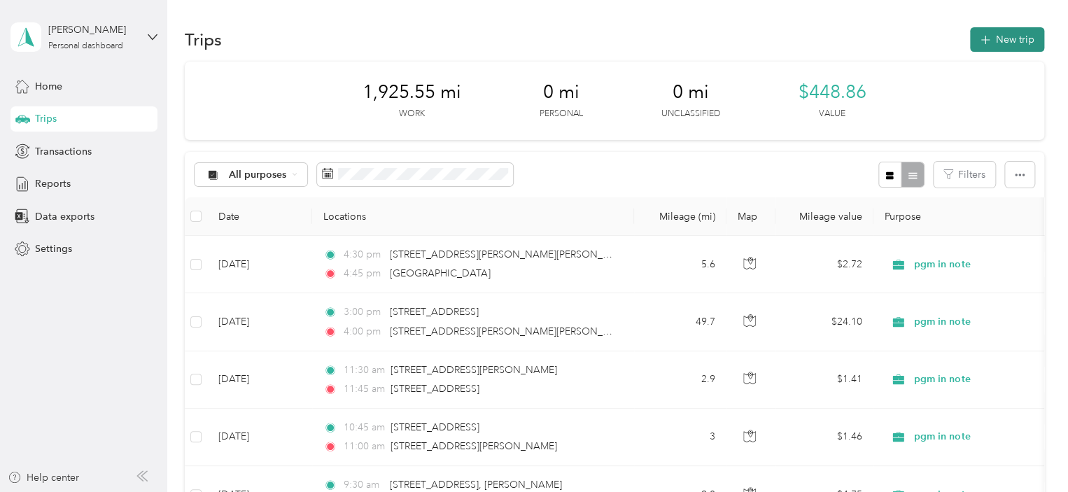
click at [1000, 32] on button "New trip" at bounding box center [1007, 39] width 74 height 24
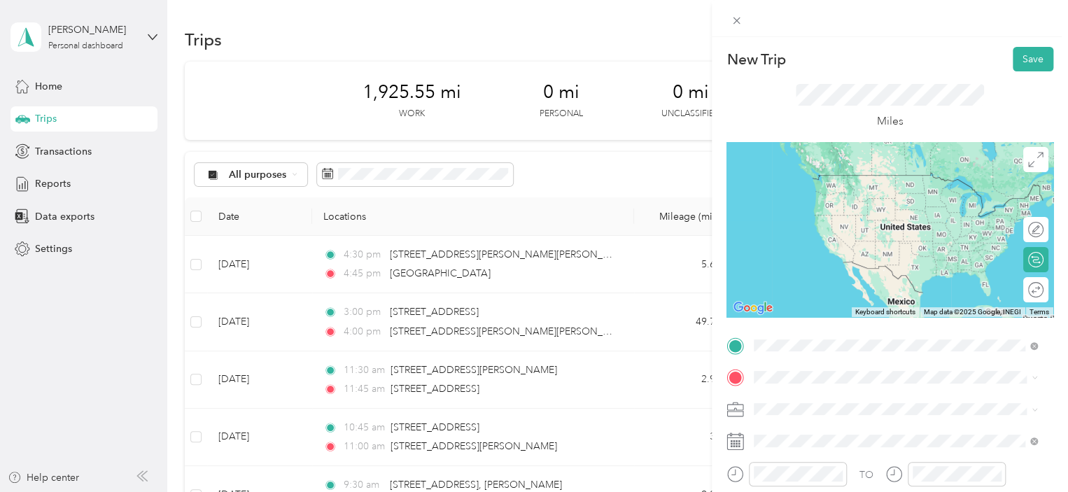
click at [808, 402] on span "[STREET_ADDRESS][US_STATE]" at bounding box center [850, 396] width 140 height 13
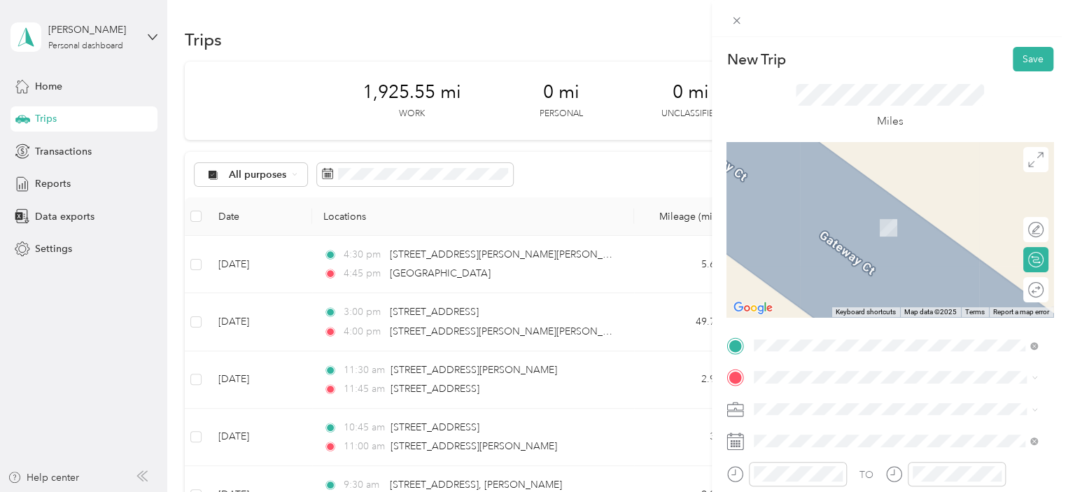
click at [814, 209] on span "[STREET_ADDRESS][US_STATE][US_STATE]" at bounding box center [875, 203] width 191 height 13
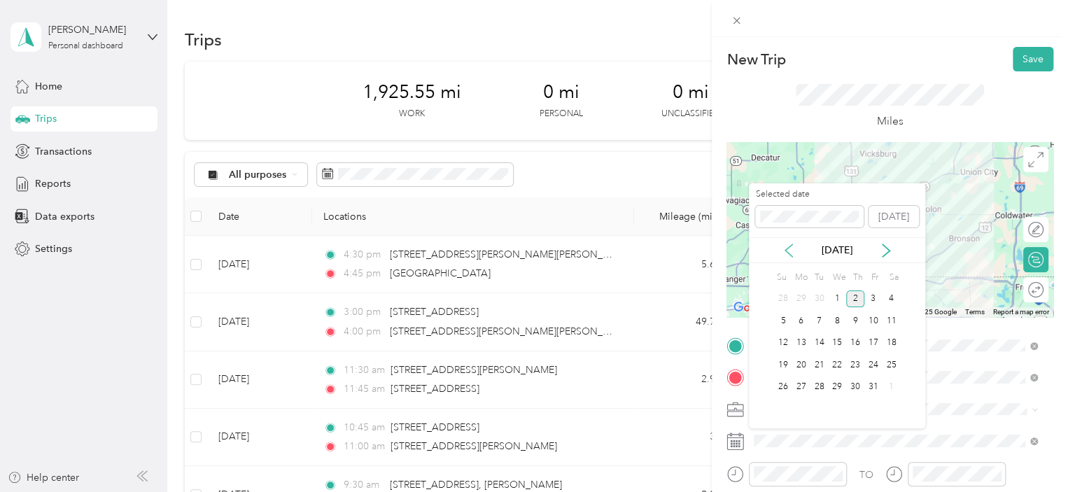
click at [788, 252] on icon at bounding box center [788, 250] width 7 height 13
click at [836, 365] on div "24" at bounding box center [837, 364] width 18 height 17
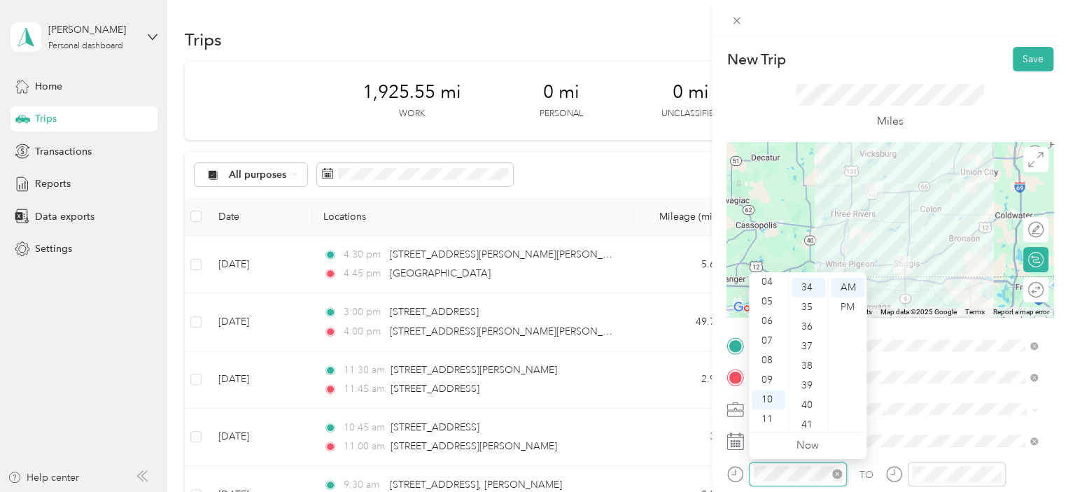
scroll to position [666, 0]
click at [768, 279] on div "04" at bounding box center [769, 282] width 34 height 20
click at [806, 419] on div "45" at bounding box center [808, 419] width 34 height 20
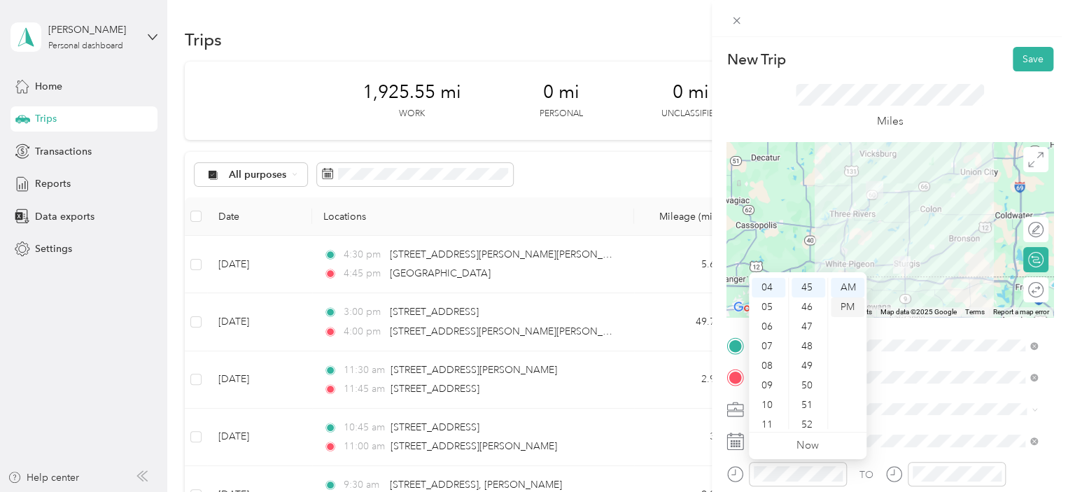
click at [846, 304] on div "PM" at bounding box center [848, 307] width 34 height 20
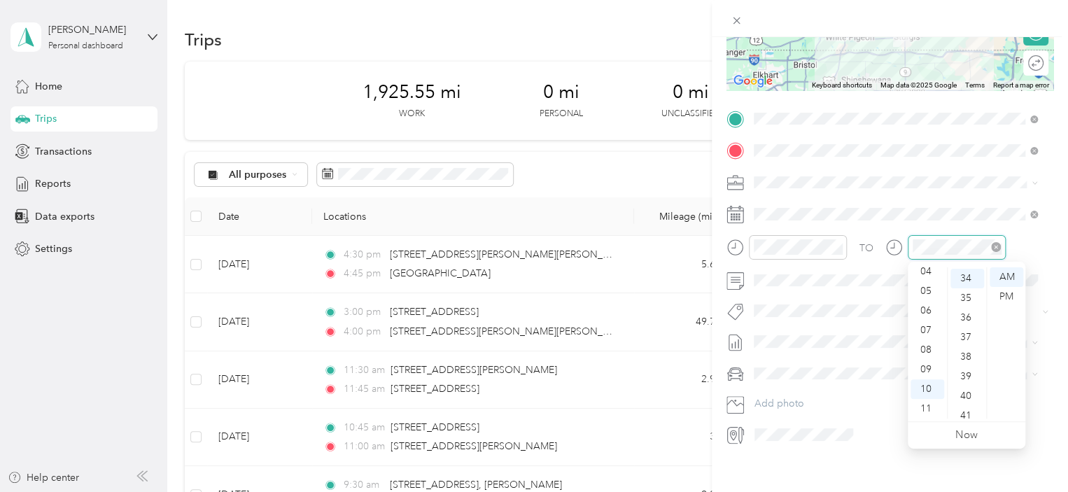
scroll to position [666, 0]
click at [929, 288] on div "05" at bounding box center [927, 291] width 34 height 20
click at [986, 290] on ul "AM PM" at bounding box center [1005, 342] width 39 height 151
click at [962, 377] on div "10" at bounding box center [967, 384] width 34 height 20
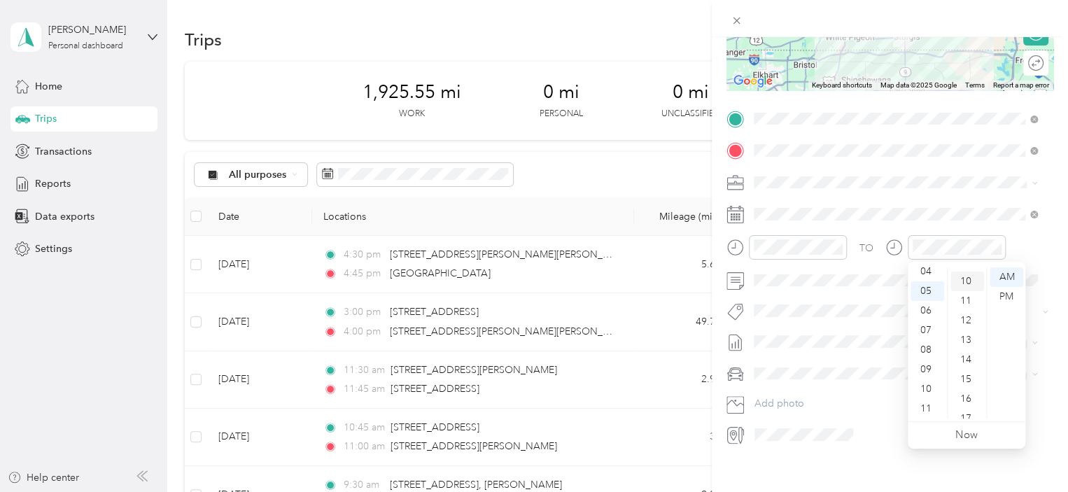
scroll to position [196, 0]
click at [1004, 296] on div "PM" at bounding box center [1007, 297] width 34 height 20
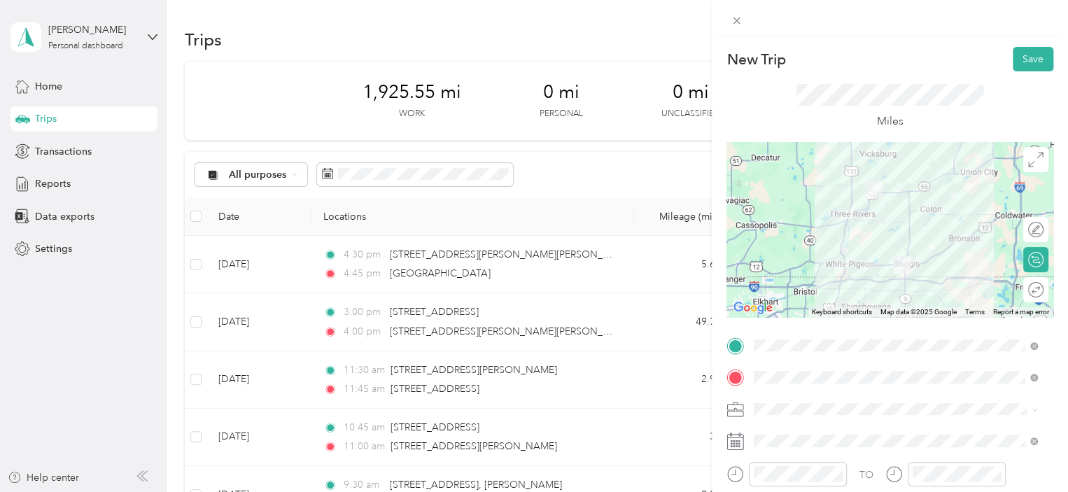
click at [877, 231] on div at bounding box center [889, 229] width 327 height 175
click at [879, 232] on div at bounding box center [889, 229] width 327 height 175
click at [1020, 57] on button "Save" at bounding box center [1033, 59] width 41 height 24
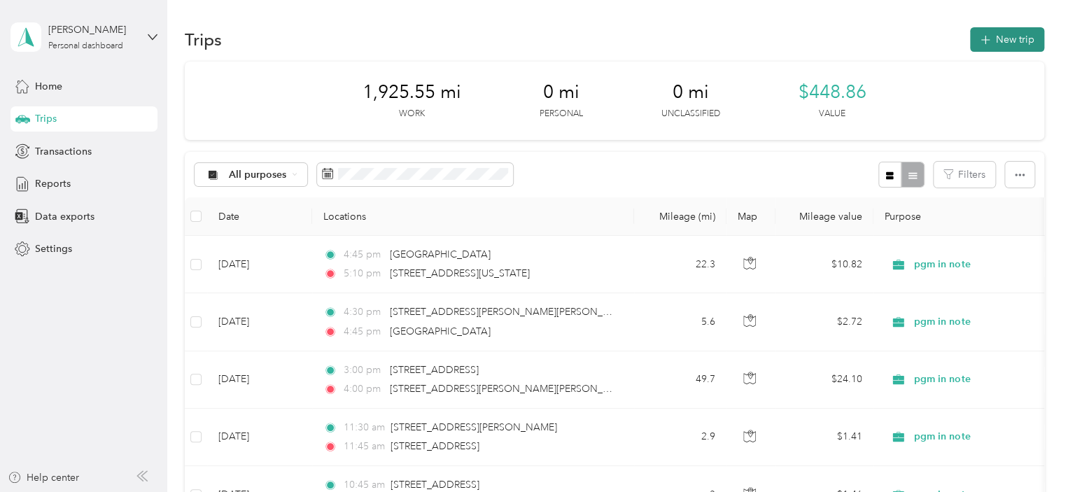
click at [1007, 31] on button "New trip" at bounding box center [1007, 39] width 74 height 24
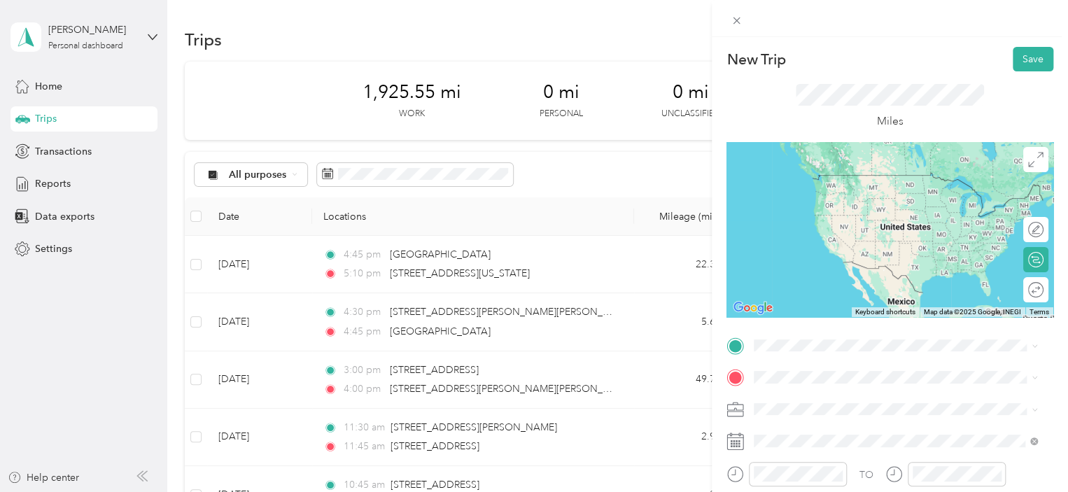
click at [831, 173] on span "[STREET_ADDRESS][US_STATE][US_STATE]" at bounding box center [875, 172] width 191 height 13
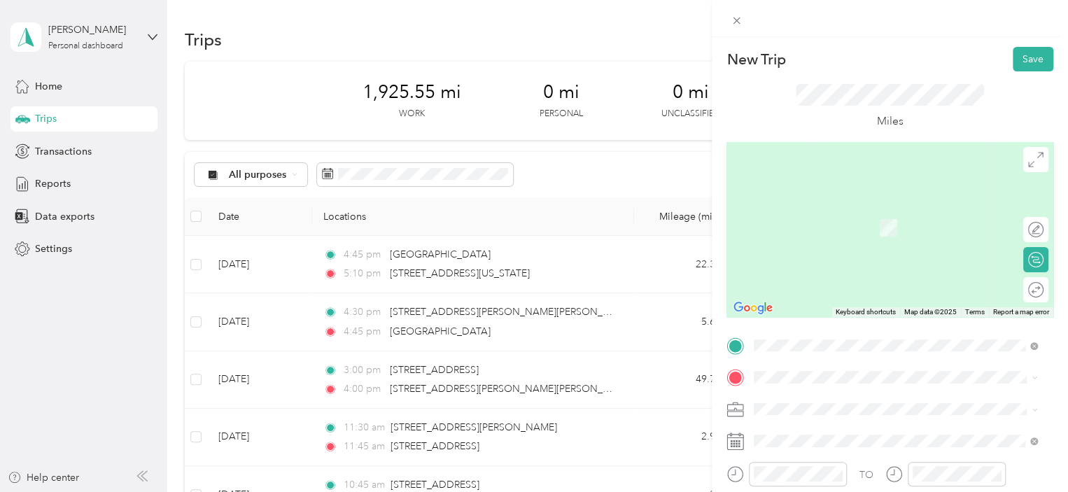
click at [840, 206] on span "[STREET_ADDRESS][US_STATE]" at bounding box center [850, 199] width 140 height 13
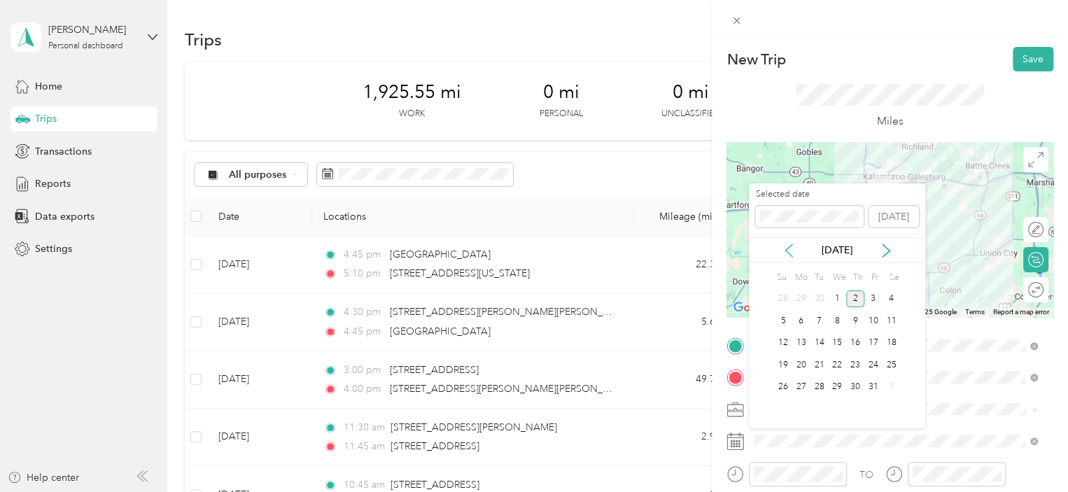
click at [789, 250] on icon at bounding box center [789, 251] width 14 height 14
click at [835, 360] on div "24" at bounding box center [837, 364] width 18 height 17
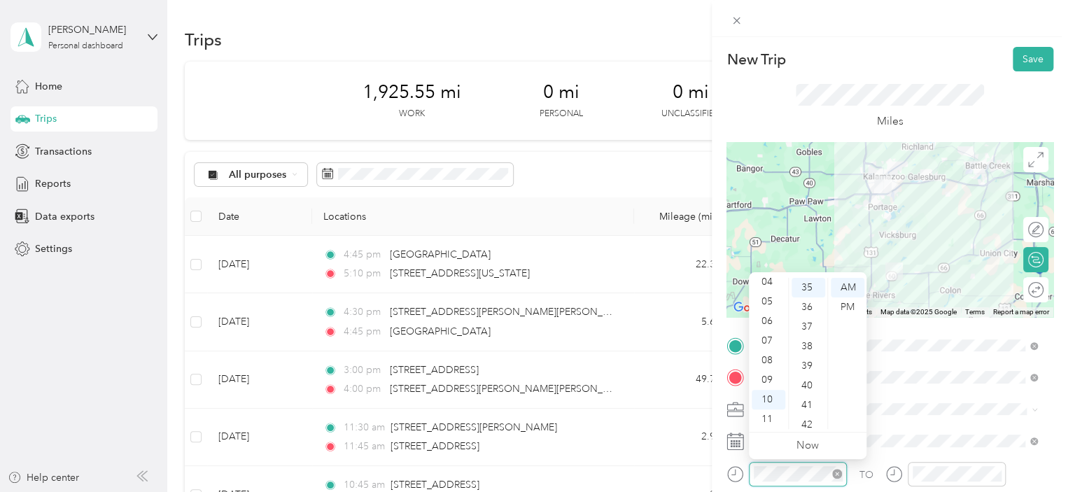
scroll to position [686, 0]
click at [766, 307] on div "05" at bounding box center [769, 302] width 34 height 20
click at [804, 351] on div "45" at bounding box center [808, 352] width 34 height 20
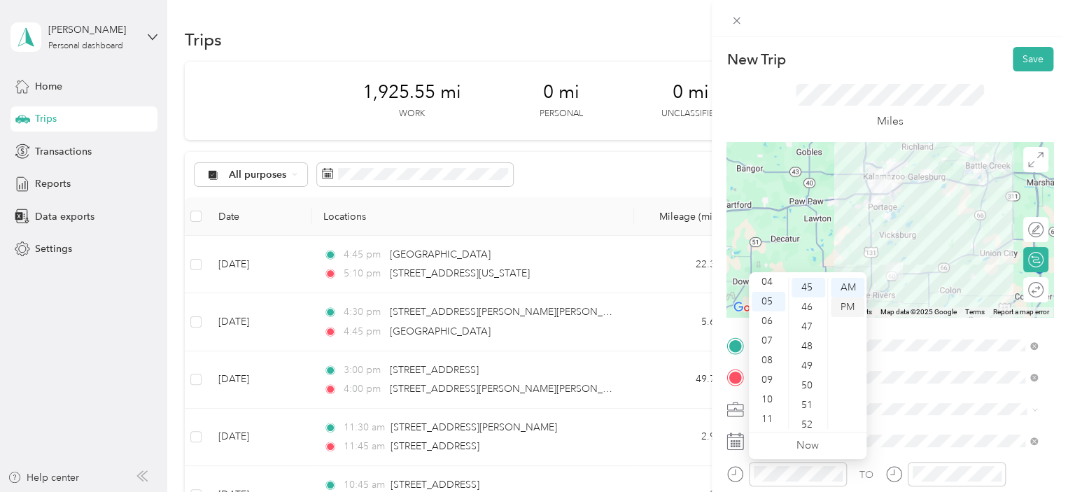
click at [841, 307] on div "PM" at bounding box center [848, 307] width 34 height 20
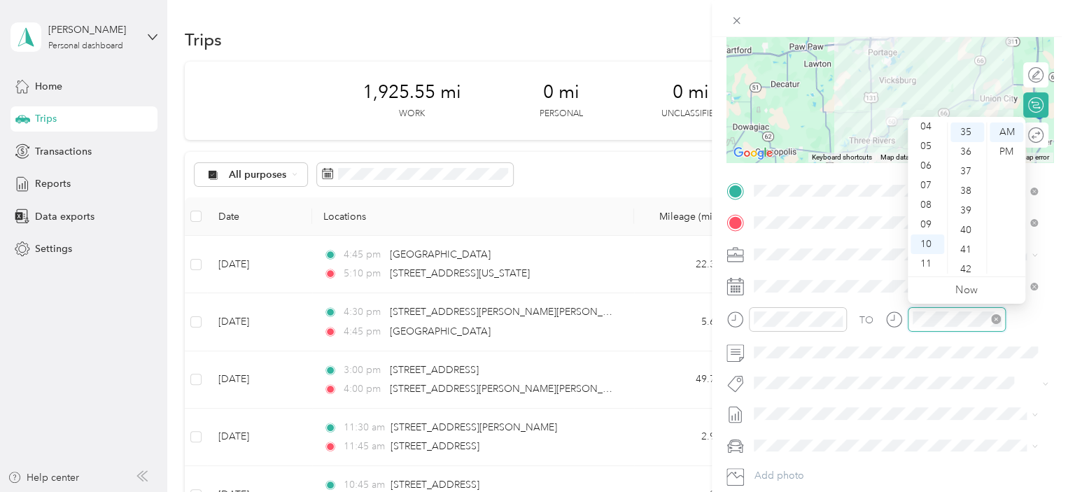
scroll to position [686, 0]
click at [923, 162] on div "06" at bounding box center [927, 166] width 34 height 20
drag, startPoint x: 983, startPoint y: 120, endPoint x: 983, endPoint y: 130, distance: 9.8
click at [983, 130] on div "12 01 02 03 04 05 06 07 08 09 10 11 00 01 02 03 04 05 06 07 08 09 10 11 12 13 1…" at bounding box center [967, 198] width 118 height 157
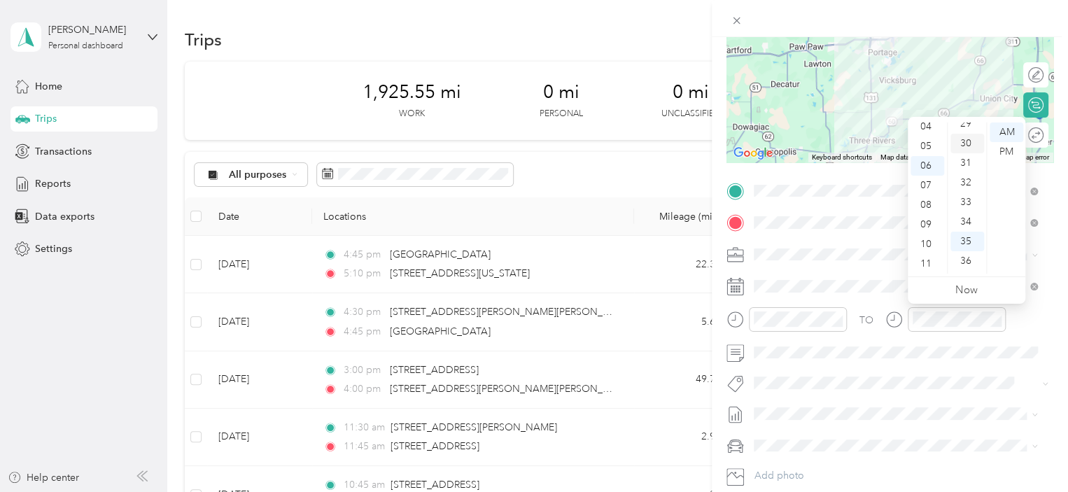
click at [968, 142] on div "30" at bounding box center [967, 144] width 34 height 20
click at [1007, 148] on div "PM" at bounding box center [1007, 152] width 34 height 20
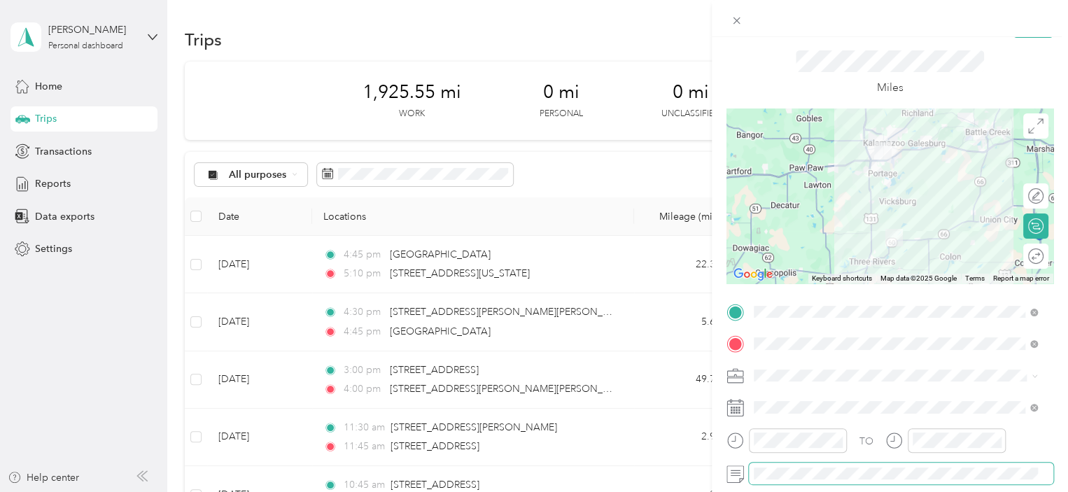
scroll to position [0, 0]
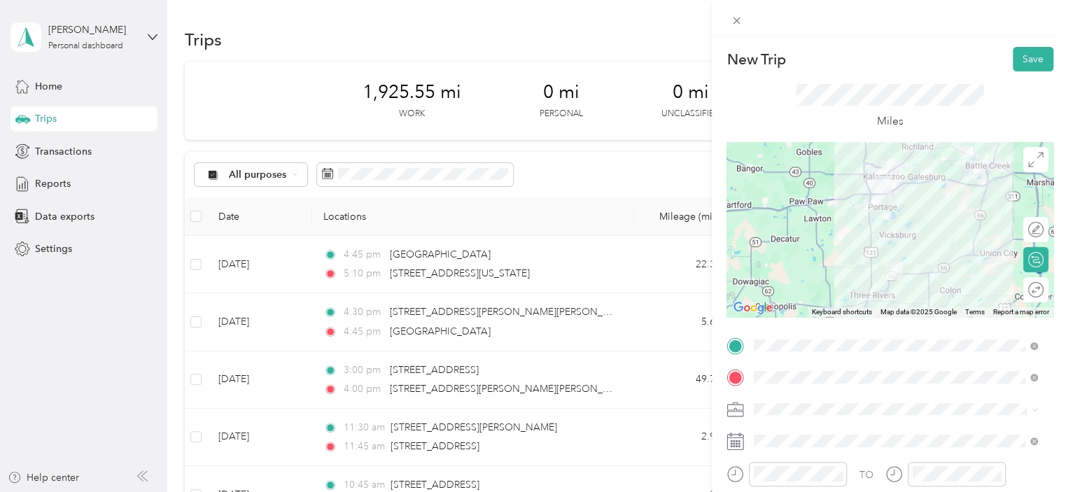
click at [893, 239] on div at bounding box center [889, 229] width 327 height 175
click at [1025, 55] on button "Save" at bounding box center [1033, 59] width 41 height 24
